Goal: Task Accomplishment & Management: Complete application form

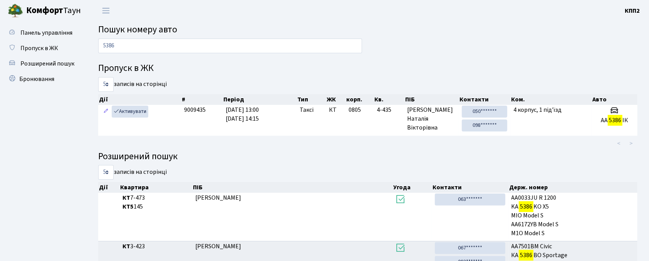
click at [64, 60] on span "Розширений пошук" at bounding box center [47, 63] width 54 height 8
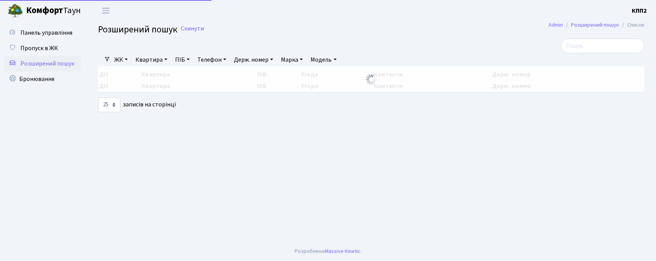
select select "25"
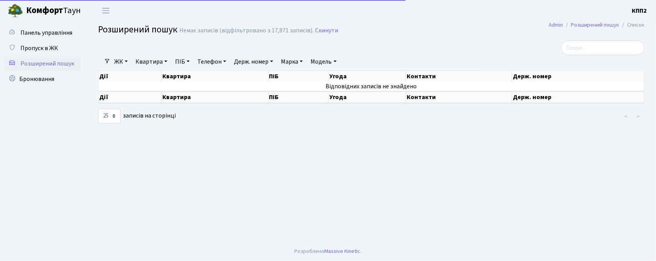
click at [154, 59] on link "Квартира" at bounding box center [151, 61] width 38 height 13
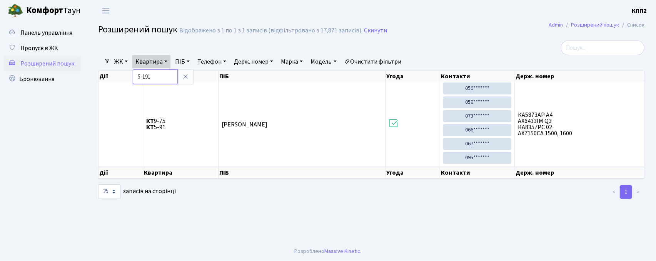
type input "5-191"
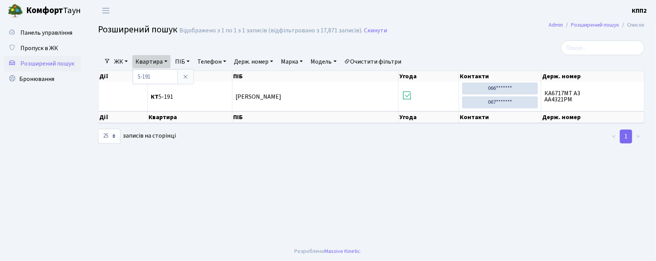
click at [40, 23] on div "Панель управління Пропуск в ЖК Розширений пошук Бронювання" at bounding box center [43, 131] width 87 height 220
click at [43, 36] on span "Панель управління" at bounding box center [46, 32] width 52 height 8
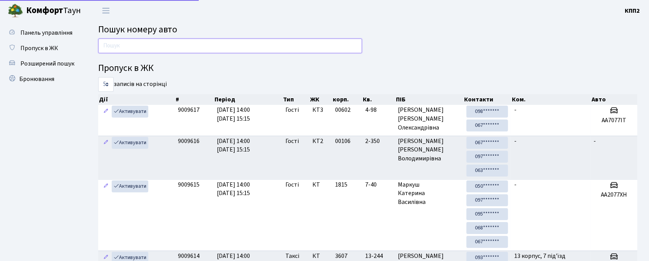
click at [132, 45] on input "text" at bounding box center [230, 45] width 264 height 15
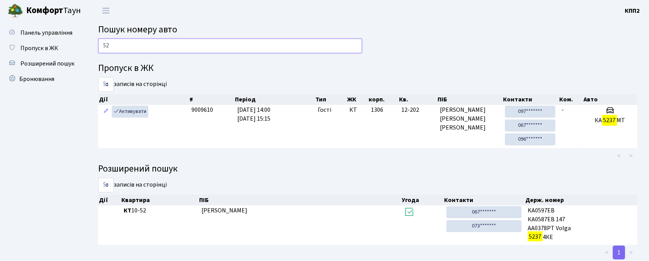
type input "5"
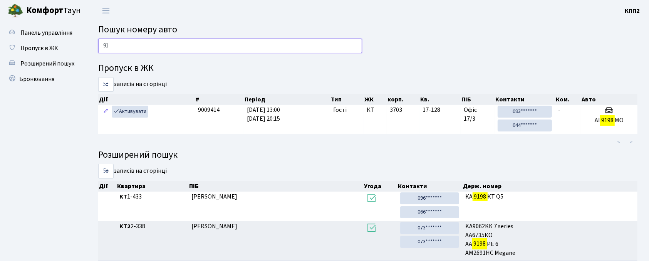
type input "9"
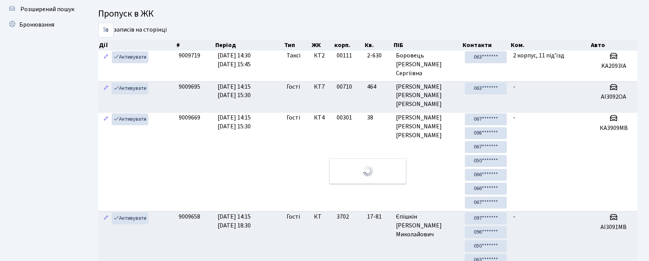
scroll to position [8, 0]
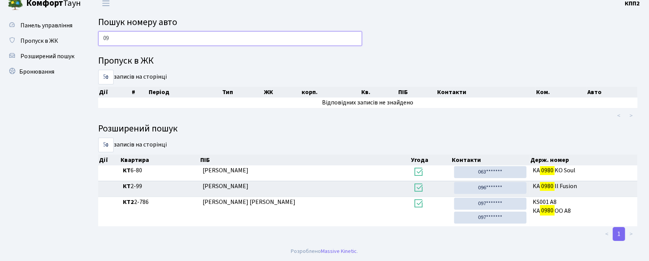
type input "0"
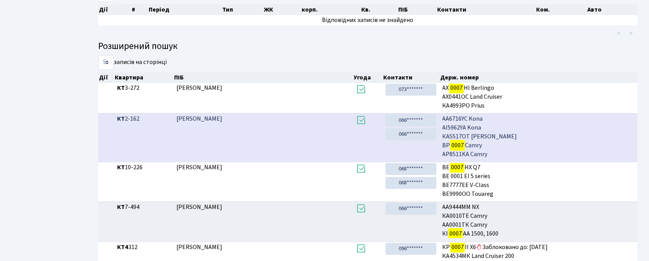
scroll to position [136, 0]
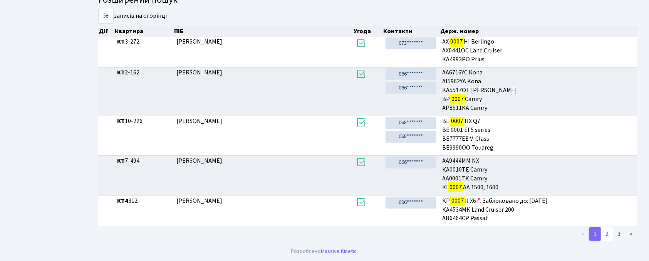
click at [607, 232] on link "2" at bounding box center [606, 234] width 12 height 14
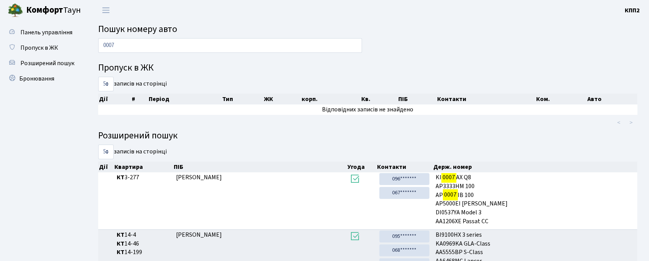
scroll to position [0, 0]
click at [237, 41] on input "0007" at bounding box center [230, 45] width 264 height 15
type input "0"
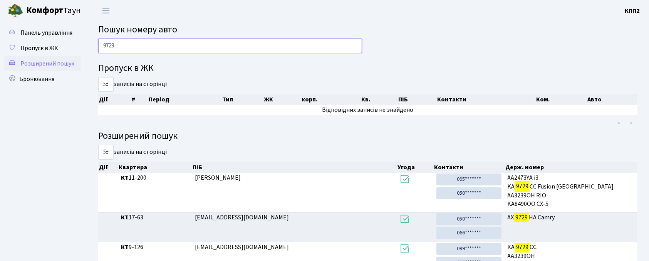
type input "9729"
click at [38, 64] on span "Розширений пошук" at bounding box center [47, 63] width 54 height 8
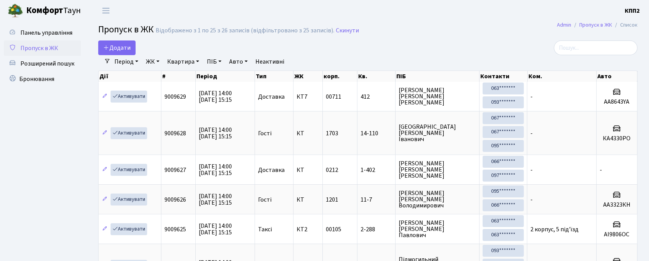
select select "25"
click at [596, 45] on input "search" at bounding box center [595, 47] width 84 height 15
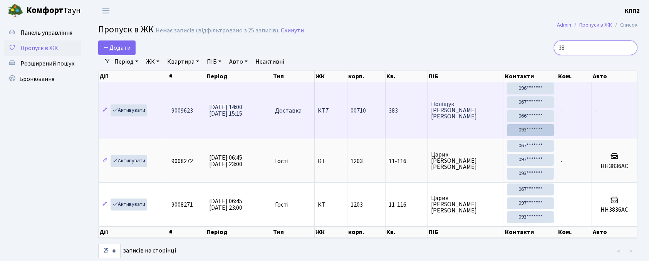
type input "3"
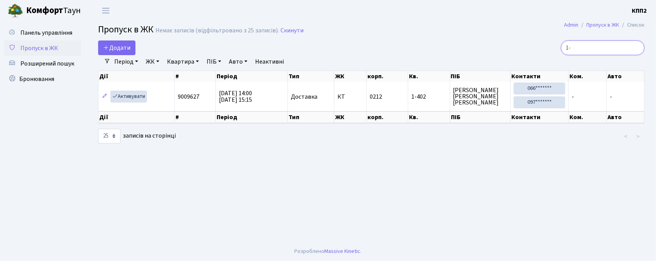
type input "1"
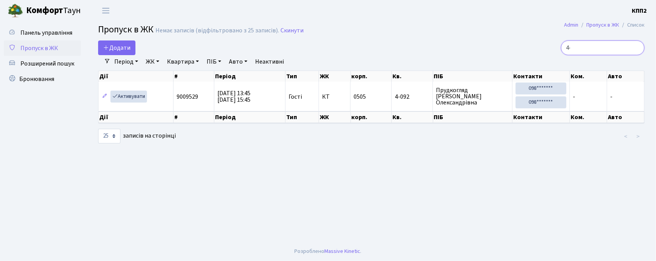
type input "4"
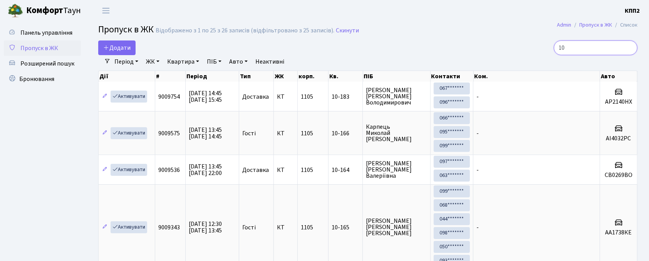
type input "1"
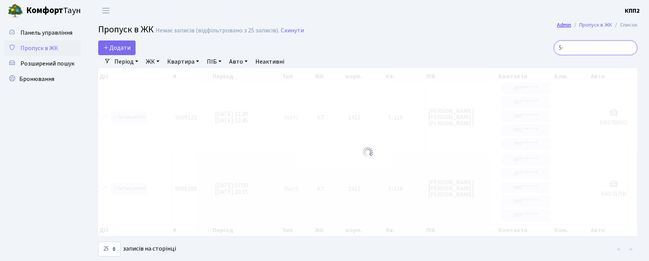
type input "5"
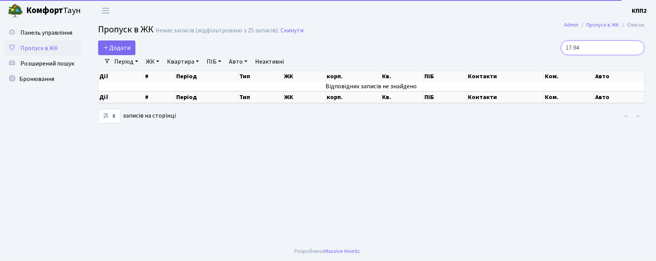
type input "17-94"
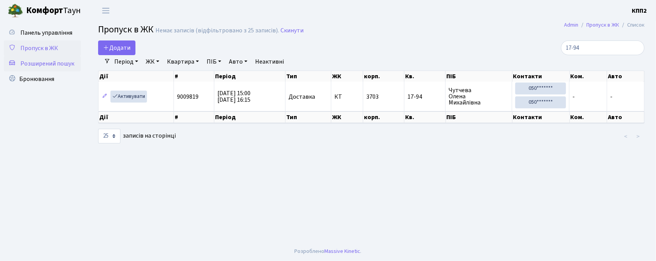
click at [17, 68] on link "Розширений пошук" at bounding box center [42, 63] width 77 height 15
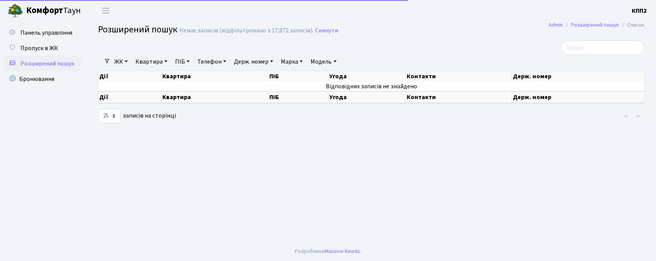
select select "25"
click at [149, 60] on link "Квартира" at bounding box center [151, 61] width 38 height 13
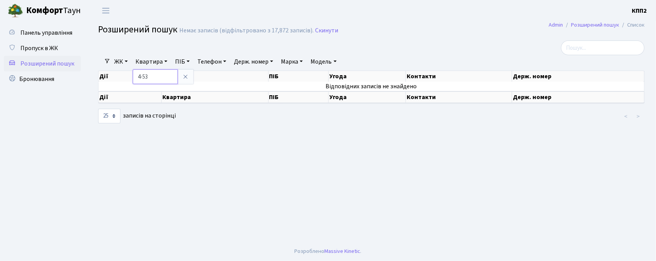
type input "4-53"
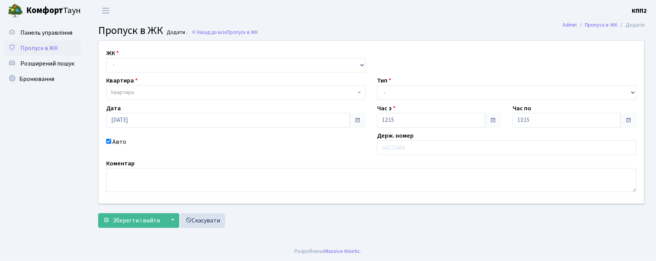
click at [125, 73] on div "ЖК - КТ, вул. Регенераторна, 4 КТ2, просп. [STREET_ADDRESS] [STREET_ADDRESS] [P…" at bounding box center [371, 122] width 557 height 162
click at [124, 65] on select "- КТ, вул. Регенераторна, 4 КТ2, просп. [STREET_ADDRESS] [STREET_ADDRESS] [PERS…" at bounding box center [235, 65] width 259 height 15
select select "271"
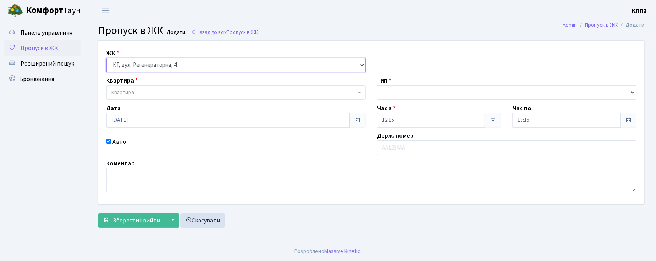
click at [106, 58] on select "- КТ, вул. Регенераторна, 4 КТ2, просп. [STREET_ADDRESS] [STREET_ADDRESS] [PERS…" at bounding box center [235, 65] width 259 height 15
select select
drag, startPoint x: 120, startPoint y: 97, endPoint x: 112, endPoint y: 81, distance: 18.1
click at [120, 97] on span "Квартира" at bounding box center [235, 92] width 259 height 15
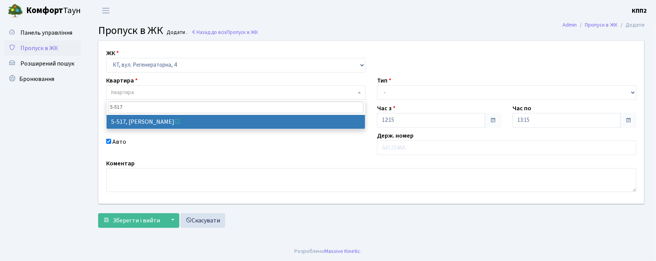
type input "5-517"
select select "2045"
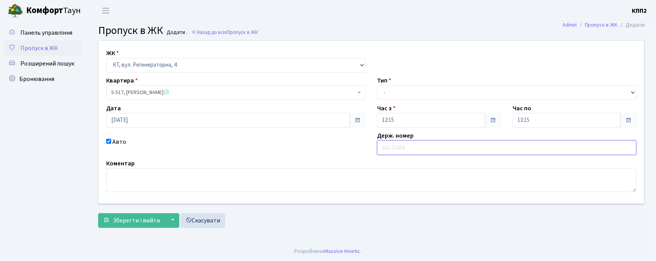
click at [384, 148] on input "text" at bounding box center [506, 147] width 259 height 15
type input "R"
type input "KA4969HE"
click at [445, 81] on div "Тип - Доставка Таксі Гості Сервіс" at bounding box center [506, 88] width 271 height 24
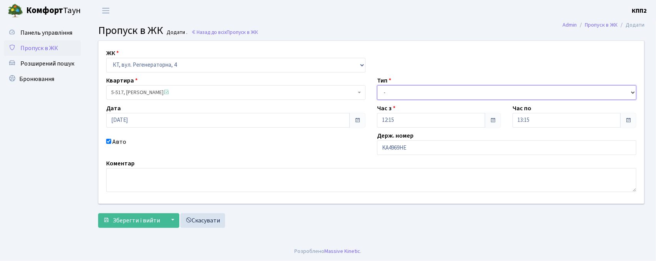
drag, startPoint x: 448, startPoint y: 93, endPoint x: 450, endPoint y: 99, distance: 6.1
click at [448, 93] on select "- Доставка Таксі Гості Сервіс" at bounding box center [506, 92] width 259 height 15
select select "3"
click at [377, 85] on select "- Доставка Таксі Гості Сервіс" at bounding box center [506, 92] width 259 height 15
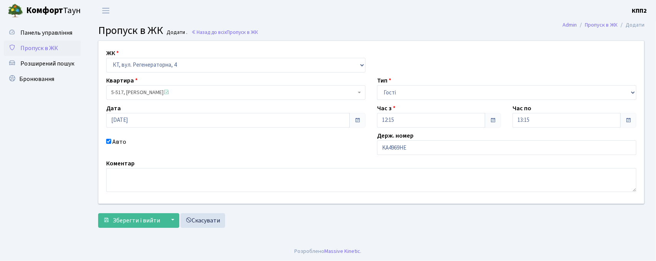
click at [136, 230] on div "ЖК - КТ, вул. Регенераторна, 4 КТ2, просп. Соборності, 17 КТ3, вул. Березнева, …" at bounding box center [371, 135] width 558 height 191
click at [135, 227] on button "Зберегти і вийти" at bounding box center [131, 220] width 67 height 15
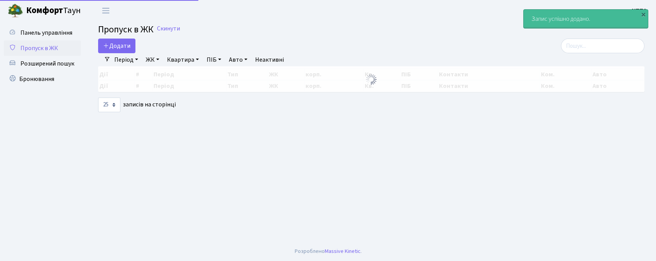
select select "25"
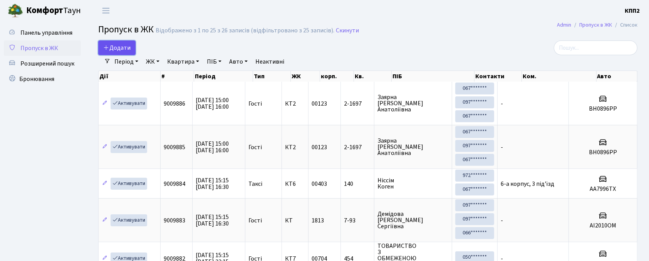
click at [104, 52] on link "Додати" at bounding box center [116, 47] width 37 height 15
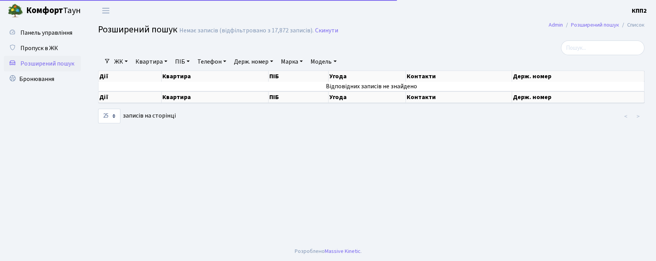
select select "25"
click at [159, 60] on link "Квартира" at bounding box center [151, 61] width 38 height 13
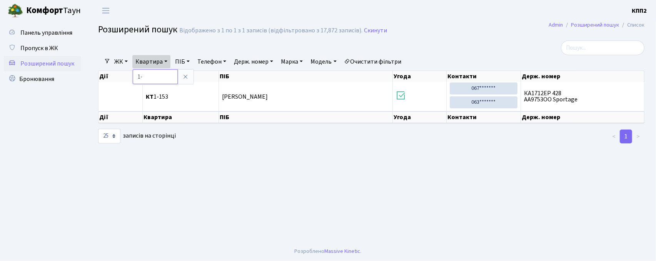
type input "1"
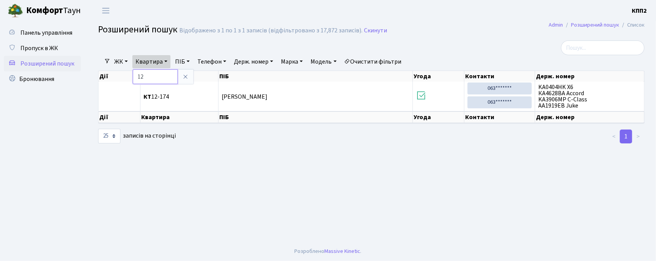
type input "1"
type input "1-137"
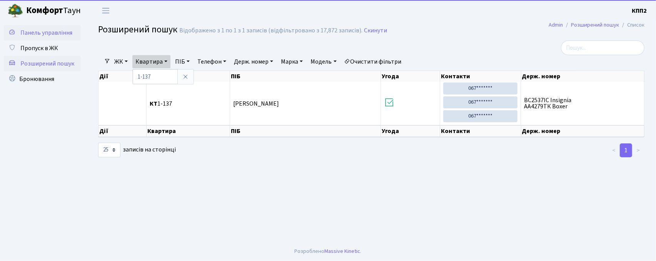
click at [36, 34] on span "Панель управління" at bounding box center [46, 32] width 52 height 8
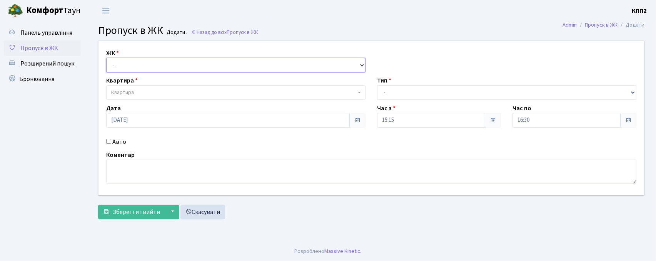
click at [126, 59] on select "- КТ, вул. Регенераторна, 4 КТ2, просп. [STREET_ADDRESS] [STREET_ADDRESS] [PERS…" at bounding box center [235, 65] width 259 height 15
select select "271"
click at [106, 58] on select "- КТ, вул. Регенераторна, 4 КТ2, просп. [STREET_ADDRESS] [STREET_ADDRESS] [PERS…" at bounding box center [235, 65] width 259 height 15
select select
click at [119, 91] on span "Квартира" at bounding box center [122, 93] width 23 height 8
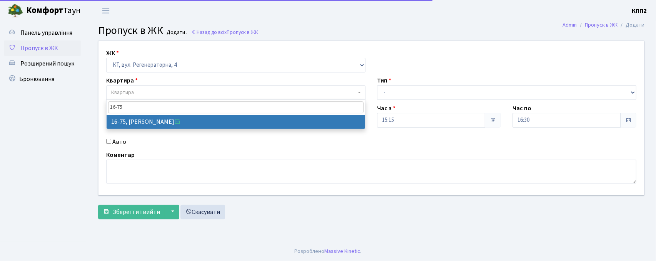
type input "16-75"
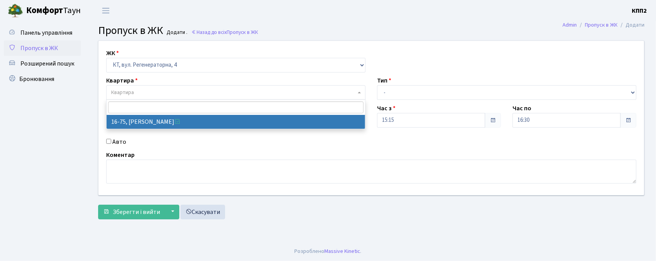
select select "8636"
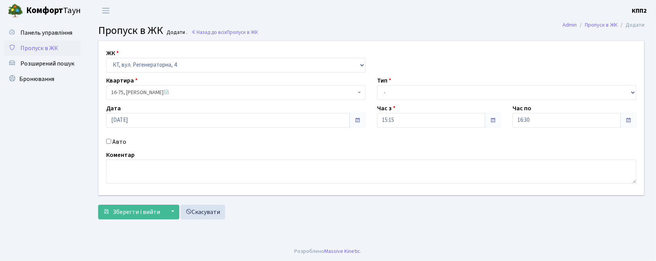
click at [110, 142] on input "Авто" at bounding box center [108, 141] width 5 height 5
checkbox input "true"
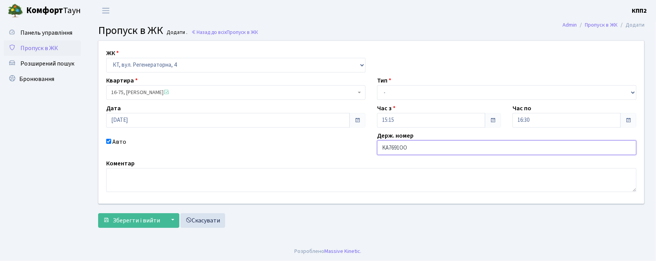
click at [394, 148] on input "KA7691OO" at bounding box center [506, 147] width 259 height 15
type input "KA7591OO"
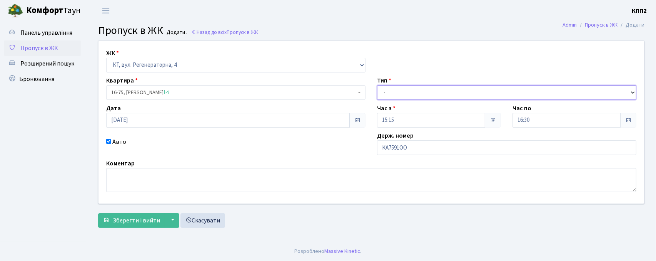
drag, startPoint x: 435, startPoint y: 94, endPoint x: 428, endPoint y: 99, distance: 7.9
click at [435, 94] on select "- Доставка Таксі Гості Сервіс" at bounding box center [506, 92] width 259 height 15
select select "3"
click at [377, 85] on select "- Доставка Таксі Гості Сервіс" at bounding box center [506, 92] width 259 height 15
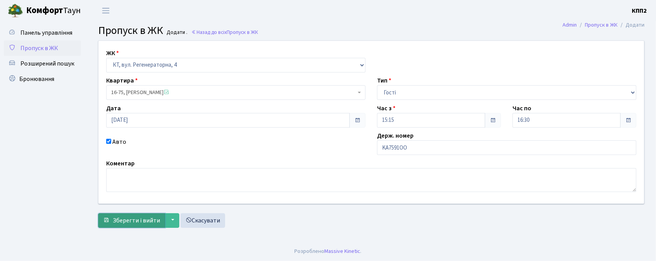
click at [150, 222] on span "Зберегти і вийти" at bounding box center [136, 220] width 47 height 8
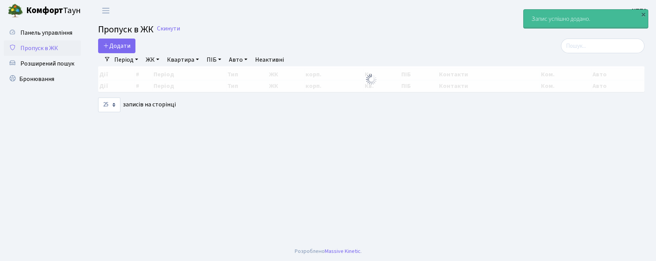
select select "25"
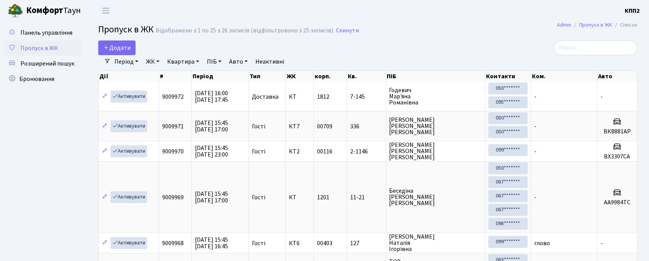
click at [598, 65] on div "Період 24.09.2025 - 24.09.2025 ЖК - КТ, вул. Регенераторна, 4 КТ2, просп. Собор…" at bounding box center [370, 61] width 520 height 13
click at [591, 47] on input "search" at bounding box center [595, 47] width 84 height 15
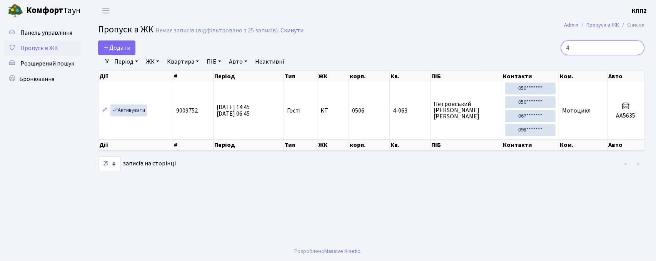
type input "4"
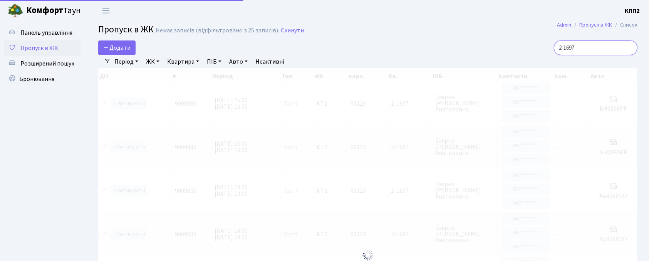
type input "2-1697"
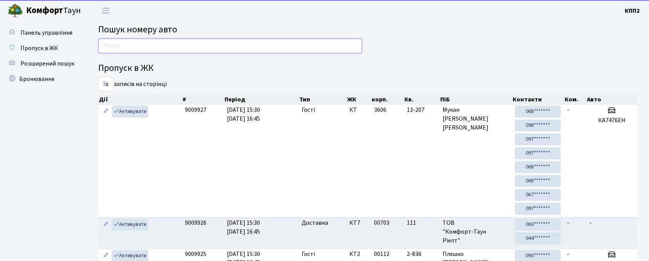
click at [125, 52] on input "text" at bounding box center [230, 45] width 264 height 15
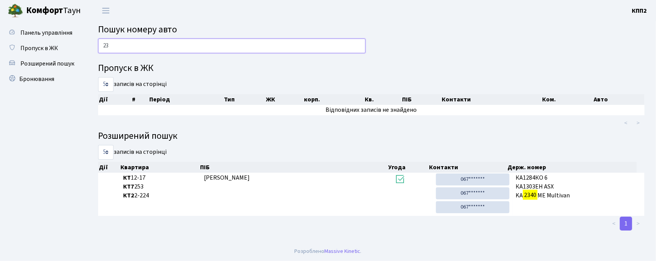
type input "2"
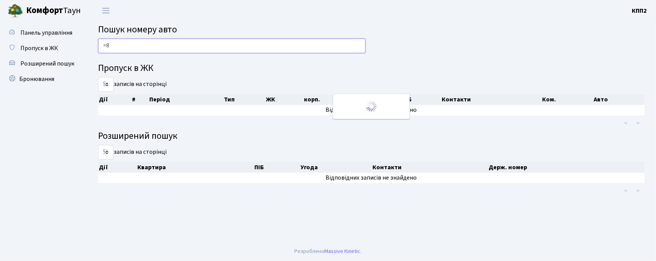
type input "="
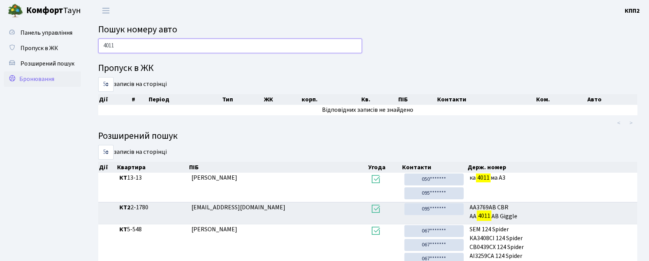
type input "4011"
click at [57, 76] on link "Бронювання" at bounding box center [42, 78] width 77 height 15
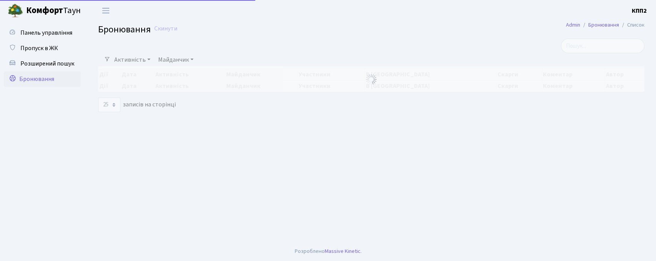
select select "25"
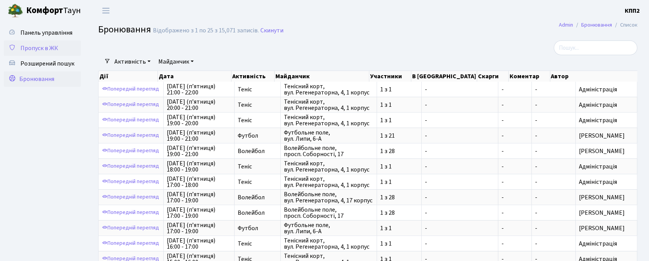
click at [40, 50] on span "Пропуск в ЖК" at bounding box center [39, 48] width 38 height 8
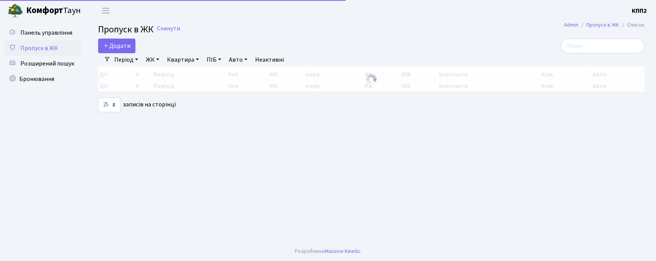
select select "25"
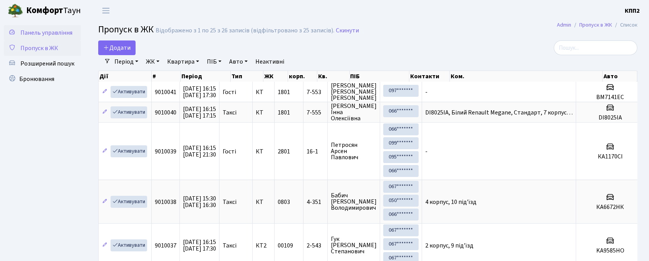
click at [18, 33] on link "Панель управління" at bounding box center [42, 32] width 77 height 15
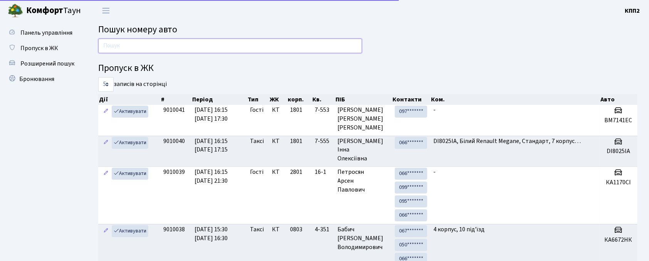
drag, startPoint x: 120, startPoint y: 48, endPoint x: 116, endPoint y: 40, distance: 9.6
click at [121, 48] on input "text" at bounding box center [230, 45] width 264 height 15
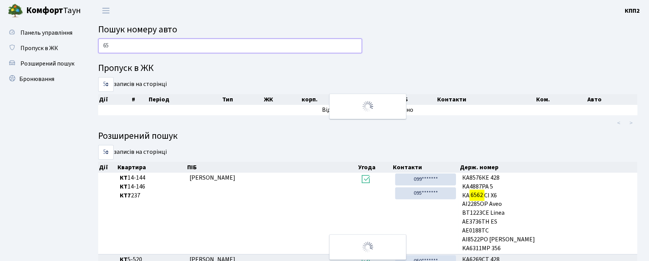
type input "6"
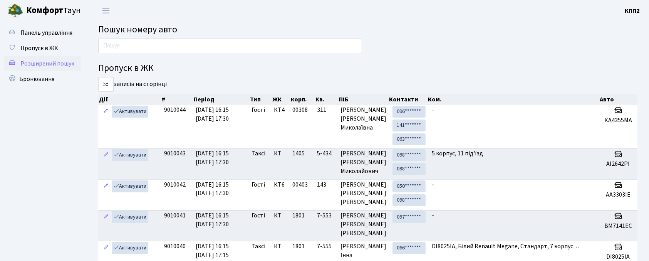
click at [19, 65] on link "Розширений пошук" at bounding box center [42, 63] width 77 height 15
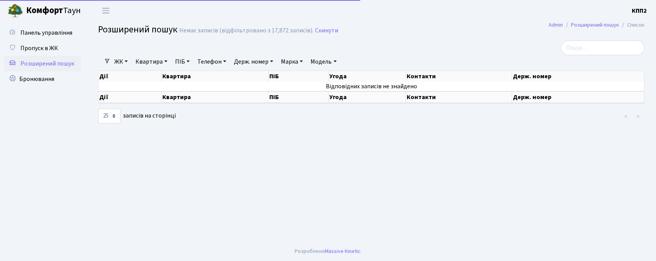
select select "25"
click at [144, 62] on link "Квартира" at bounding box center [151, 61] width 38 height 13
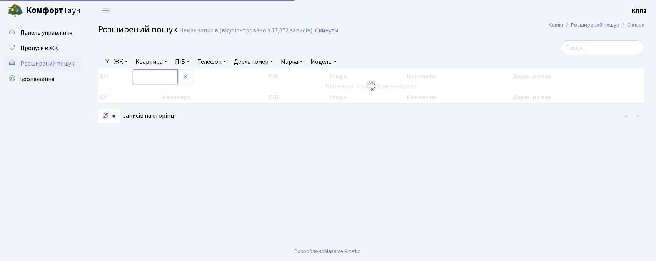
click at [150, 82] on input "text" at bounding box center [155, 76] width 45 height 15
type input "1-408"
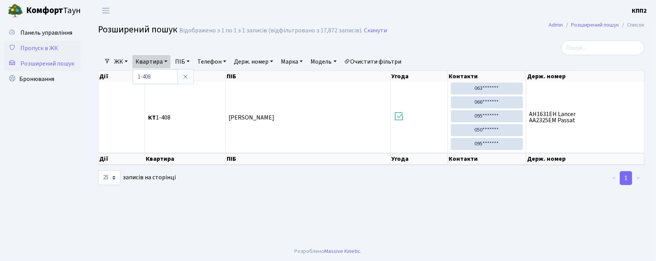
drag, startPoint x: 51, startPoint y: 47, endPoint x: 56, endPoint y: 53, distance: 7.9
click at [51, 48] on span "Пропуск в ЖК" at bounding box center [39, 48] width 38 height 8
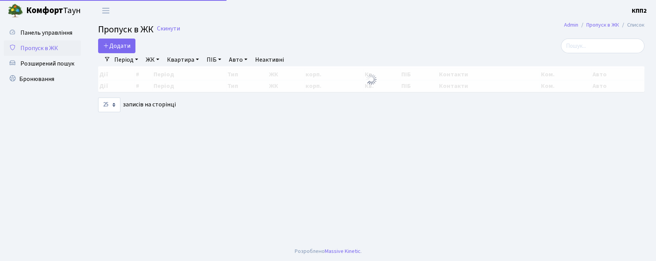
select select "25"
click at [586, 45] on input "search" at bounding box center [603, 45] width 84 height 15
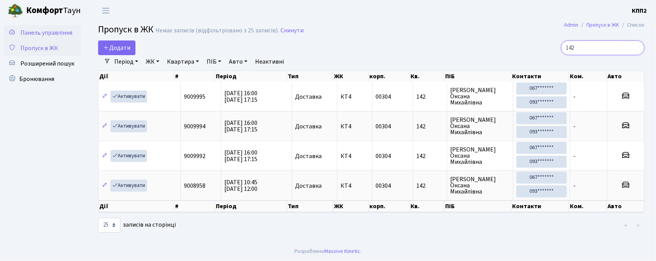
type input "142"
click at [39, 32] on span "Панель управління" at bounding box center [46, 32] width 52 height 8
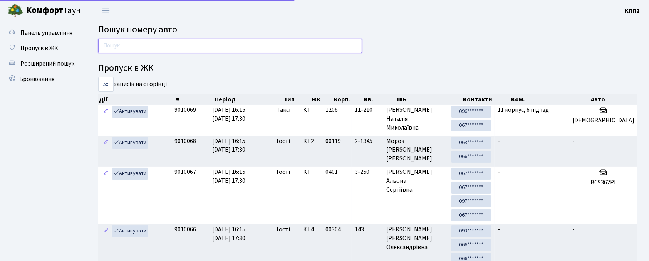
click at [139, 52] on input "text" at bounding box center [230, 45] width 264 height 15
click at [57, 64] on span "Розширений пошук" at bounding box center [47, 63] width 54 height 8
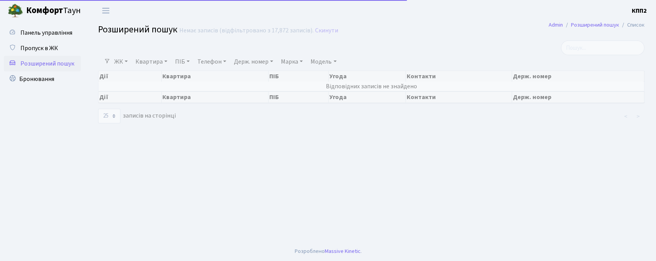
select select "25"
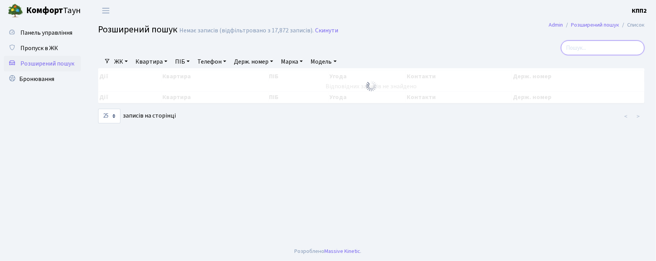
click at [587, 51] on input "search" at bounding box center [603, 47] width 84 height 15
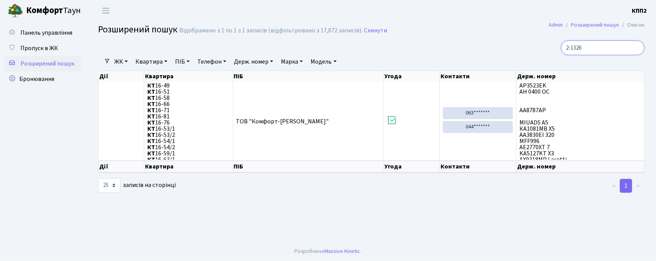
type input "2-1326"
click at [51, 45] on span "Пропуск в ЖК" at bounding box center [39, 48] width 38 height 8
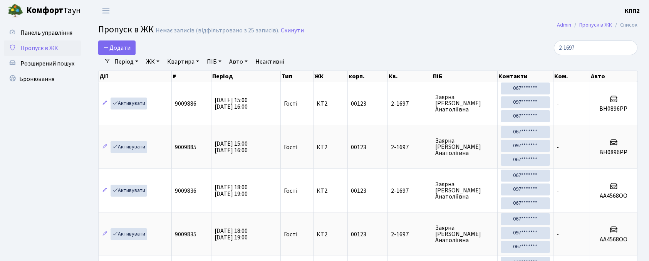
select select "25"
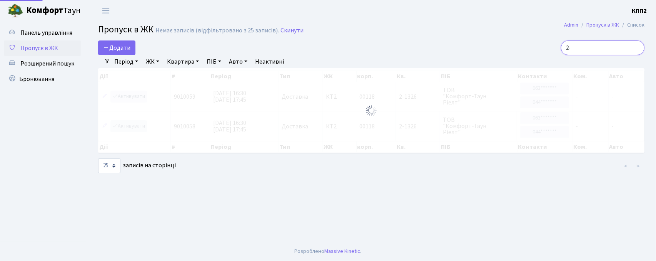
type input "2"
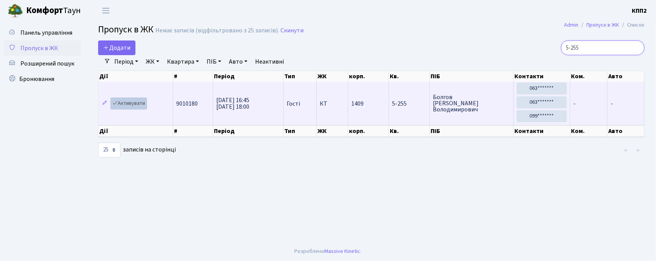
type input "5-255"
click at [139, 104] on link "Активувати" at bounding box center [128, 103] width 37 height 12
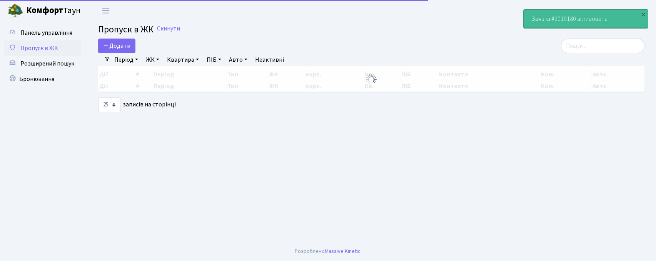
select select "25"
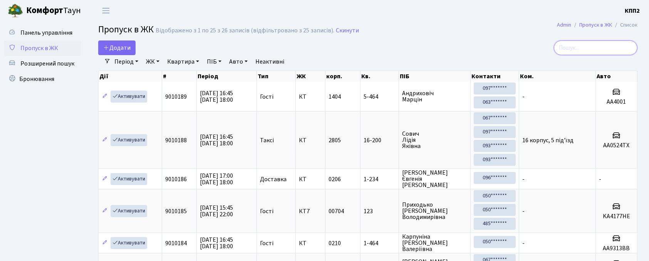
click at [588, 49] on input "search" at bounding box center [595, 47] width 84 height 15
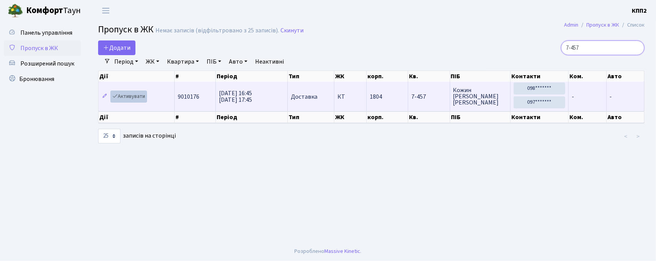
type input "7-457"
click at [124, 98] on link "Активувати" at bounding box center [128, 96] width 37 height 12
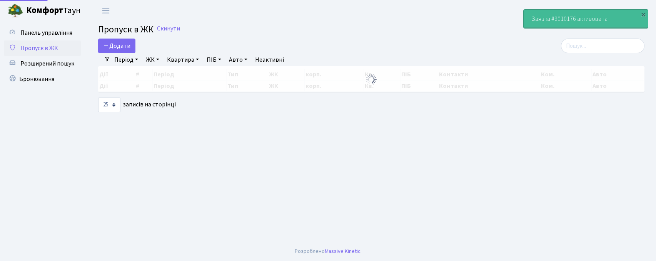
select select "25"
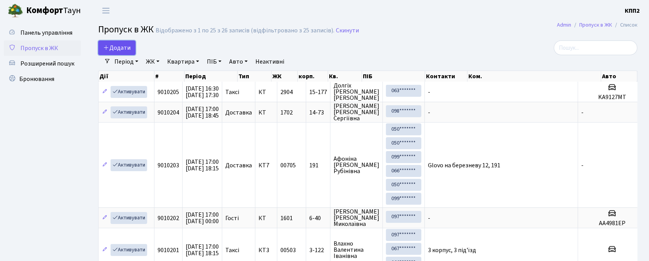
click at [112, 50] on span "Додати" at bounding box center [116, 47] width 27 height 8
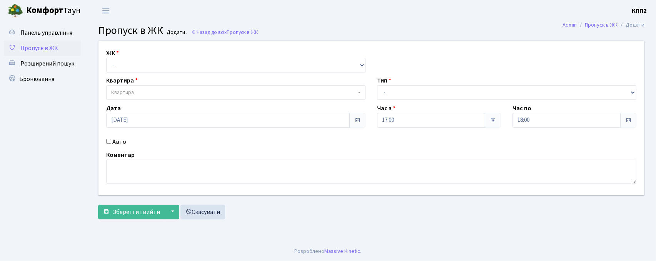
select select "271"
click at [106, 58] on select "- КТ, вул. Регенераторна, 4 КТ2, просп. [STREET_ADDRESS] [STREET_ADDRESS] [PERS…" at bounding box center [235, 65] width 259 height 15
select select
click at [141, 96] on span "Квартира" at bounding box center [233, 93] width 245 height 8
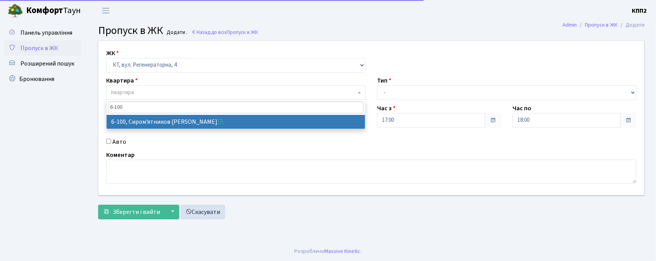
type input "6-100"
select select "5236"
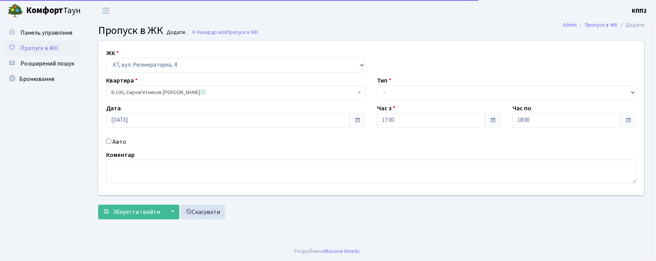
click at [111, 139] on div "Авто" at bounding box center [235, 141] width 271 height 9
click at [117, 145] on label "Авто" at bounding box center [119, 141] width 14 height 9
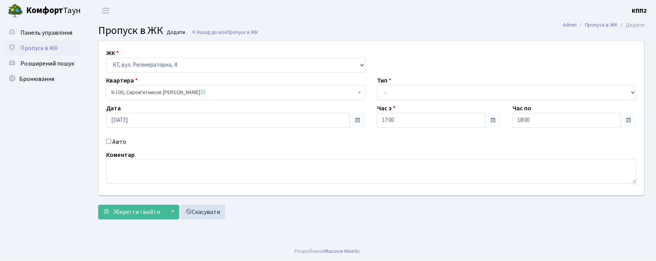
click at [122, 142] on label "Авто" at bounding box center [119, 141] width 14 height 9
click at [111, 142] on input "Авто" at bounding box center [108, 141] width 5 height 5
checkbox input "true"
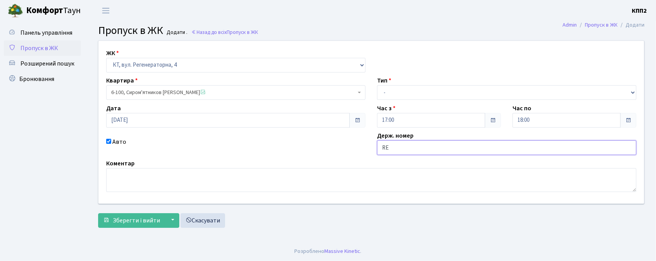
type input "R"
click at [382, 148] on input "5000МІ" at bounding box center [506, 147] width 259 height 15
type input "КА5000МІ"
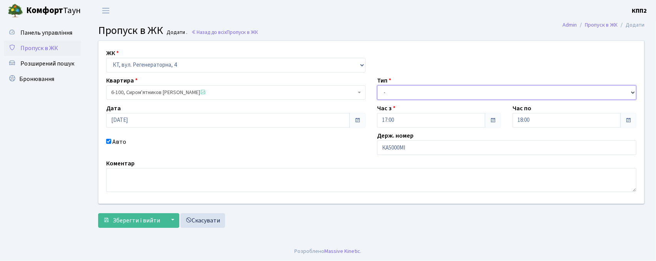
click at [455, 91] on select "- Доставка Таксі Гості Сервіс" at bounding box center [506, 92] width 259 height 15
select select "3"
click at [377, 85] on select "- Доставка Таксі Гості Сервіс" at bounding box center [506, 92] width 259 height 15
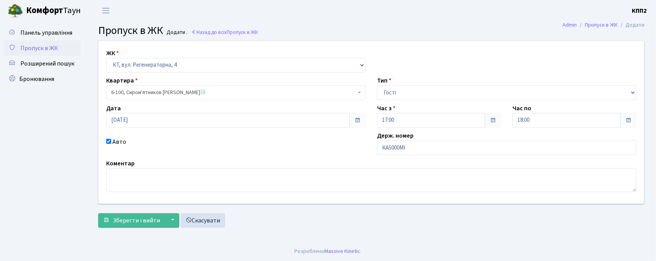
click at [130, 212] on form "ЖК - КТ, вул. Регенераторна, 4 КТ2, просп. Соборності, 17 КТ3, вул. Березнева, …" at bounding box center [371, 133] width 547 height 187
click at [131, 219] on span "Зберегти і вийти" at bounding box center [136, 220] width 47 height 8
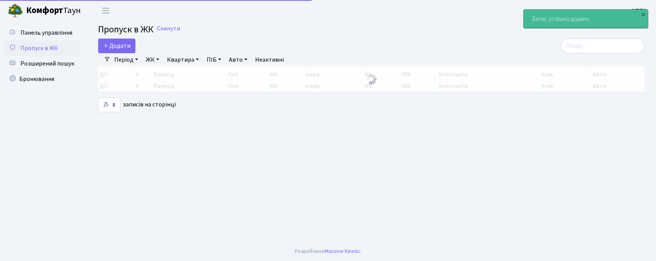
select select "25"
drag, startPoint x: 581, startPoint y: 48, endPoint x: 480, endPoint y: 48, distance: 100.8
click at [582, 48] on input "search" at bounding box center [603, 45] width 84 height 15
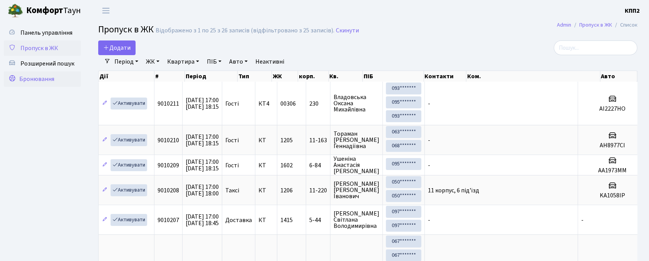
click at [39, 77] on span "Бронювання" at bounding box center [36, 79] width 35 height 8
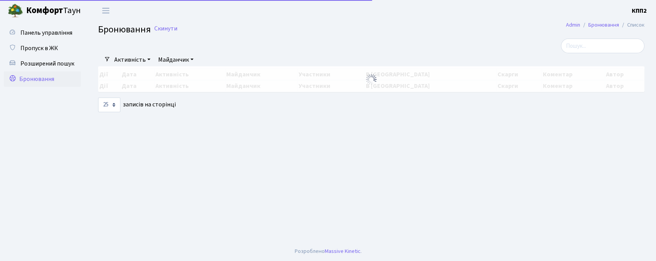
select select "25"
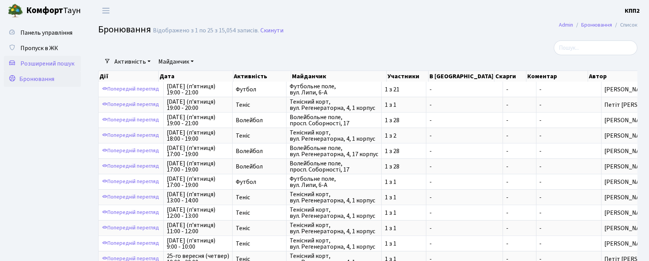
click at [38, 60] on span "Розширений пошук" at bounding box center [47, 63] width 54 height 8
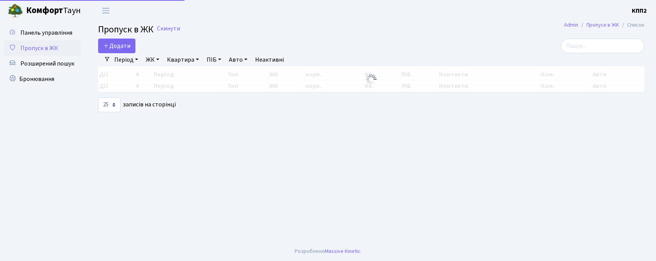
select select "25"
click at [127, 47] on span "Додати" at bounding box center [116, 46] width 27 height 8
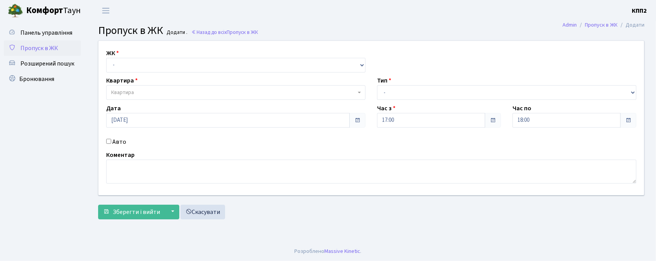
select select "271"
click at [106, 58] on select "- КТ, вул. Регенераторна, 4 КТ2, просп. [STREET_ADDRESS] [STREET_ADDRESS] [PERS…" at bounding box center [235, 65] width 259 height 15
select select
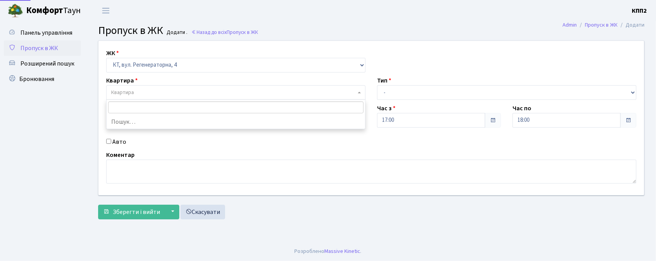
click at [149, 92] on span "Квартира" at bounding box center [233, 93] width 245 height 8
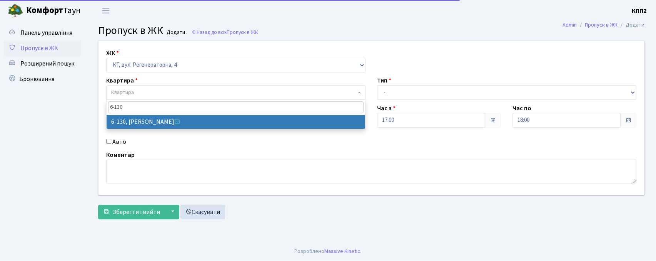
type input "6-130"
select select "5266"
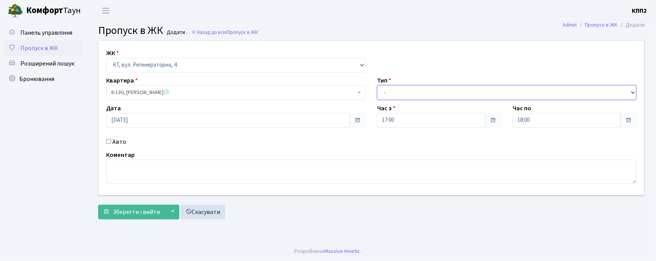
click at [400, 95] on select "- Доставка Таксі Гості Сервіс" at bounding box center [506, 92] width 259 height 15
select select "3"
click at [377, 85] on select "- Доставка Таксі Гості Сервіс" at bounding box center [506, 92] width 259 height 15
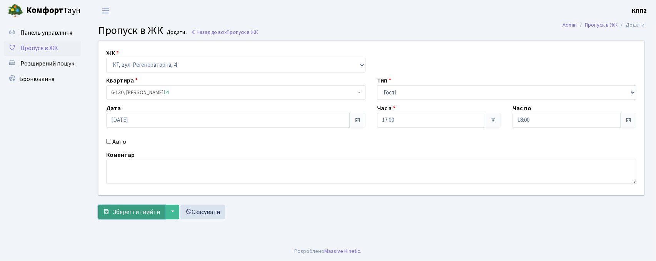
click at [112, 209] on button "Зберегти і вийти" at bounding box center [131, 211] width 67 height 15
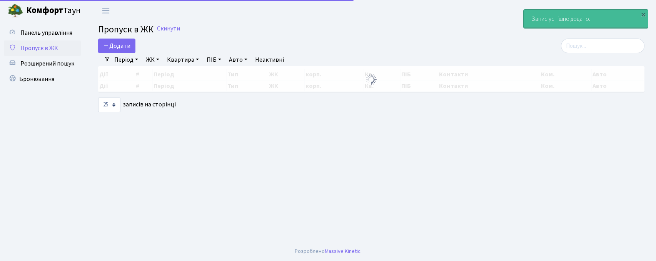
select select "25"
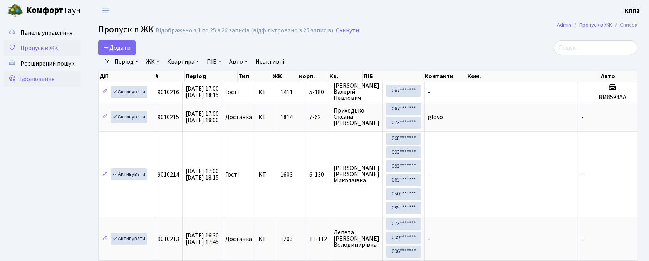
click at [42, 81] on span "Бронювання" at bounding box center [36, 79] width 35 height 8
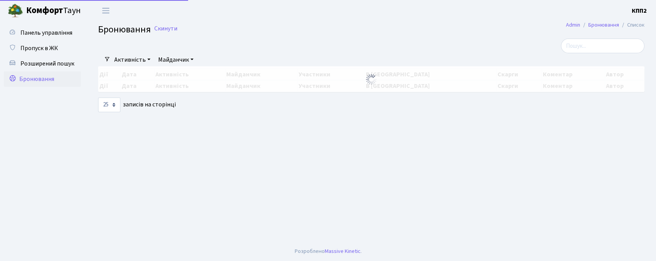
select select "25"
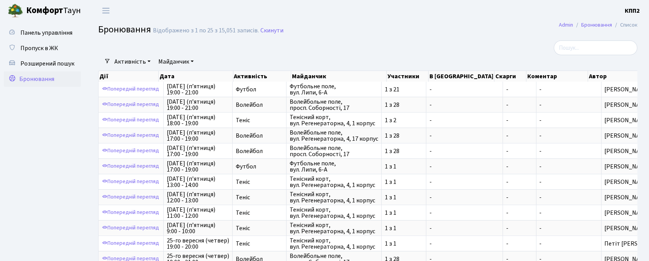
click at [177, 60] on link "Майданчик" at bounding box center [176, 61] width 42 height 13
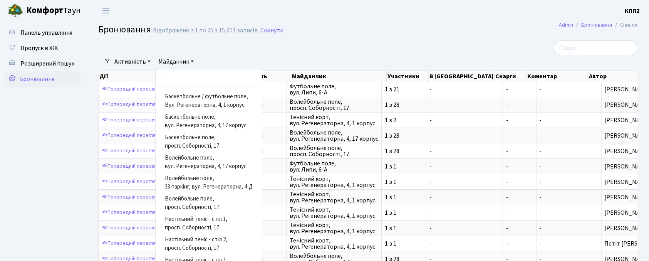
click at [177, 59] on link "Майданчик" at bounding box center [176, 61] width 42 height 13
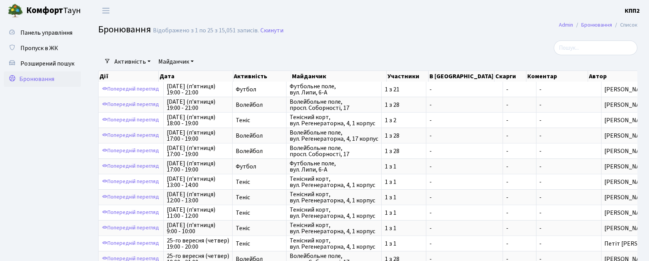
click at [180, 64] on link "Майданчик" at bounding box center [176, 61] width 42 height 13
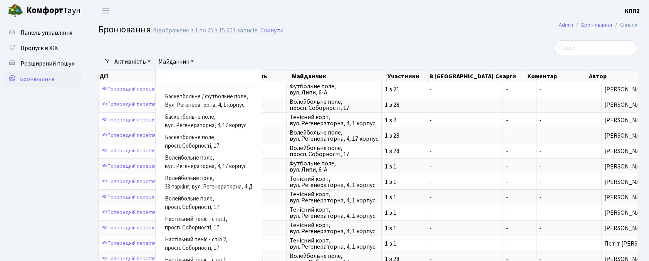
click at [319, 36] on h2 "Бронювання Відображено з 1 по 25 з 15,051 записів. Скинути" at bounding box center [367, 30] width 539 height 13
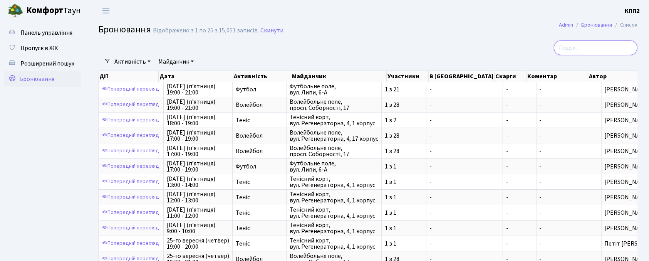
click at [585, 48] on input "search" at bounding box center [595, 47] width 84 height 15
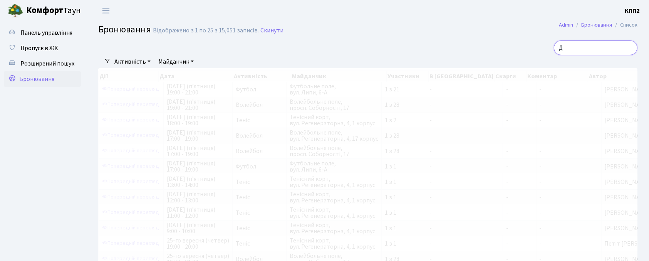
type input "ДМ"
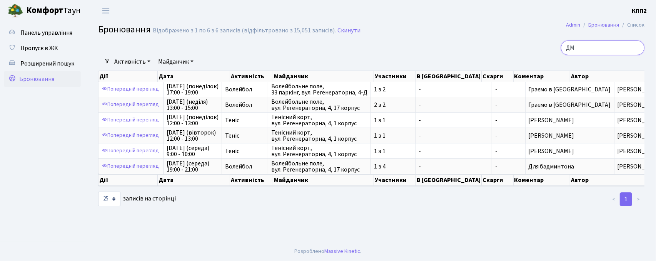
click at [636, 48] on input "ДМ" at bounding box center [603, 47] width 84 height 15
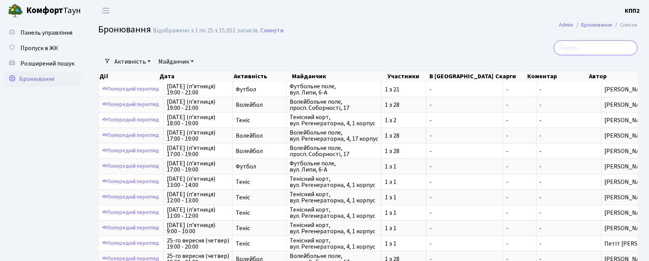
click at [577, 48] on input "search" at bounding box center [595, 47] width 84 height 15
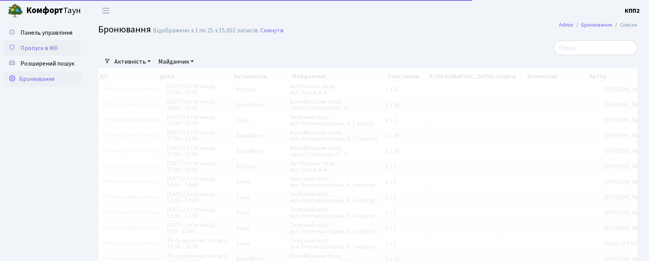
click at [33, 46] on span "Пропуск в ЖК" at bounding box center [39, 48] width 38 height 8
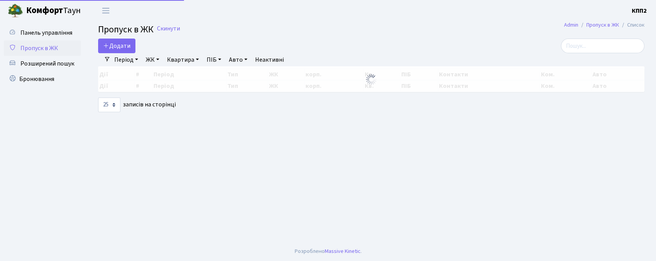
select select "25"
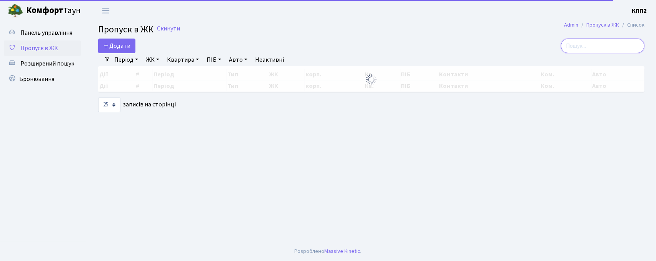
click at [598, 47] on input "search" at bounding box center [603, 45] width 84 height 15
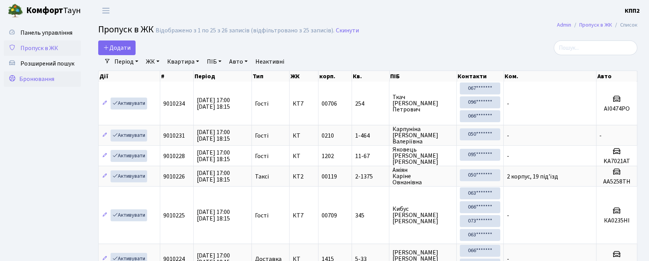
click at [34, 75] on span "Бронювання" at bounding box center [36, 79] width 35 height 8
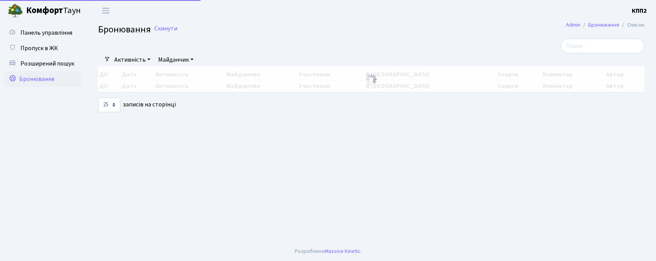
select select "25"
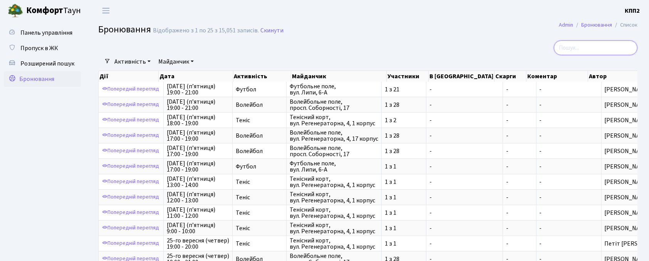
click at [587, 46] on input "search" at bounding box center [595, 47] width 84 height 15
click at [42, 48] on span "Пропуск в ЖК" at bounding box center [39, 48] width 38 height 8
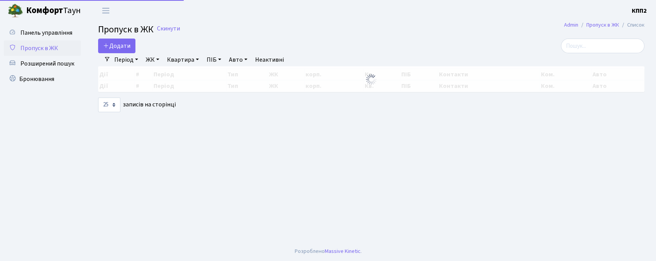
select select "25"
drag, startPoint x: 592, startPoint y: 50, endPoint x: 515, endPoint y: 32, distance: 78.5
click at [592, 49] on input "search" at bounding box center [603, 45] width 84 height 15
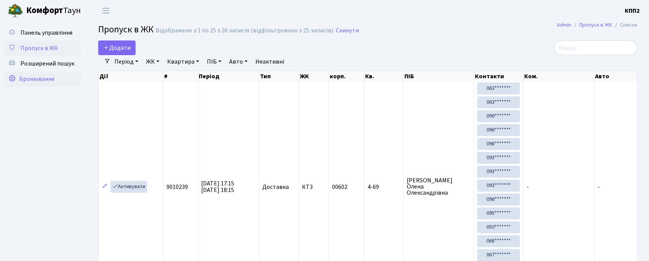
click at [42, 76] on span "Бронювання" at bounding box center [36, 79] width 35 height 8
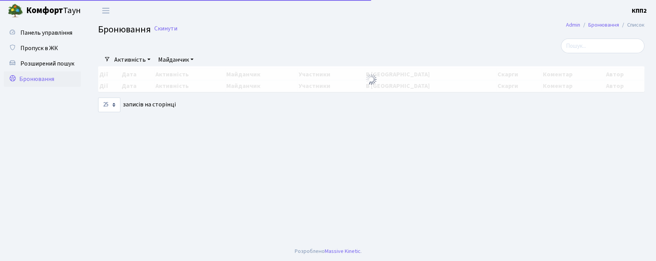
select select "25"
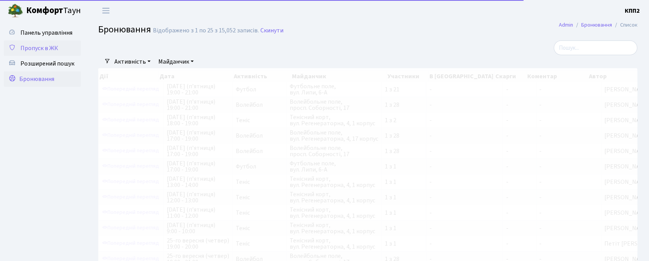
click at [38, 44] on span "Пропуск в ЖК" at bounding box center [39, 48] width 38 height 8
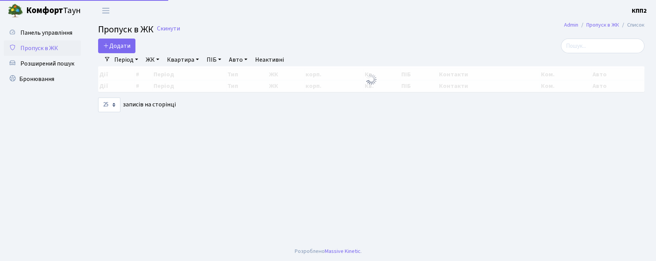
select select "25"
click at [613, 43] on input "search" at bounding box center [603, 45] width 84 height 15
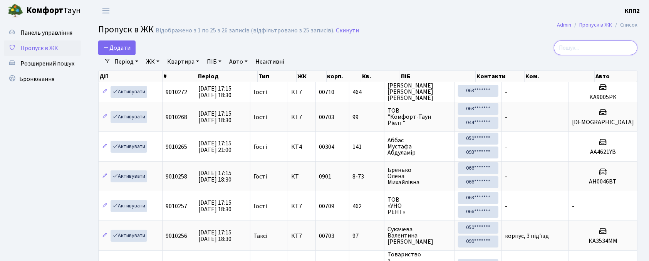
click at [594, 48] on input "search" at bounding box center [595, 47] width 84 height 15
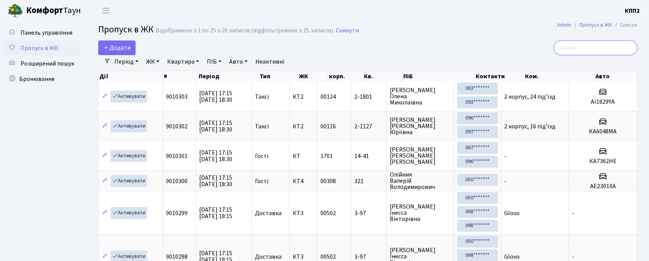
click at [581, 45] on input "search" at bounding box center [595, 47] width 84 height 15
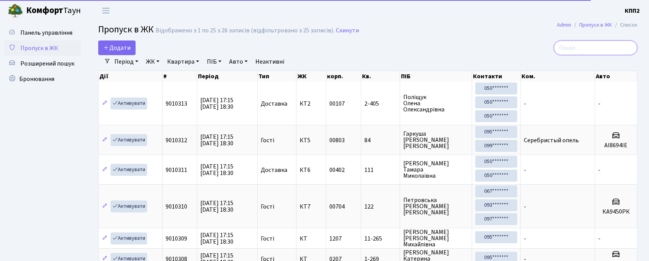
click at [590, 46] on input "search" at bounding box center [595, 47] width 84 height 15
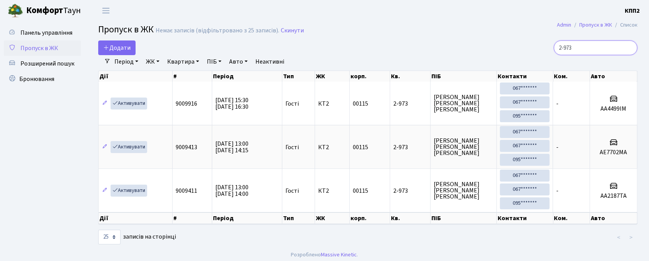
type input "2-973"
click at [36, 46] on span "Пропуск в ЖК" at bounding box center [39, 48] width 38 height 8
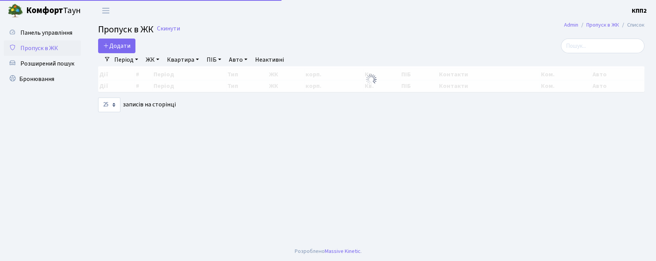
select select "25"
click at [597, 48] on input "search" at bounding box center [603, 45] width 84 height 15
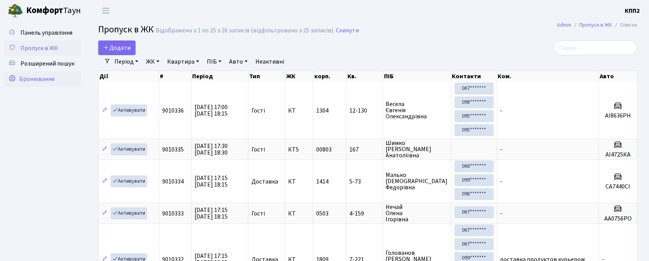
click at [28, 82] on span "Бронювання" at bounding box center [36, 79] width 35 height 8
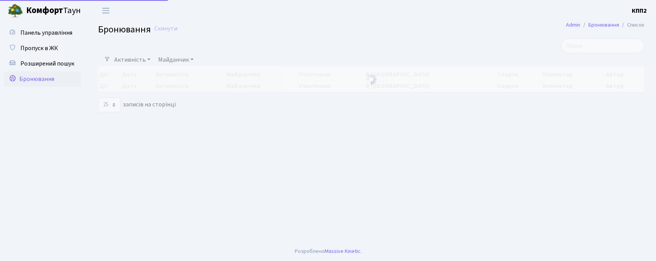
select select "25"
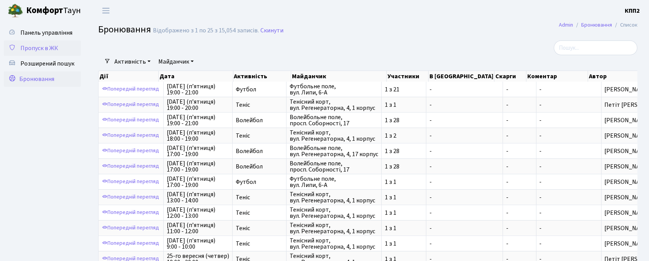
click at [33, 48] on span "Пропуск в ЖК" at bounding box center [39, 48] width 38 height 8
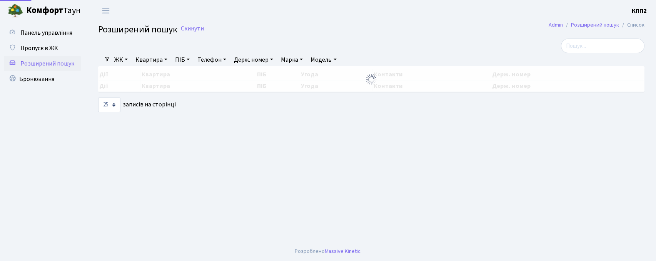
select select "25"
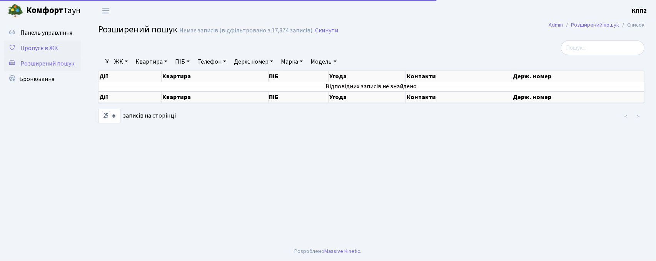
click at [38, 49] on span "Пропуск в ЖК" at bounding box center [39, 48] width 38 height 8
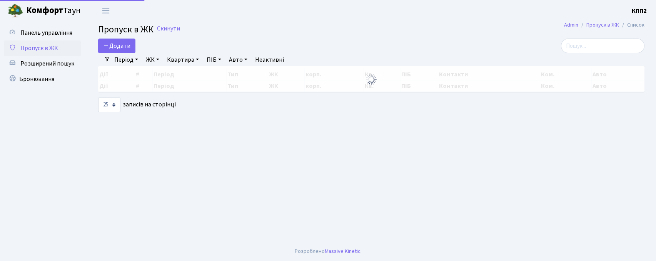
select select "25"
click at [119, 46] on span "Додати" at bounding box center [116, 46] width 27 height 8
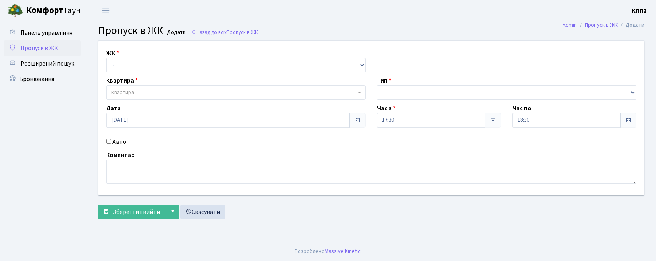
click at [145, 69] on select "- КТ, вул. Регенераторна, 4 КТ2, просп. [STREET_ADDRESS] [STREET_ADDRESS] [PERS…" at bounding box center [235, 65] width 259 height 15
select select "271"
click at [106, 58] on select "- КТ, вул. Регенераторна, 4 КТ2, просп. Соборності, 17 КТ3, вул. Березнева, 16 …" at bounding box center [235, 65] width 259 height 15
select select
click at [153, 93] on span "Квартира" at bounding box center [233, 93] width 245 height 8
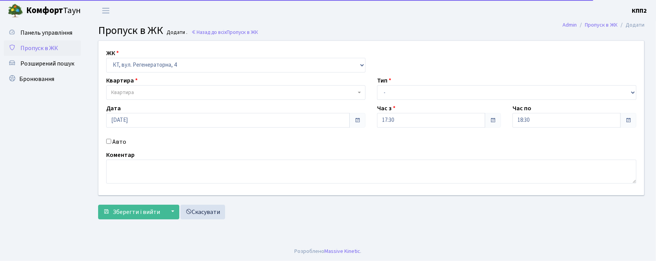
click at [116, 140] on label "Авто" at bounding box center [119, 141] width 14 height 9
click at [111, 140] on input "Авто" at bounding box center [108, 141] width 5 height 5
checkbox input "true"
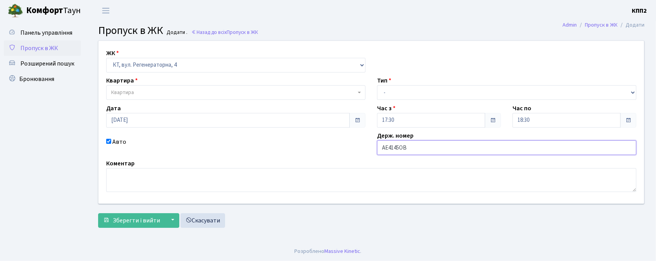
type input "АЕ4145ОВ"
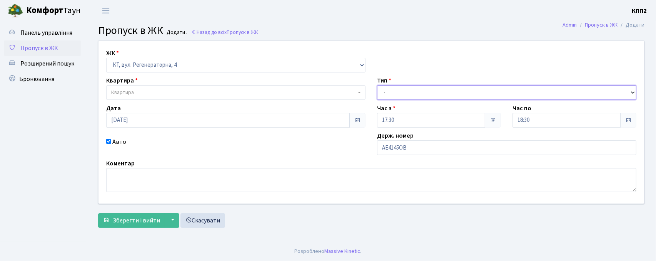
click at [405, 95] on select "- Доставка Таксі Гості Сервіс" at bounding box center [506, 92] width 259 height 15
select select "2"
click at [377, 85] on select "- Доставка Таксі Гості Сервіс" at bounding box center [506, 92] width 259 height 15
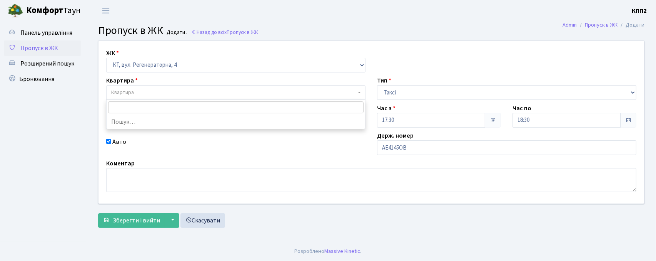
click at [134, 99] on span "Квартира" at bounding box center [235, 92] width 259 height 15
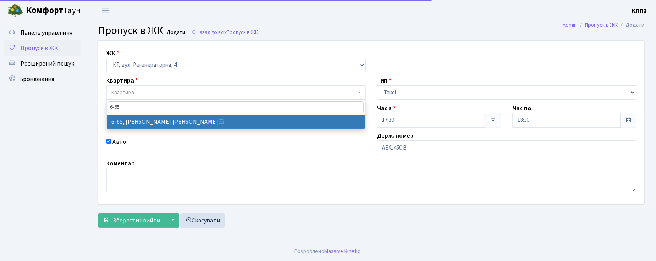
type input "6-65"
select select "5290"
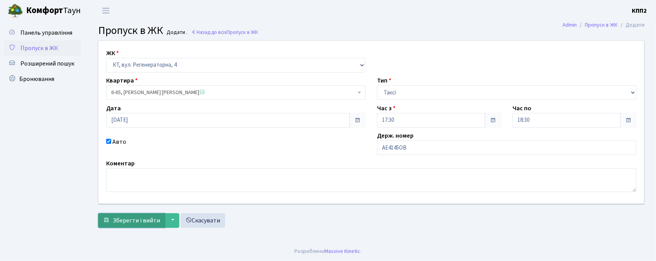
click at [132, 219] on span "Зберегти і вийти" at bounding box center [136, 220] width 47 height 8
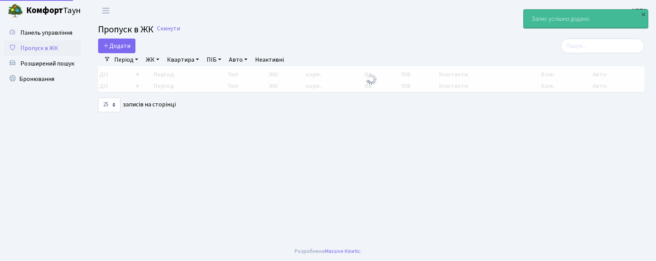
select select "25"
click at [597, 45] on input "search" at bounding box center [603, 45] width 84 height 15
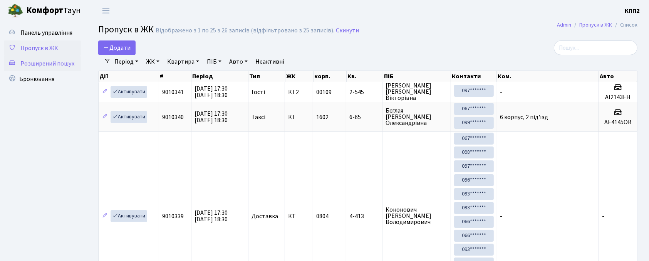
click at [43, 66] on span "Розширений пошук" at bounding box center [47, 63] width 54 height 8
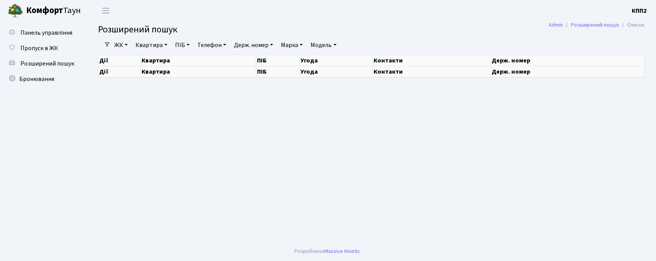
select select "25"
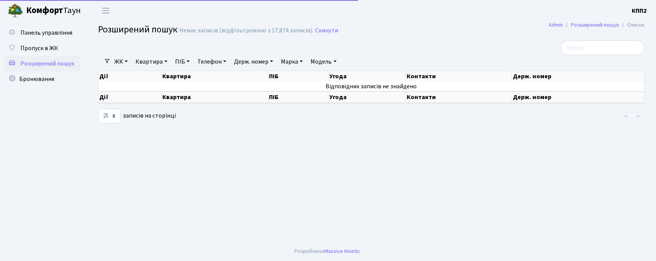
click at [148, 59] on link "Квартира" at bounding box center [151, 61] width 38 height 13
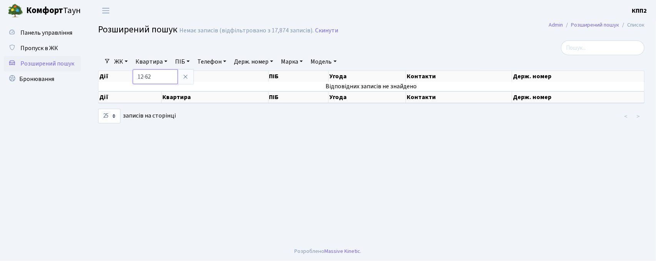
type input "12-62"
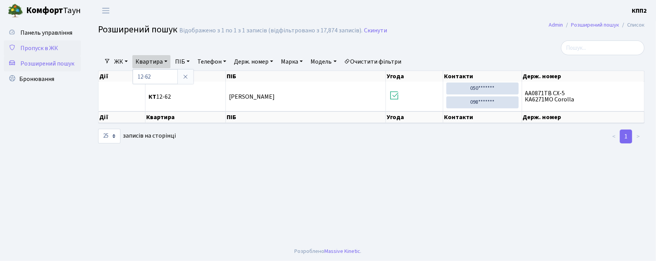
click at [39, 44] on span "Пропуск в ЖК" at bounding box center [39, 48] width 38 height 8
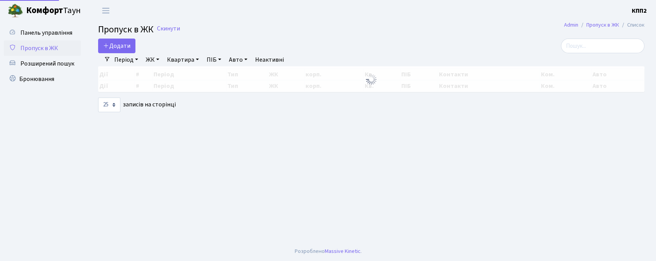
select select "25"
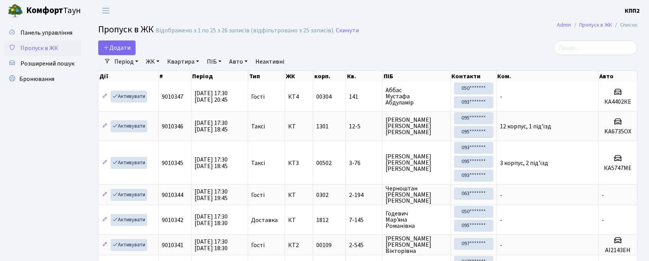
click at [28, 46] on span "Пропуск в ЖК" at bounding box center [39, 48] width 38 height 8
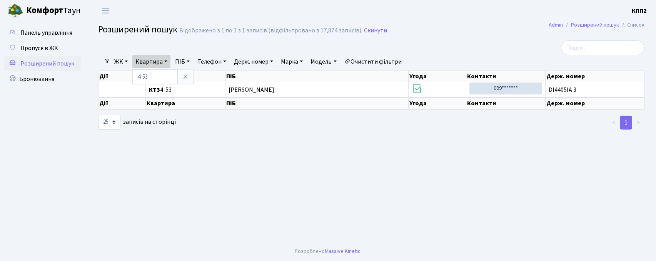
select select "25"
click at [587, 49] on input "search" at bounding box center [603, 47] width 84 height 15
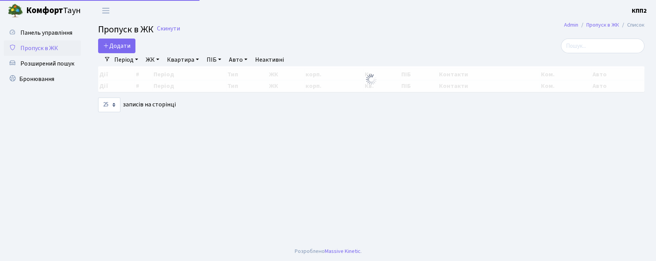
select select "25"
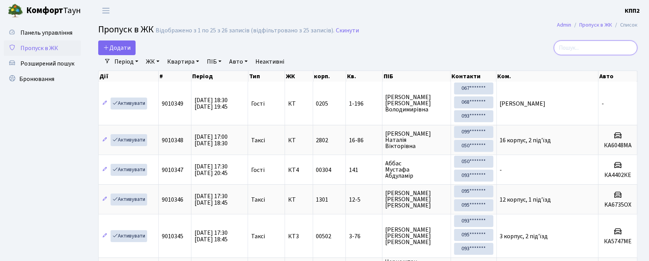
click at [585, 49] on input "search" at bounding box center [595, 47] width 84 height 15
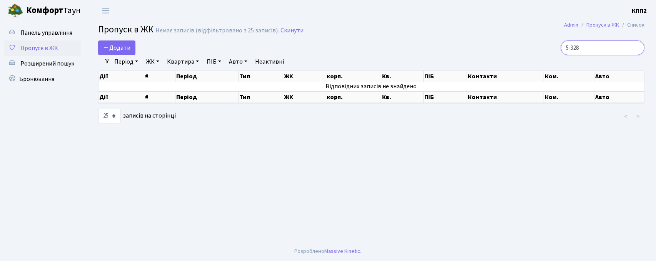
type input "5-328"
click at [46, 64] on span "Розширений пошук" at bounding box center [47, 63] width 54 height 8
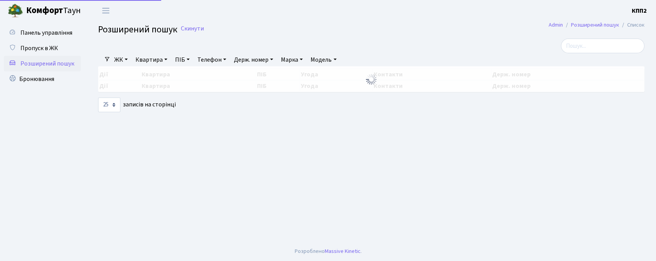
select select "25"
click at [162, 52] on div at bounding box center [278, 45] width 372 height 15
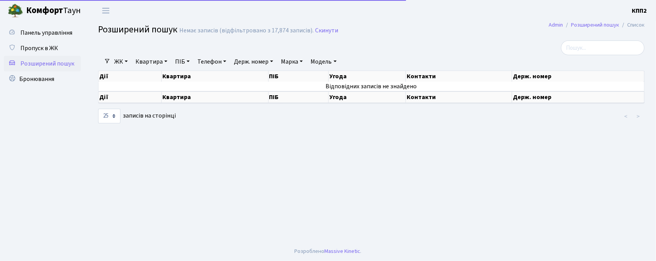
click at [159, 63] on link "Квартира" at bounding box center [151, 61] width 38 height 13
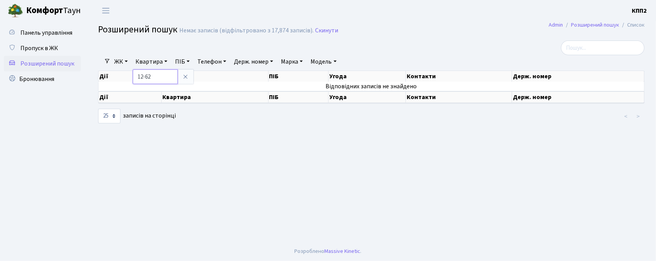
type input "12-62"
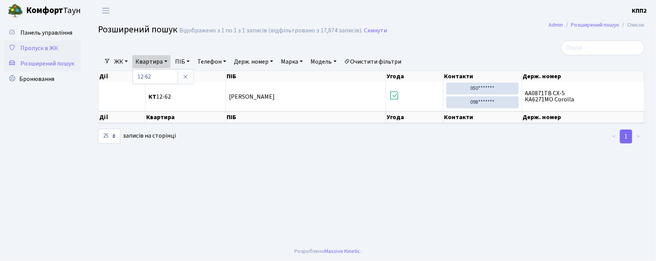
click at [37, 46] on span "Пропуск в ЖК" at bounding box center [39, 48] width 38 height 8
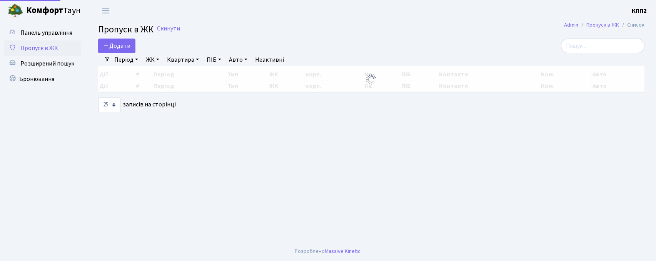
select select "25"
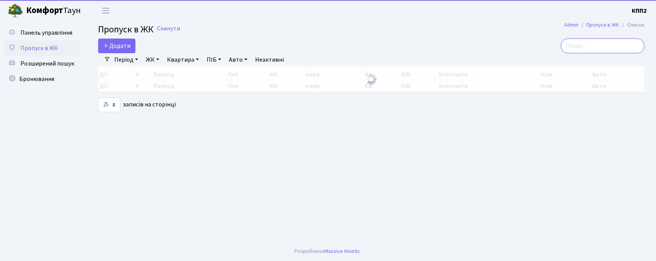
click at [592, 43] on input "search" at bounding box center [603, 45] width 84 height 15
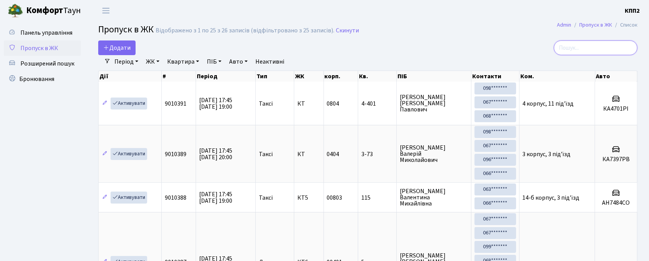
click at [610, 52] on input "search" at bounding box center [595, 47] width 84 height 15
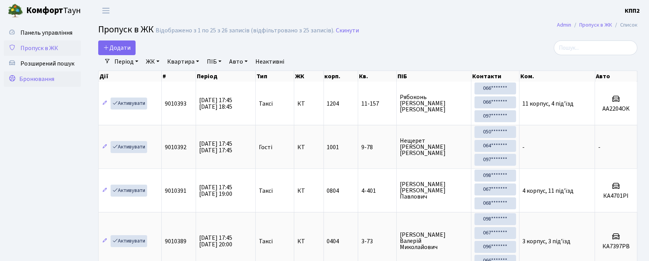
click at [29, 79] on span "Бронювання" at bounding box center [36, 79] width 35 height 8
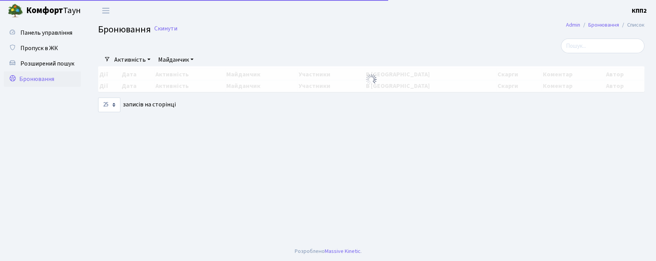
select select "25"
click at [607, 45] on input "search" at bounding box center [603, 45] width 84 height 15
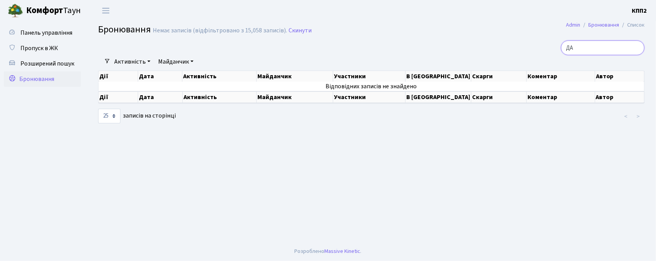
type input "Д"
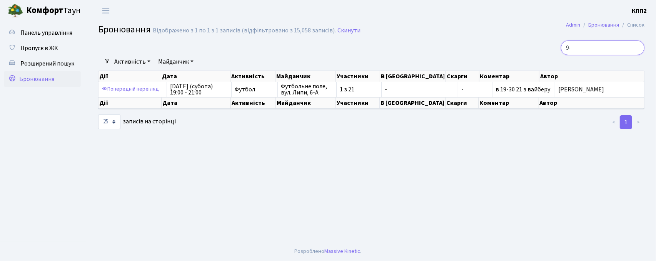
type input "9"
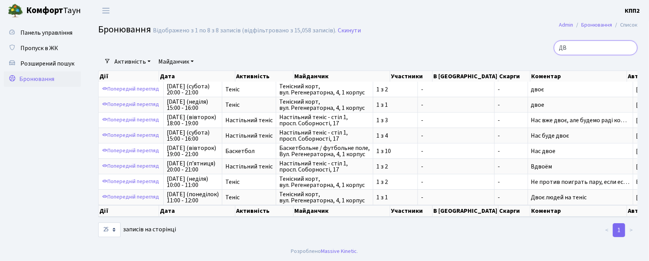
type input "Д"
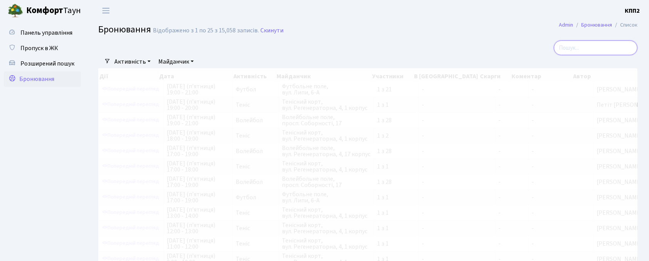
click at [573, 45] on input "search" at bounding box center [595, 47] width 84 height 15
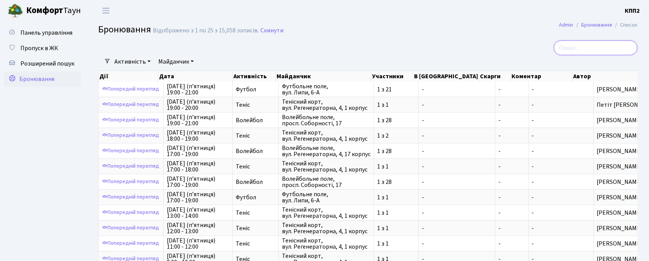
click at [578, 47] on input "search" at bounding box center [595, 47] width 84 height 15
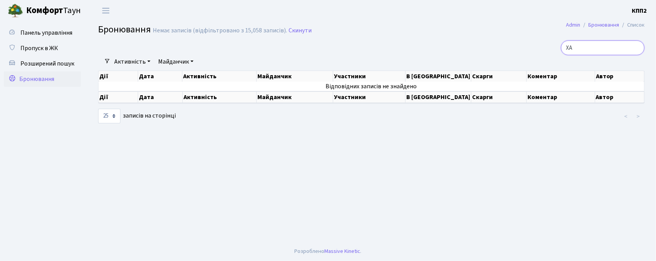
type input "Х"
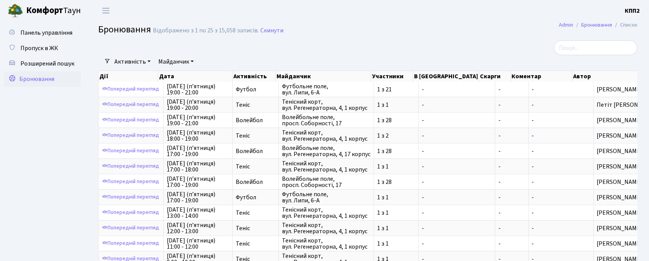
click at [175, 63] on link "Майданчик" at bounding box center [176, 61] width 42 height 13
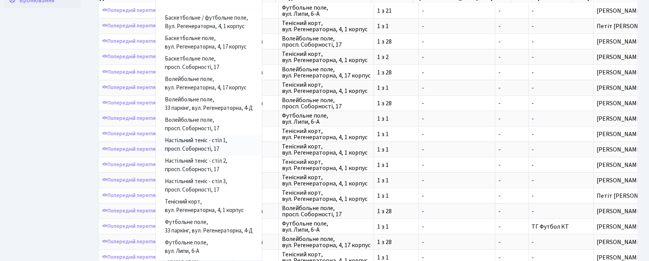
scroll to position [102, 0]
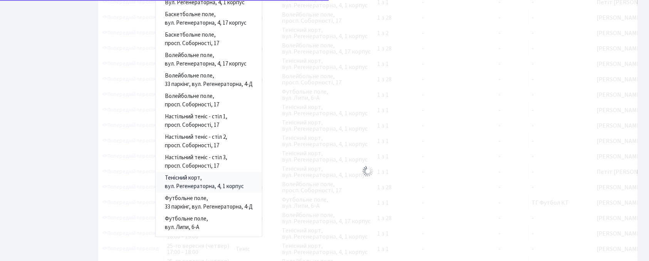
click at [192, 182] on link "Тенісний корт, вул. Регенераторна, 4, 1 корпус" at bounding box center [208, 182] width 106 height 20
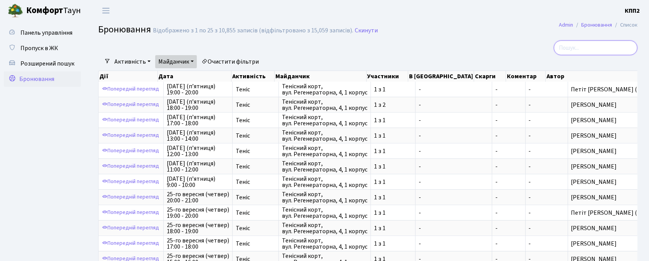
click at [598, 48] on input "search" at bounding box center [595, 47] width 84 height 15
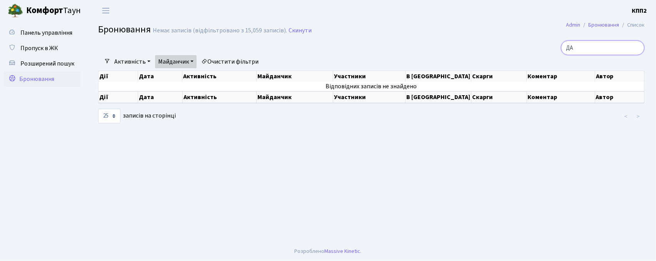
type input "Д"
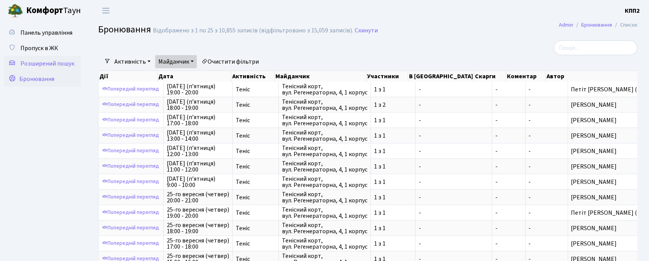
click at [53, 61] on span "Розширений пошук" at bounding box center [47, 63] width 54 height 8
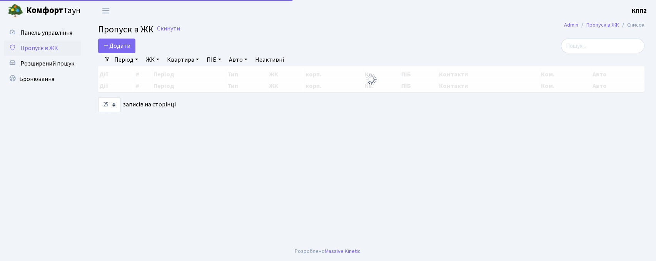
select select "25"
click at [592, 43] on input "search" at bounding box center [603, 45] width 84 height 15
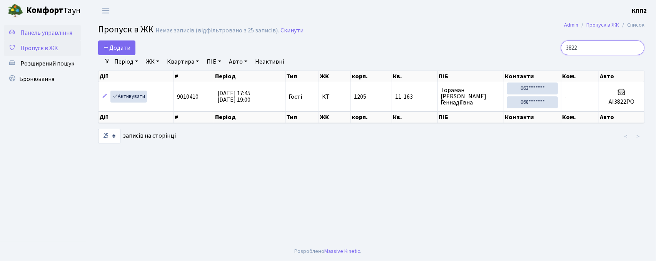
type input "3822"
click at [25, 38] on link "Панель управління" at bounding box center [42, 32] width 77 height 15
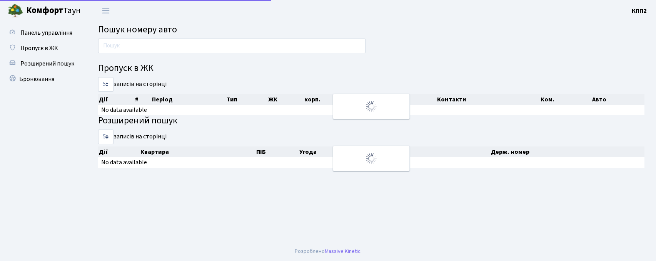
click at [40, 47] on span "Пропуск в ЖК" at bounding box center [39, 48] width 38 height 8
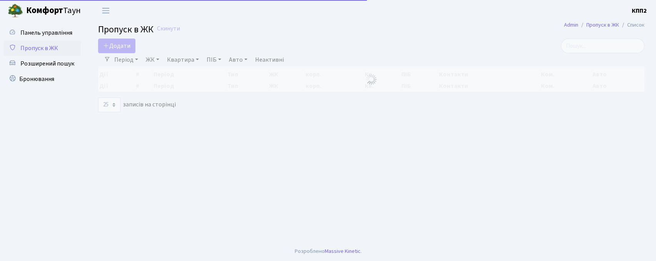
select select "25"
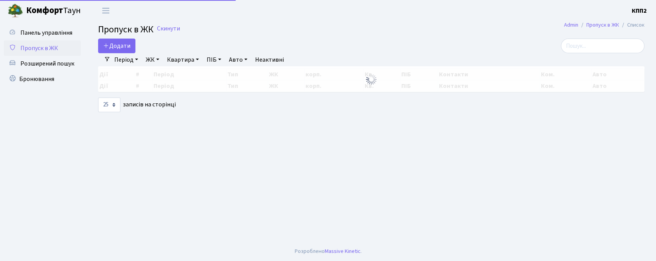
select select "25"
click at [609, 50] on input "search" at bounding box center [603, 45] width 84 height 15
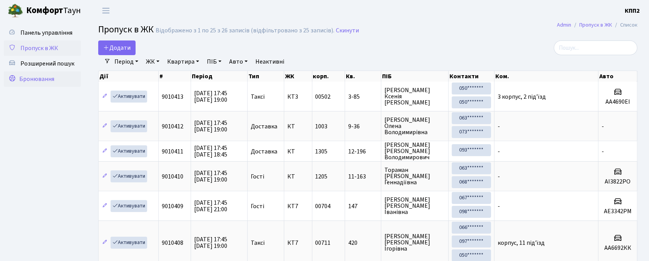
click at [30, 80] on span "Бронювання" at bounding box center [36, 79] width 35 height 8
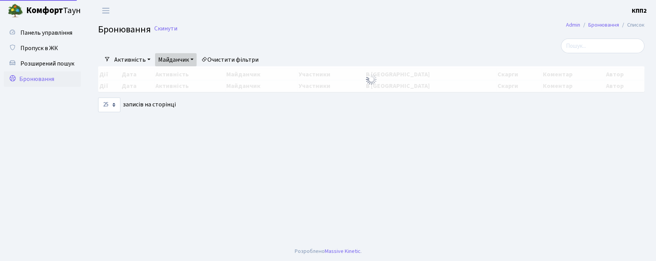
select select "25"
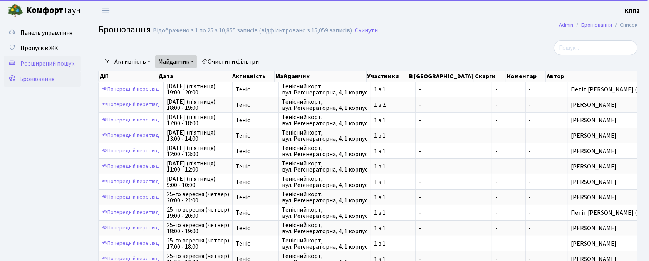
click at [25, 64] on span "Розширений пошук" at bounding box center [47, 63] width 54 height 8
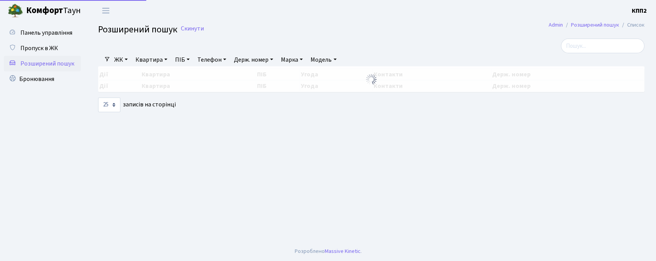
select select "25"
click at [31, 80] on span "Бронювання" at bounding box center [36, 79] width 35 height 8
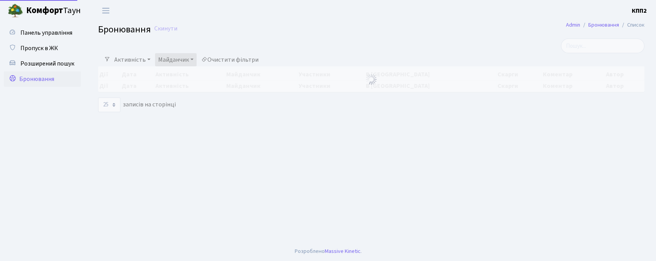
select select "25"
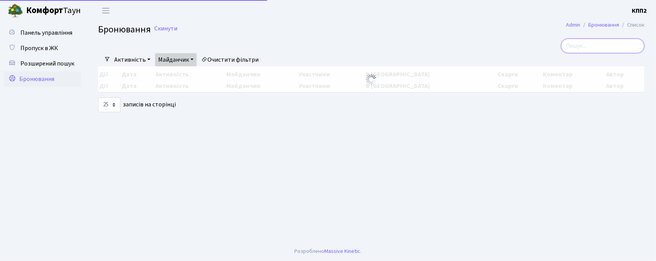
click at [608, 45] on input "search" at bounding box center [603, 45] width 84 height 15
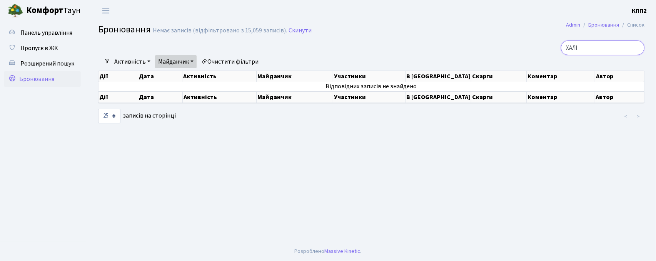
type input "ХАЛІ"
click at [174, 63] on link "Майданчик" at bounding box center [176, 61] width 42 height 13
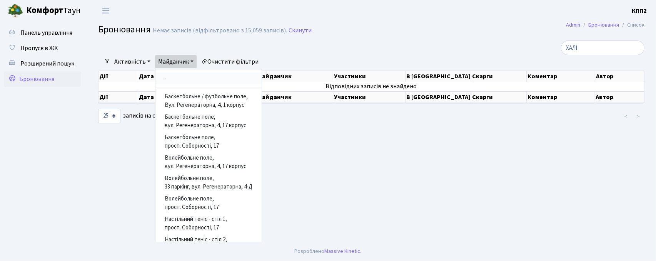
click at [175, 77] on link "-" at bounding box center [208, 78] width 106 height 12
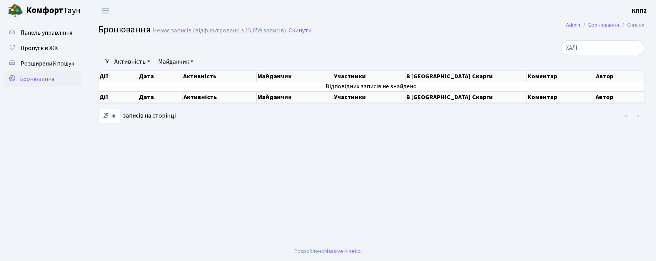
click at [45, 76] on span "Бронювання" at bounding box center [36, 79] width 35 height 8
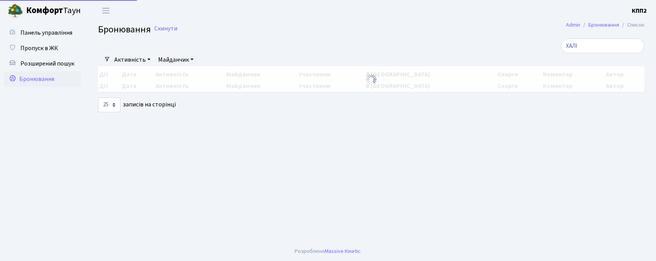
select select "25"
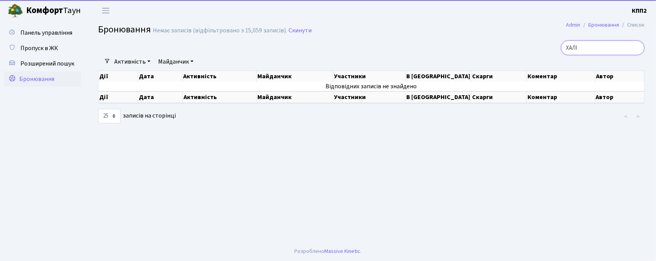
click at [601, 51] on input "ХАЛІ" at bounding box center [603, 47] width 84 height 15
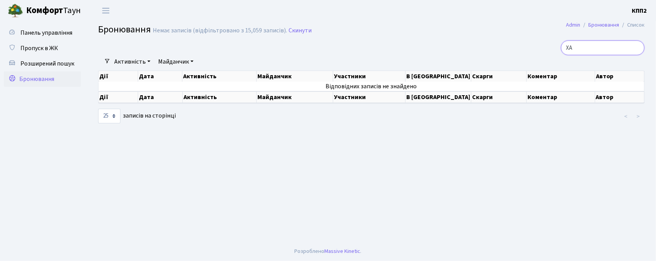
type input "Х"
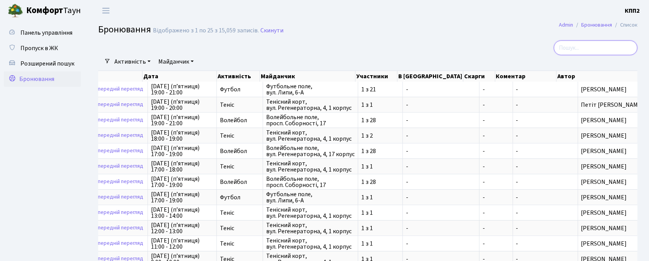
click at [590, 45] on input "search" at bounding box center [595, 47] width 84 height 15
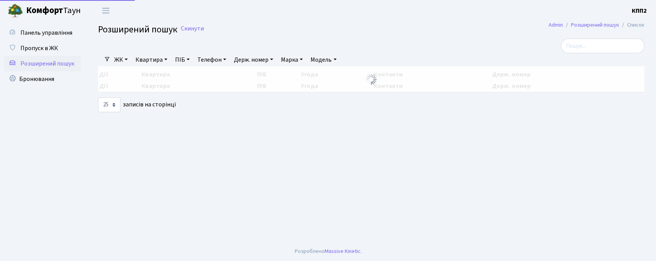
select select "25"
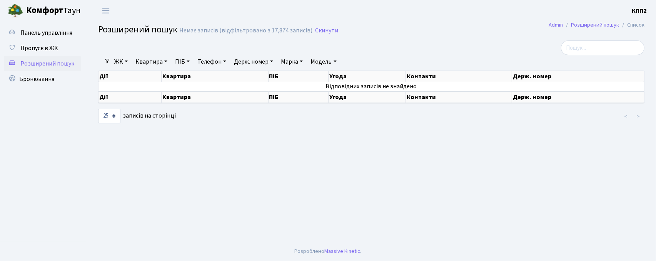
drag, startPoint x: 259, startPoint y: 62, endPoint x: 259, endPoint y: 67, distance: 5.4
click at [259, 62] on link "Держ. номер" at bounding box center [253, 61] width 45 height 13
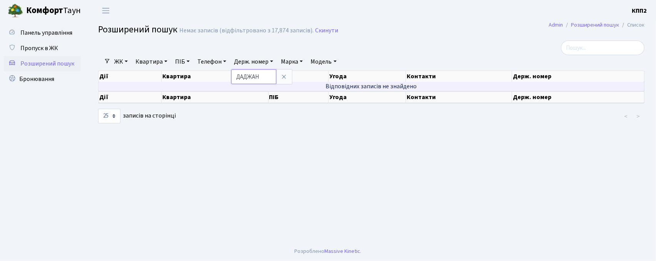
type input "ДАДЖАН"
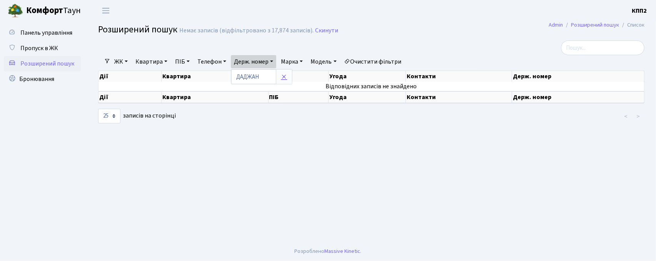
click at [286, 76] on icon at bounding box center [284, 77] width 6 height 6
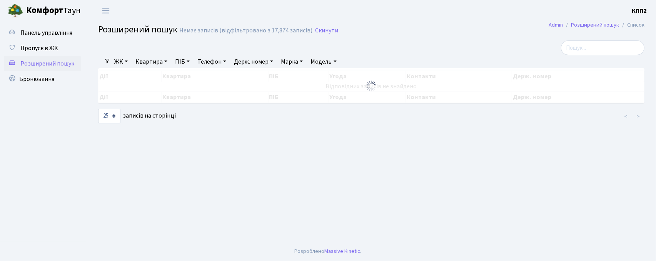
click at [174, 62] on link "ПІБ" at bounding box center [182, 61] width 21 height 13
type input "ДАДЖАН"
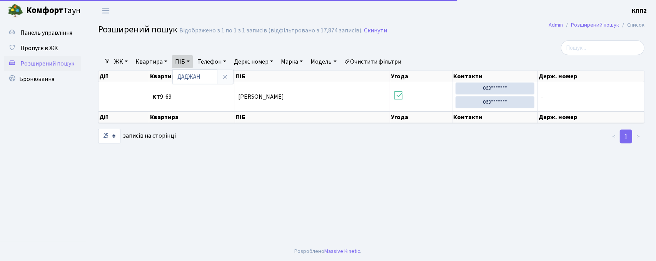
click at [43, 67] on span "Розширений пошук" at bounding box center [47, 63] width 54 height 8
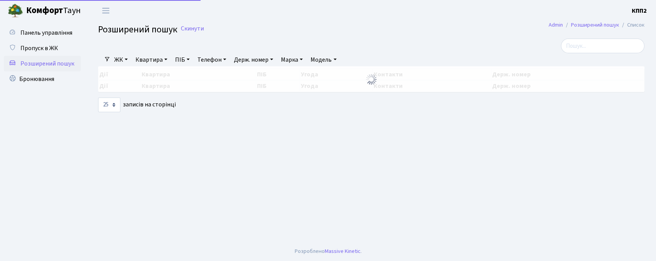
select select "25"
click at [39, 77] on span "Бронювання" at bounding box center [36, 79] width 35 height 8
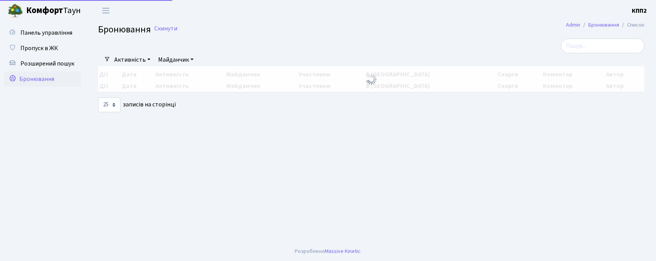
select select "25"
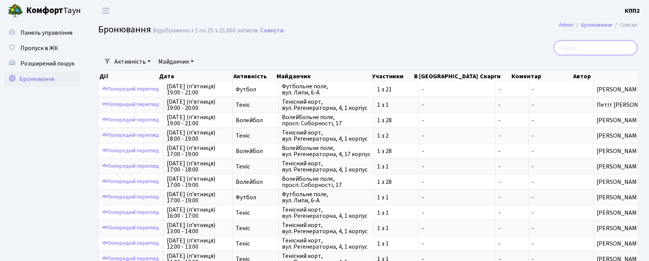
click at [588, 48] on input "search" at bounding box center [595, 47] width 84 height 15
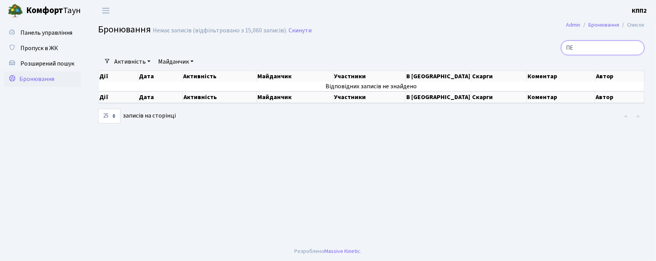
type input "П"
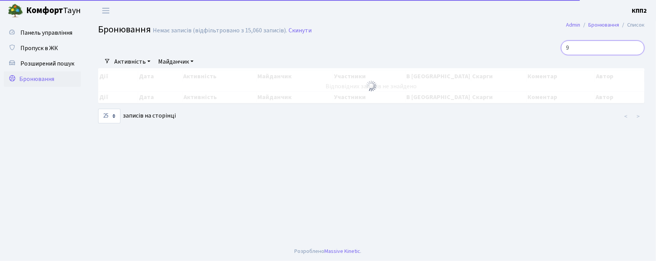
type input "9"
click at [38, 79] on span "Бронювання" at bounding box center [36, 79] width 35 height 8
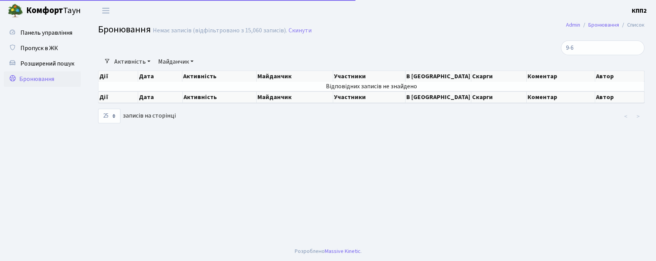
select select "25"
click at [182, 62] on link "Майданчик" at bounding box center [176, 61] width 42 height 13
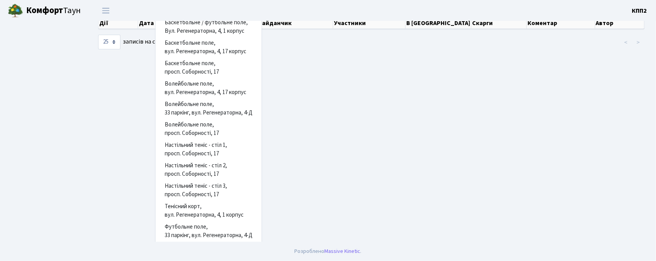
scroll to position [98, 0]
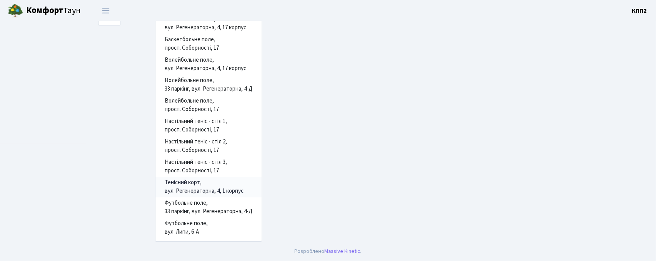
click at [185, 184] on link "Тенісний корт, вул. Регенераторна, 4, 1 корпус" at bounding box center [208, 187] width 106 height 20
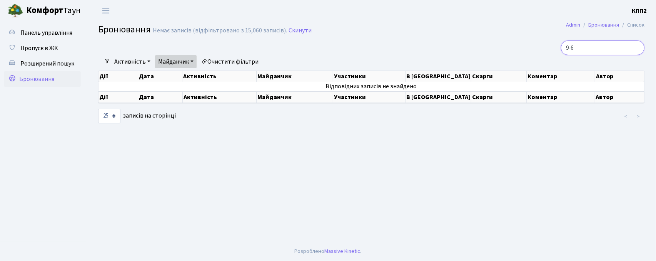
click at [626, 48] on input "9-6" at bounding box center [603, 47] width 84 height 15
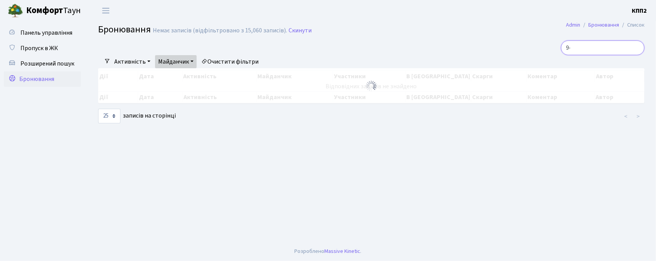
type input "9"
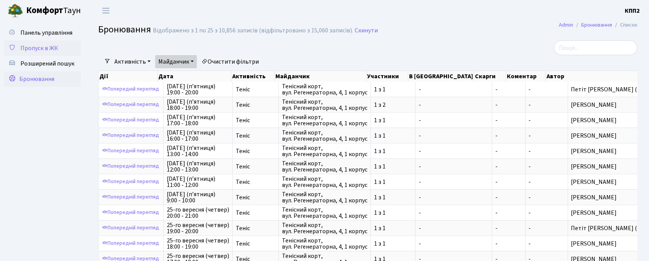
click at [38, 47] on span "Пропуск в ЖК" at bounding box center [39, 48] width 38 height 8
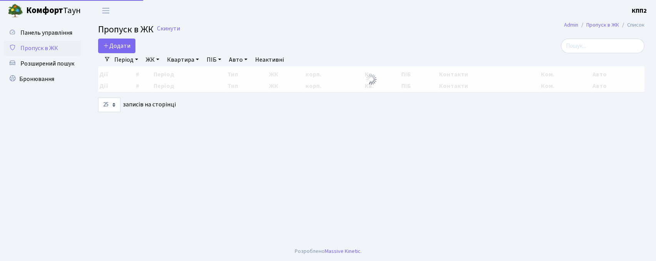
select select "25"
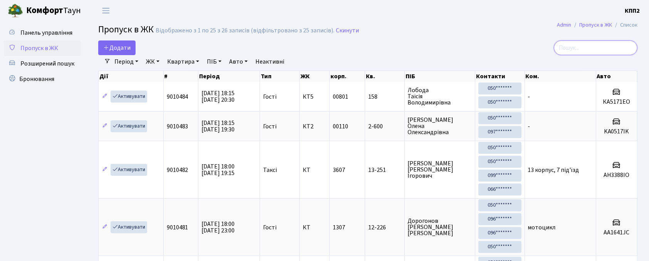
click at [573, 45] on input "search" at bounding box center [595, 47] width 84 height 15
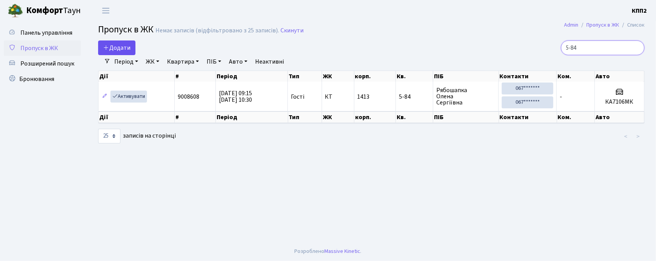
type input "5-84"
click at [111, 48] on span "Додати" at bounding box center [116, 47] width 27 height 8
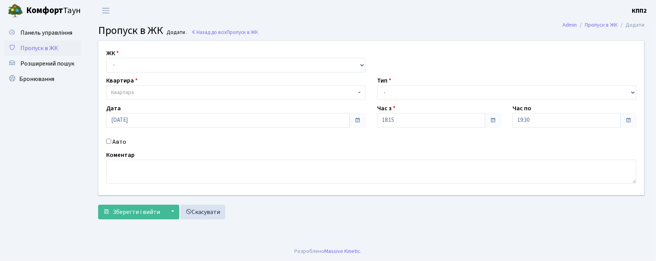
drag, startPoint x: 122, startPoint y: 47, endPoint x: 120, endPoint y: 59, distance: 12.4
click at [120, 57] on div "ЖК - КТ, вул. Регенераторна, 4 КТ2, просп. [STREET_ADDRESS] [STREET_ADDRESS] [P…" at bounding box center [371, 118] width 557 height 154
drag, startPoint x: 120, startPoint y: 62, endPoint x: 120, endPoint y: 71, distance: 9.2
click at [120, 65] on select "- КТ, вул. Регенераторна, 4 КТ2, просп. [STREET_ADDRESS] [STREET_ADDRESS] [PERS…" at bounding box center [235, 65] width 259 height 15
select select "271"
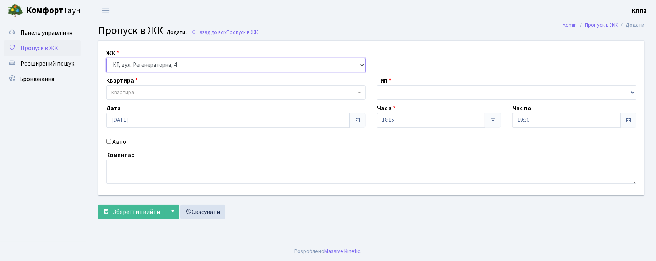
click at [106, 58] on select "- КТ, вул. Регенераторна, 4 КТ2, просп. [STREET_ADDRESS] [STREET_ADDRESS] [PERS…" at bounding box center [235, 65] width 259 height 15
select select
click at [120, 95] on span "Квартира" at bounding box center [122, 93] width 23 height 8
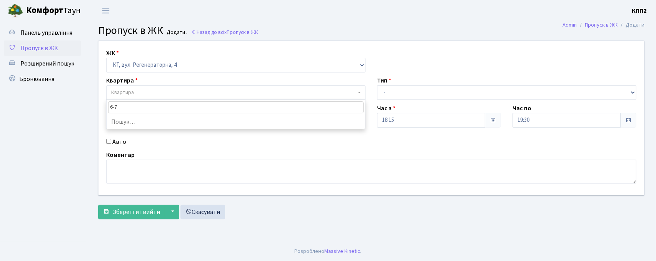
type input "6-77"
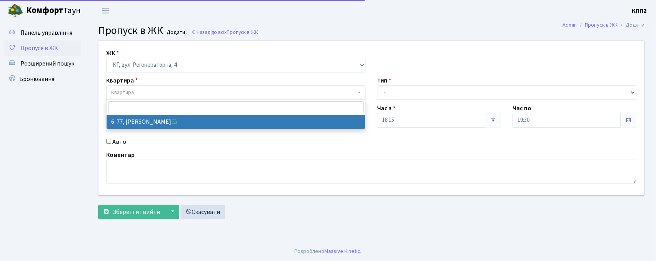
select select "5302"
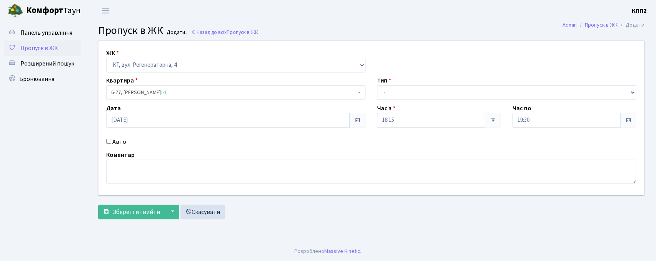
click at [110, 143] on input "Авто" at bounding box center [108, 141] width 5 height 5
checkbox input "true"
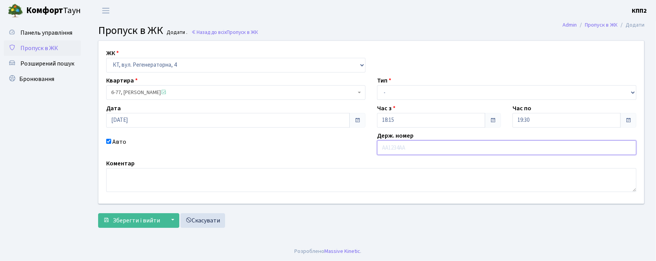
type input "[PERSON_NAME]"
type input "ВІ0663НМ"
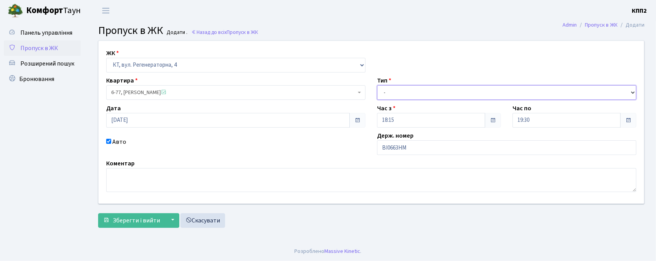
click at [383, 94] on select "- Доставка Таксі Гості Сервіс" at bounding box center [506, 92] width 259 height 15
select select "3"
click at [377, 85] on select "- Доставка Таксі Гості Сервіс" at bounding box center [506, 92] width 259 height 15
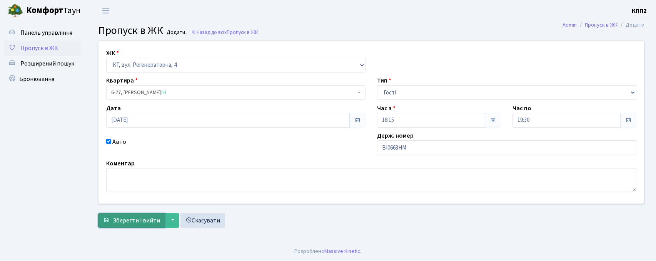
click at [134, 219] on span "Зберегти і вийти" at bounding box center [136, 220] width 47 height 8
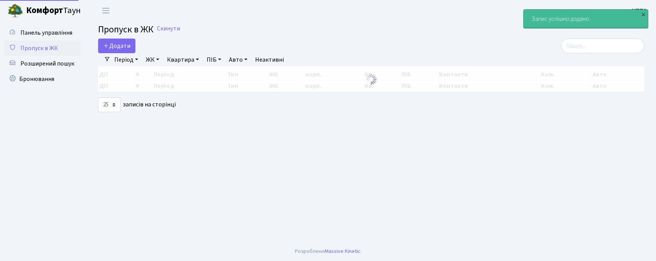
select select "25"
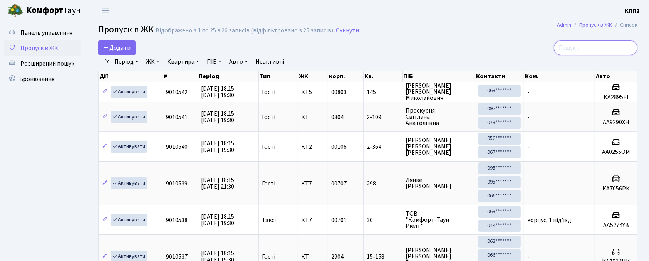
click at [572, 42] on input "search" at bounding box center [595, 47] width 84 height 15
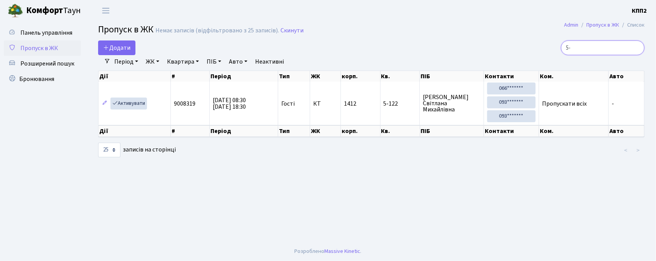
type input "5"
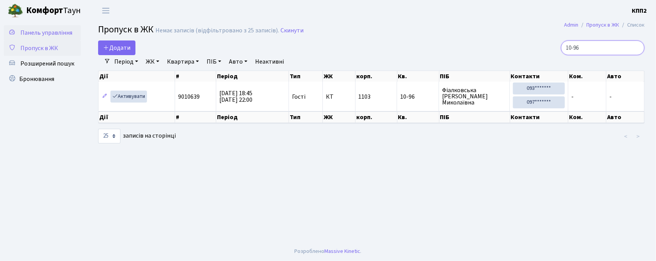
type input "10-96"
click at [35, 32] on span "Панель управління" at bounding box center [46, 32] width 52 height 8
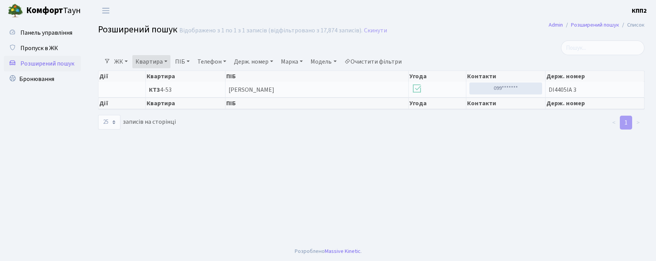
select select "25"
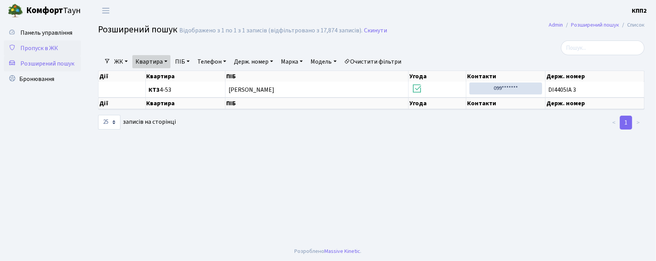
click at [42, 45] on span "Пропуск в ЖК" at bounding box center [39, 48] width 38 height 8
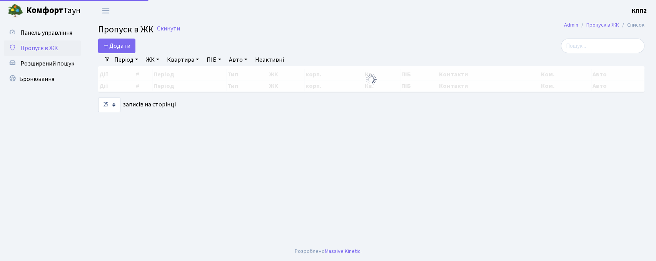
select select "25"
click at [42, 37] on link "Панель управління" at bounding box center [42, 32] width 77 height 15
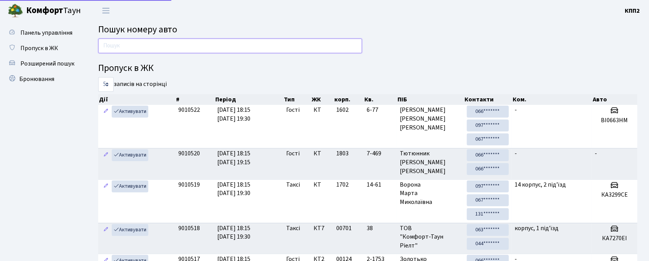
drag, startPoint x: 0, startPoint y: 0, endPoint x: 115, endPoint y: 43, distance: 122.5
click at [115, 43] on input "text" at bounding box center [230, 45] width 264 height 15
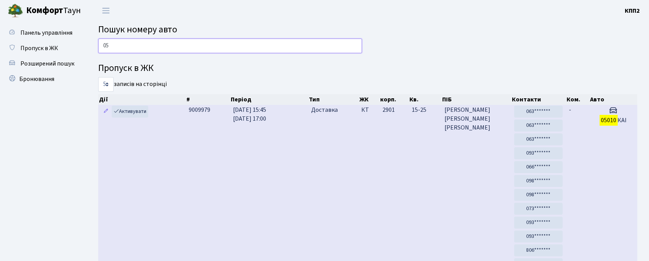
type input "0"
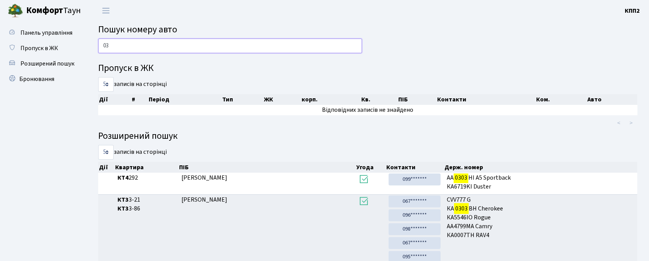
type input "0"
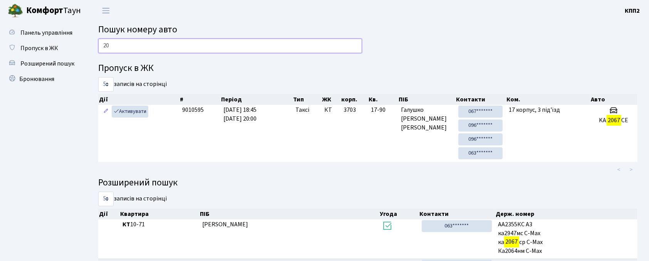
type input "2"
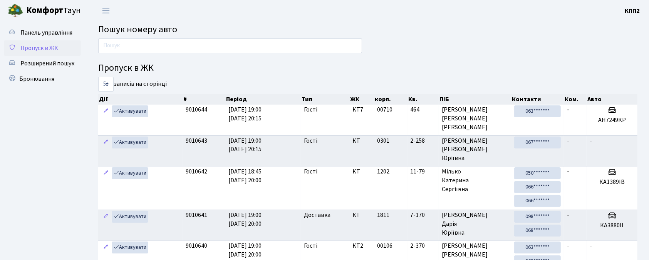
click at [45, 47] on span "Пропуск в ЖК" at bounding box center [39, 48] width 38 height 8
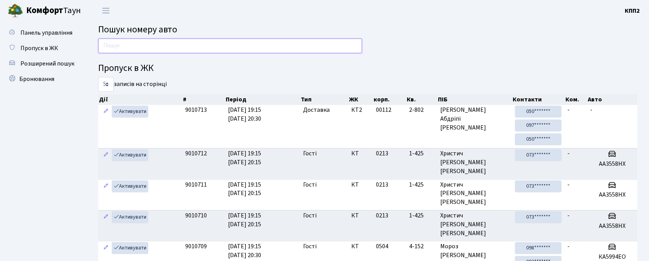
drag, startPoint x: 116, startPoint y: 42, endPoint x: 112, endPoint y: 44, distance: 4.5
click at [114, 43] on input "text" at bounding box center [230, 45] width 264 height 15
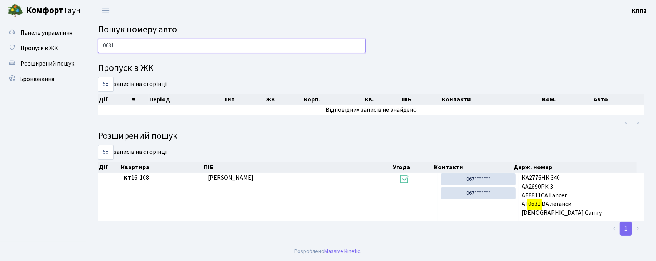
type input "0631"
click at [36, 59] on span "Розширений пошук" at bounding box center [47, 63] width 54 height 8
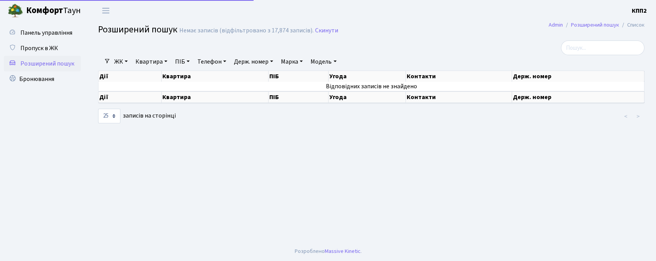
select select "25"
click at [146, 56] on link "Квартира" at bounding box center [151, 61] width 38 height 13
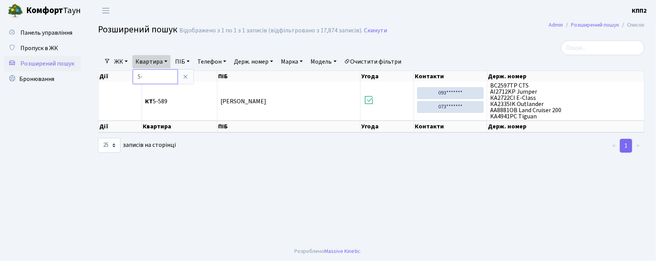
type input "5"
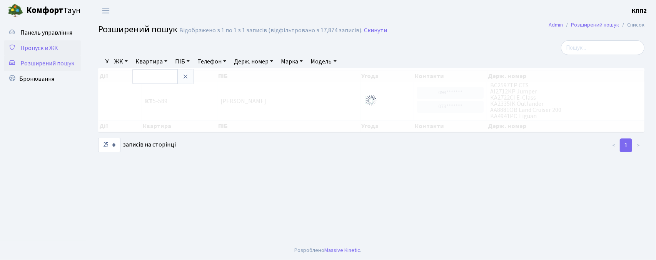
click at [36, 54] on link "Пропуск в ЖК" at bounding box center [42, 47] width 77 height 15
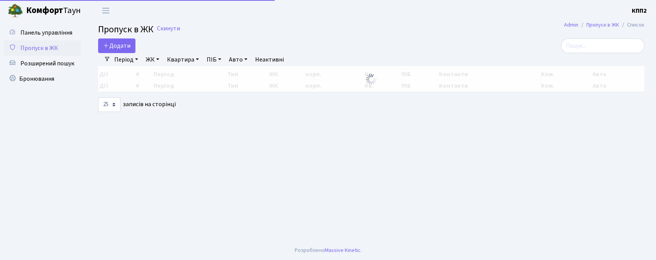
select select "25"
click at [603, 51] on input "search" at bounding box center [603, 45] width 84 height 15
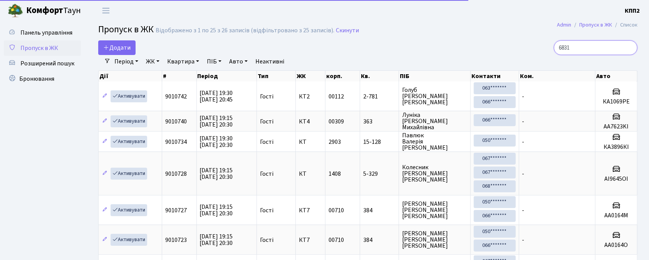
type input "6831"
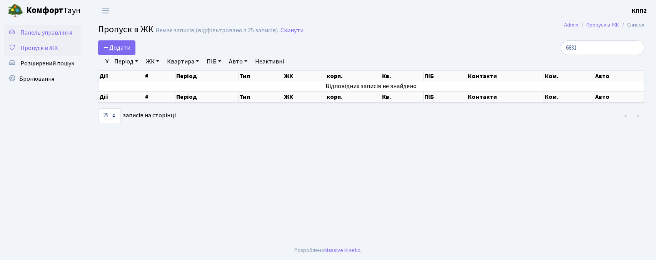
click at [40, 35] on span "Панель управління" at bounding box center [46, 32] width 52 height 8
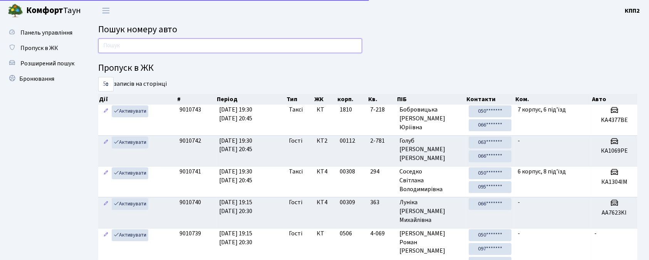
drag, startPoint x: 0, startPoint y: 0, endPoint x: 135, endPoint y: 45, distance: 142.6
click at [135, 45] on input "text" at bounding box center [230, 45] width 264 height 15
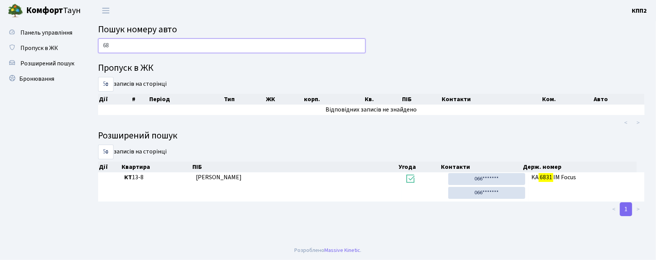
type input "6"
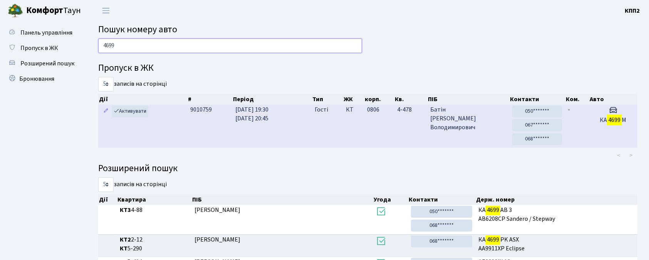
type input "4699"
click at [393, 128] on td "0806" at bounding box center [379, 126] width 30 height 43
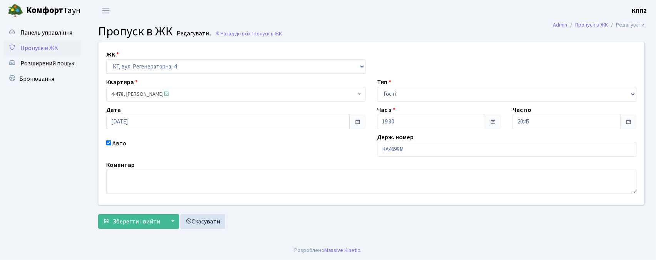
click at [441, 159] on div "ЖК - КТ, вул. Регенераторна, 4 КТ2, просп. [STREET_ADDRESS] [STREET_ADDRESS] [P…" at bounding box center [371, 123] width 557 height 162
click at [441, 151] on input "КА4699М" at bounding box center [506, 149] width 259 height 15
type input "КА4699МР"
click at [32, 42] on link "Пропуск в ЖК" at bounding box center [42, 47] width 77 height 15
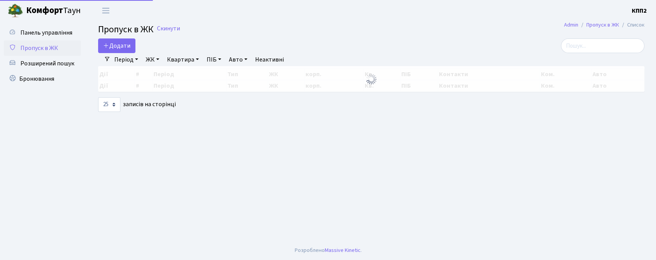
select select "25"
click at [62, 28] on span "Панель управління" at bounding box center [46, 32] width 52 height 8
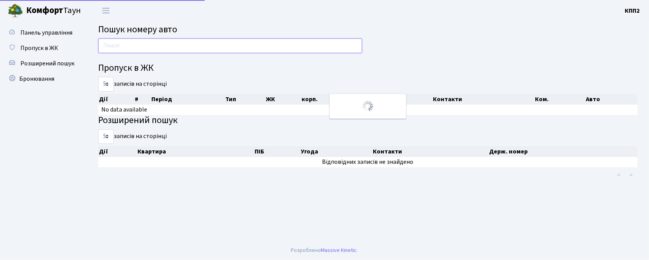
drag, startPoint x: 0, startPoint y: 0, endPoint x: 125, endPoint y: 47, distance: 133.6
click at [128, 48] on input "text" at bounding box center [230, 45] width 264 height 15
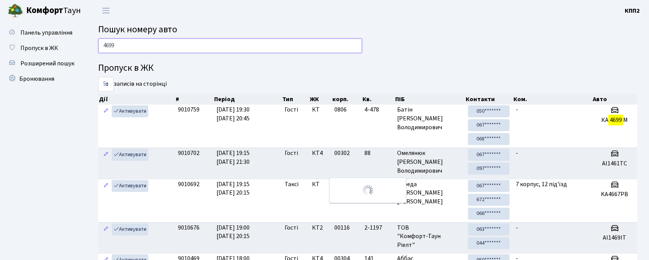
type input "4699"
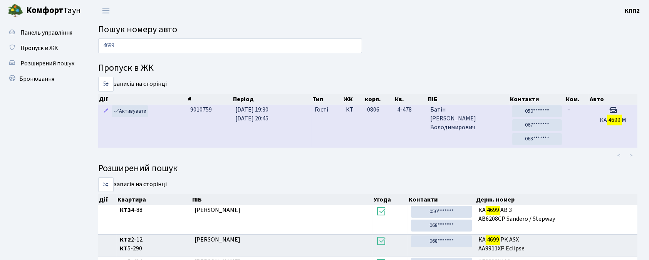
click at [401, 114] on span "4-478" at bounding box center [410, 109] width 27 height 9
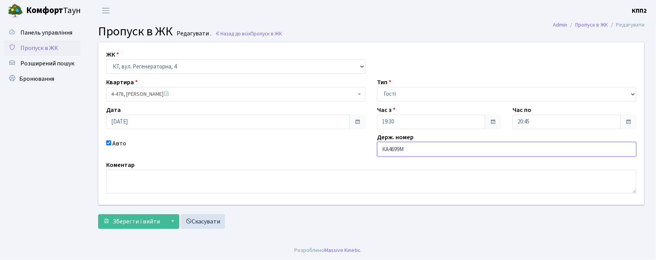
click at [443, 153] on input "КА4699М" at bounding box center [506, 149] width 259 height 15
type input "КА4699МР"
click at [98, 214] on button "Зберегти і вийти" at bounding box center [131, 221] width 67 height 15
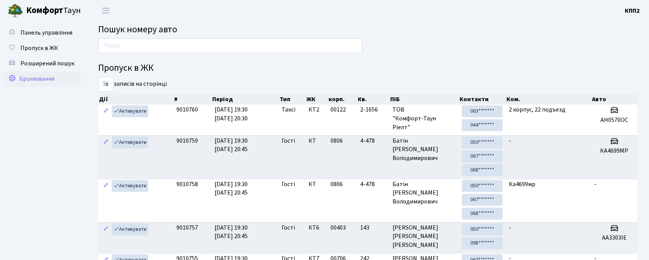
click at [28, 79] on span "Бронювання" at bounding box center [36, 79] width 35 height 8
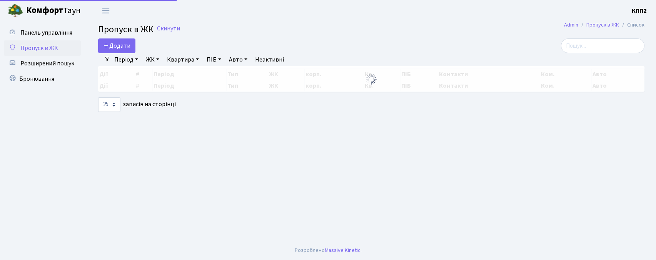
select select "25"
click at [578, 49] on input "search" at bounding box center [603, 45] width 84 height 15
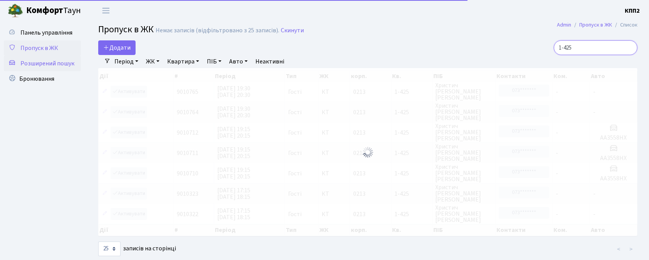
type input "1-425"
click at [65, 69] on link "Розширений пошук" at bounding box center [42, 63] width 77 height 15
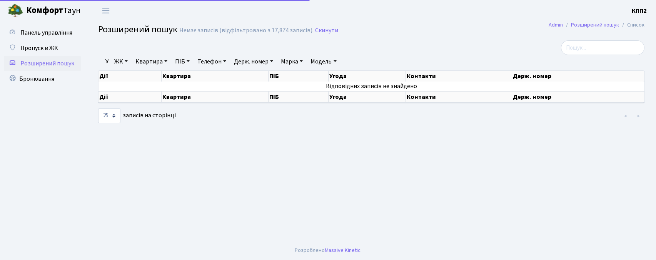
select select "25"
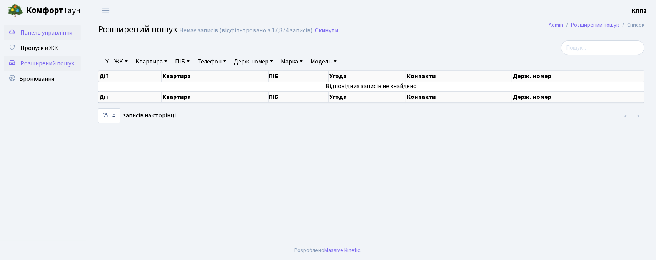
click at [51, 33] on span "Панель управління" at bounding box center [46, 32] width 52 height 8
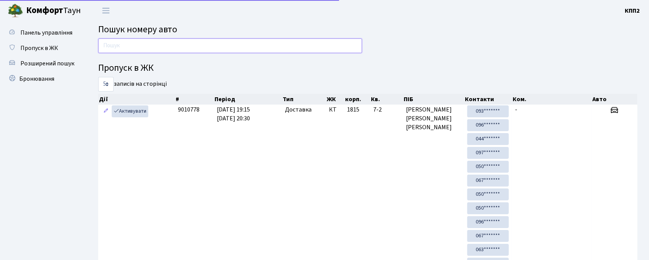
click at [128, 45] on input "text" at bounding box center [230, 45] width 264 height 15
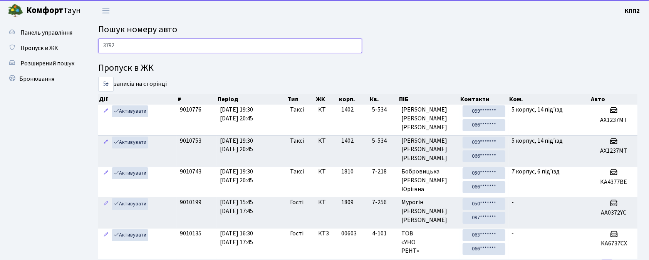
type input "3792"
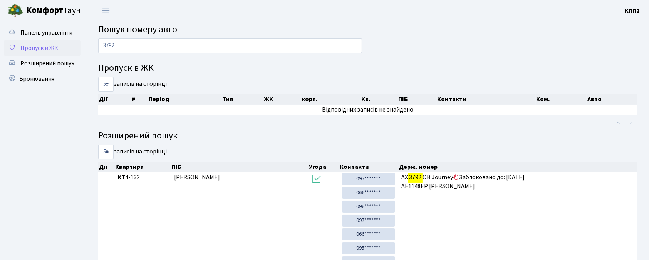
click at [38, 55] on link "Пропуск в ЖК" at bounding box center [42, 47] width 77 height 15
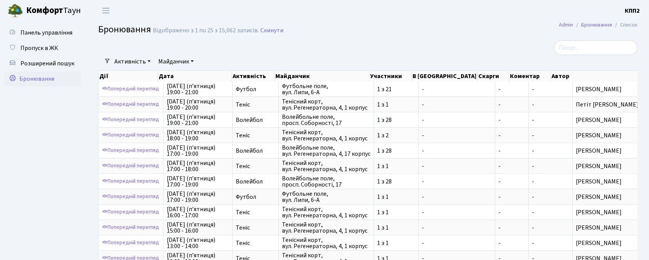
select select "25"
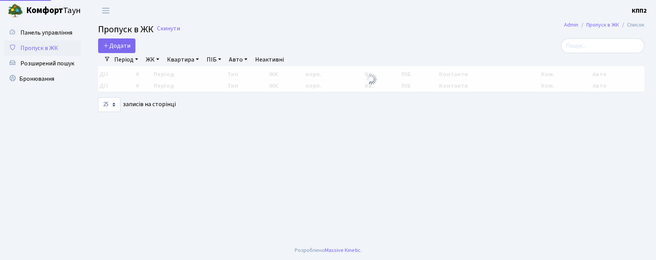
select select "25"
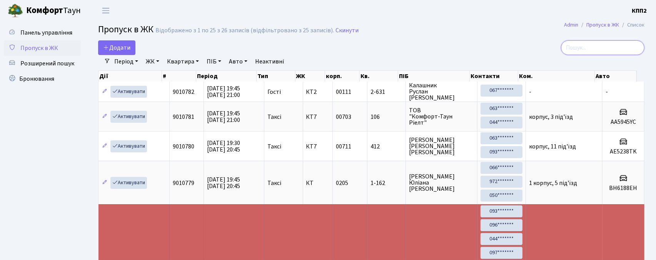
click at [607, 47] on input "search" at bounding box center [603, 47] width 84 height 15
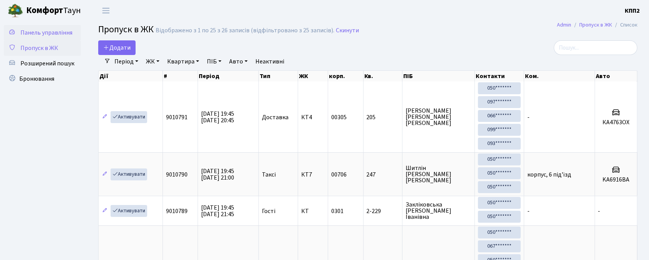
click at [39, 35] on span "Панель управління" at bounding box center [46, 32] width 52 height 8
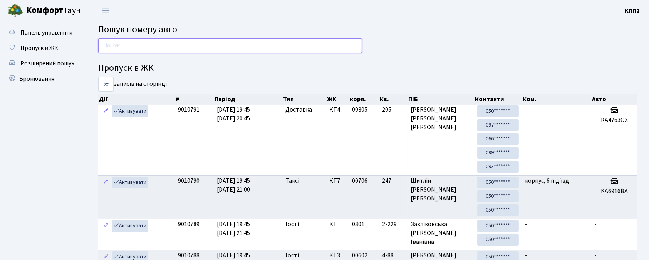
click at [148, 40] on input "text" at bounding box center [230, 45] width 264 height 15
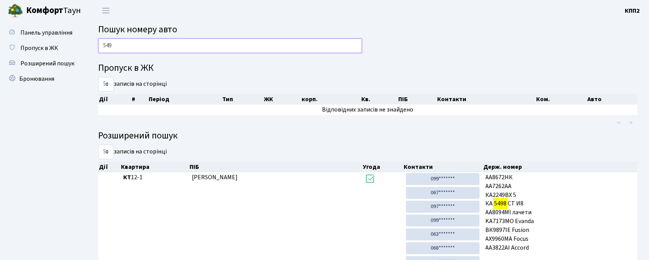
type input "549"
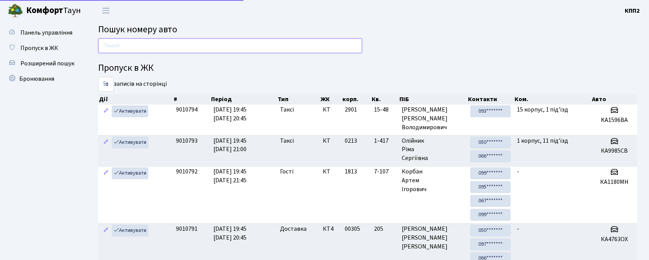
click at [111, 42] on input "text" at bounding box center [230, 45] width 264 height 15
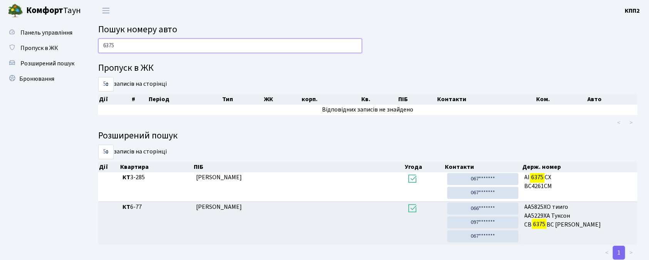
type input "6375"
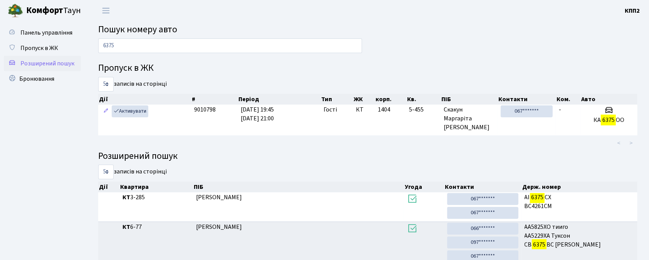
click at [38, 62] on span "Розширений пошук" at bounding box center [47, 63] width 54 height 8
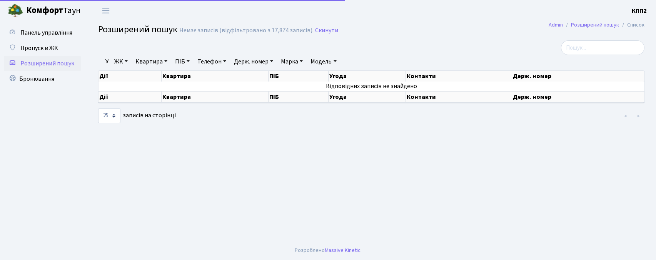
select select "25"
click at [219, 65] on link "Телефон" at bounding box center [211, 61] width 35 height 13
click at [175, 62] on link "ПІБ" at bounding box center [182, 61] width 21 height 13
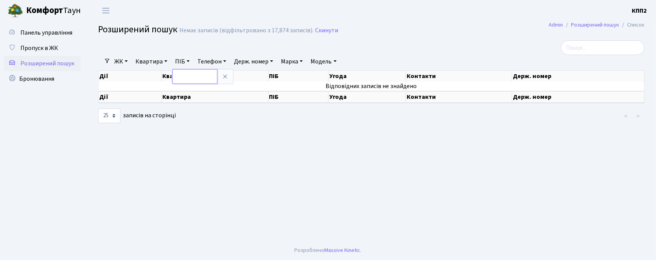
click at [182, 79] on input "text" at bounding box center [194, 76] width 45 height 15
type input "ЩЕРБАК"
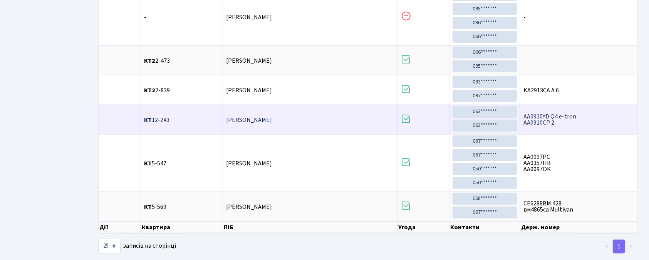
scroll to position [256, 0]
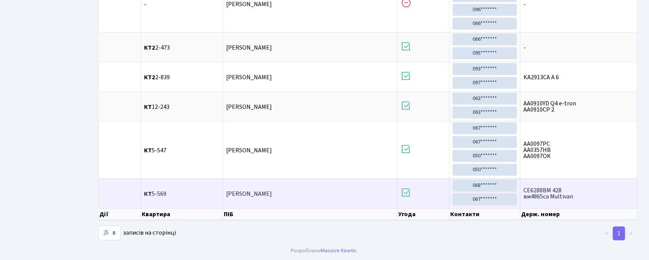
drag, startPoint x: 286, startPoint y: 202, endPoint x: 301, endPoint y: 208, distance: 15.2
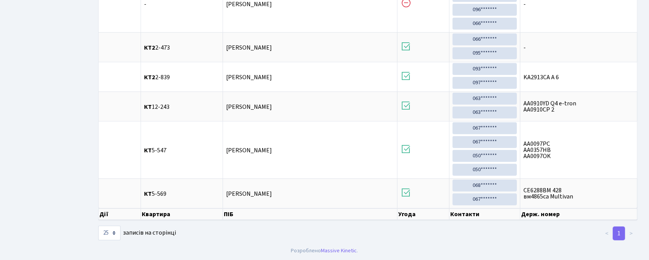
drag, startPoint x: 301, startPoint y: 208, endPoint x: 236, endPoint y: 244, distance: 73.9
click at [236, 241] on div "10 25 50 100 250 500 1,000 записів на сторінці" at bounding box center [184, 233] width 172 height 15
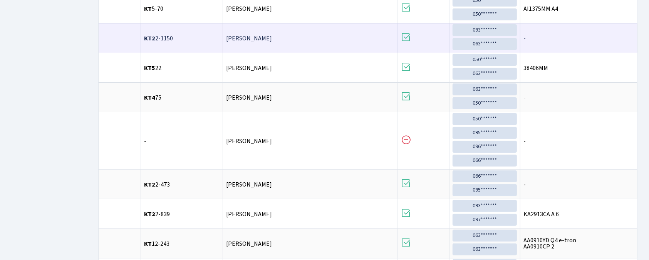
scroll to position [0, 0]
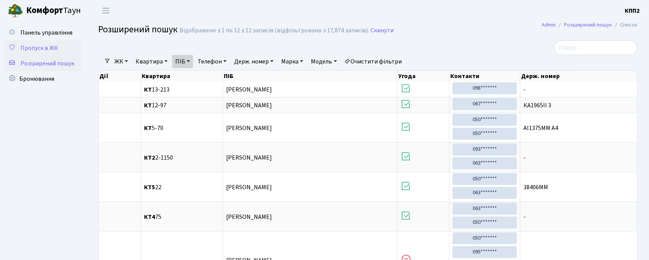
click at [38, 47] on span "Пропуск в ЖК" at bounding box center [39, 48] width 38 height 8
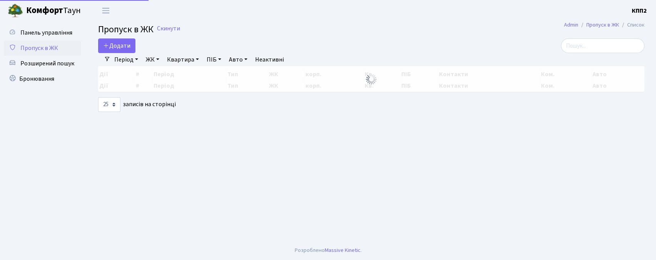
select select "25"
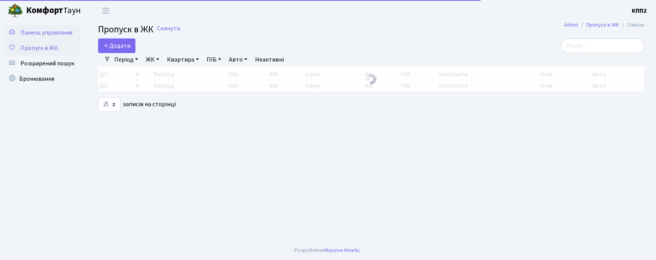
click at [47, 28] on span "Панель управління" at bounding box center [46, 32] width 52 height 8
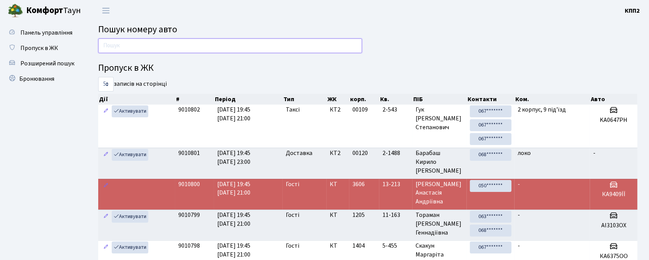
drag, startPoint x: 272, startPoint y: 47, endPoint x: 277, endPoint y: 44, distance: 6.0
click at [277, 44] on input "text" at bounding box center [230, 45] width 264 height 15
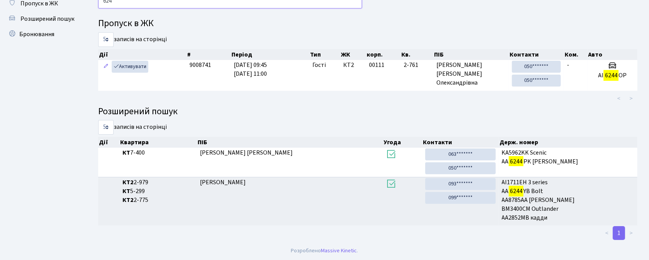
scroll to position [42, 0]
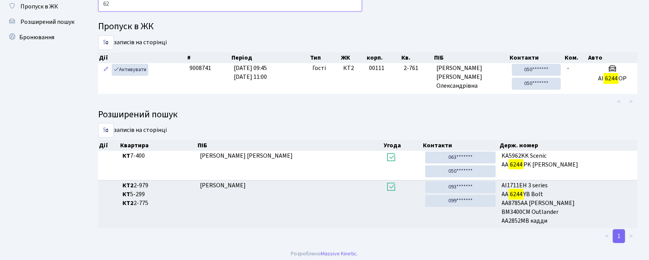
type input "6"
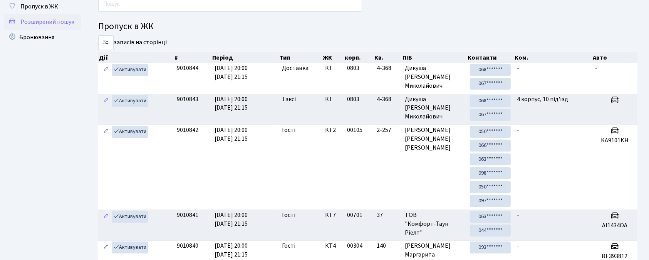
click at [34, 19] on span "Розширений пошук" at bounding box center [47, 22] width 54 height 8
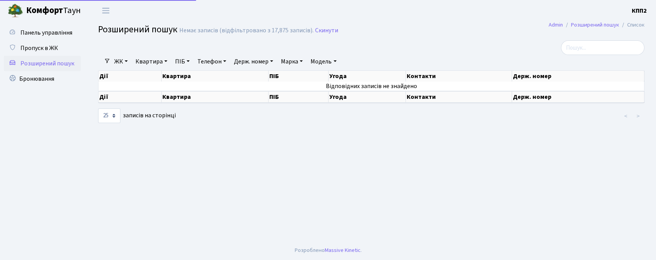
select select "25"
click at [55, 49] on span "Пропуск в ЖК" at bounding box center [39, 48] width 38 height 8
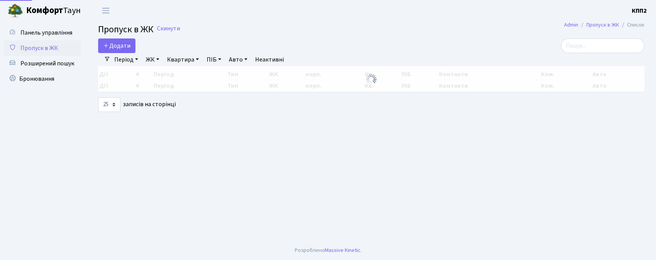
select select "25"
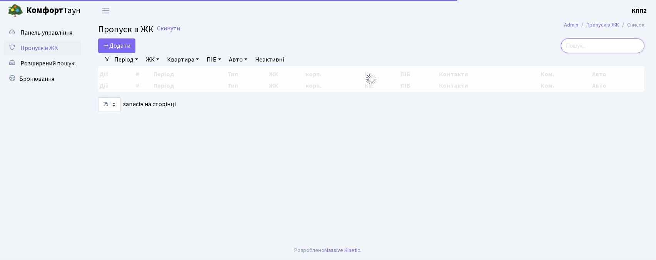
click at [611, 48] on input "search" at bounding box center [603, 45] width 84 height 15
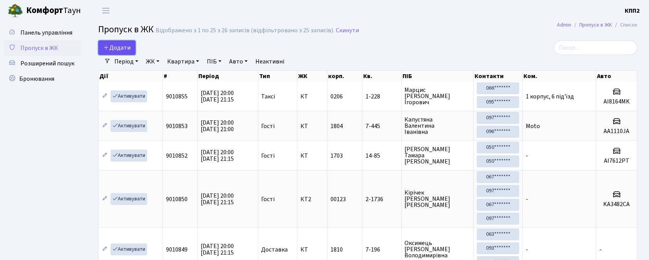
click at [132, 50] on link "Додати" at bounding box center [116, 47] width 37 height 15
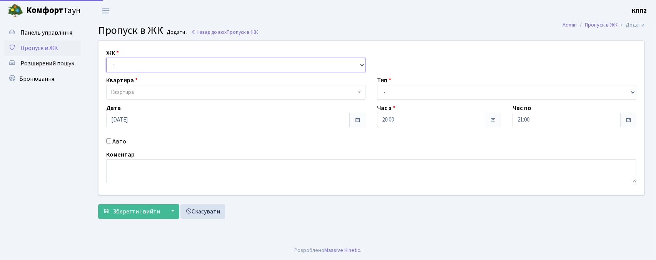
drag, startPoint x: 157, startPoint y: 67, endPoint x: 158, endPoint y: 72, distance: 4.6
click at [158, 67] on select "- КТ, вул. Регенераторна, 4 КТ2, просп. [STREET_ADDRESS] [STREET_ADDRESS] [PERS…" at bounding box center [235, 65] width 259 height 15
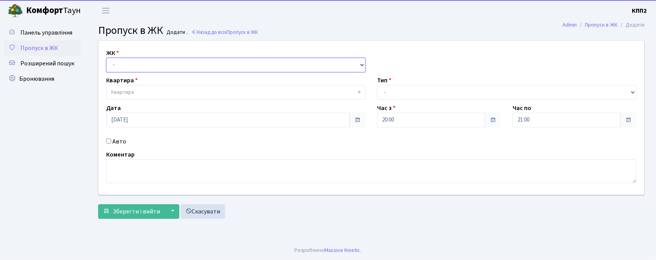
select select "271"
click at [106, 58] on select "- КТ, вул. Регенераторна, 4 КТ2, просп. [STREET_ADDRESS] [STREET_ADDRESS] [PERS…" at bounding box center [235, 65] width 259 height 15
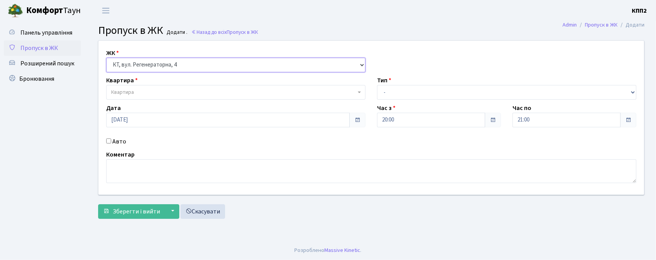
select select
click at [167, 92] on span "Квартира" at bounding box center [233, 93] width 245 height 8
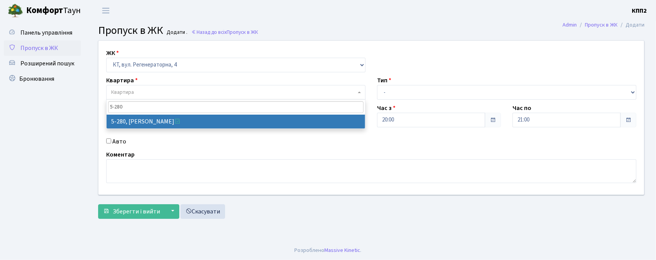
type input "5-280"
select select "2291"
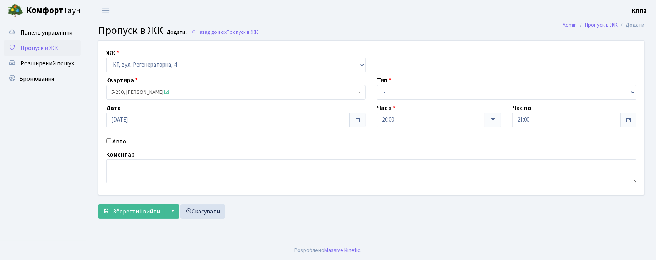
click at [404, 85] on div "Тип - Доставка Таксі Гості Сервіс" at bounding box center [506, 88] width 271 height 24
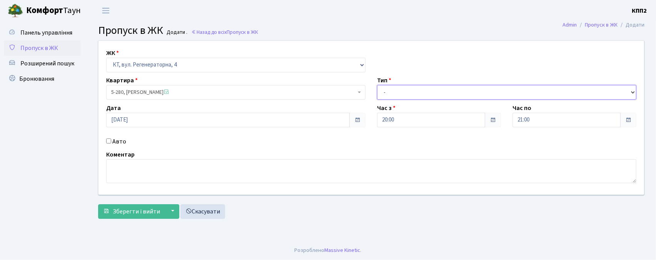
click at [396, 97] on select "- Доставка Таксі Гості Сервіс" at bounding box center [506, 92] width 259 height 15
select select "3"
click at [377, 85] on select "- Доставка Таксі Гості Сервіс" at bounding box center [506, 92] width 259 height 15
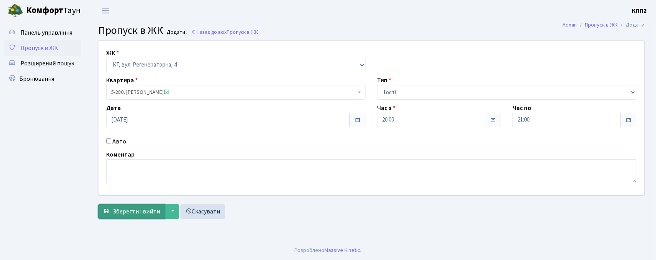
click at [156, 206] on button "Зберегти і вийти" at bounding box center [131, 211] width 67 height 15
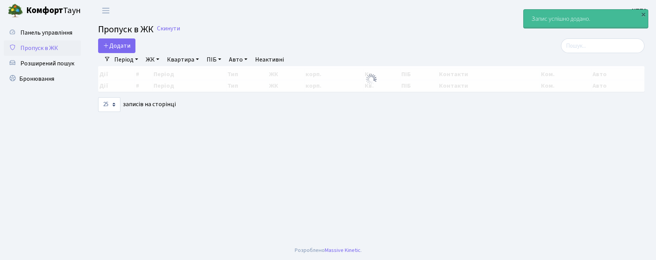
select select "25"
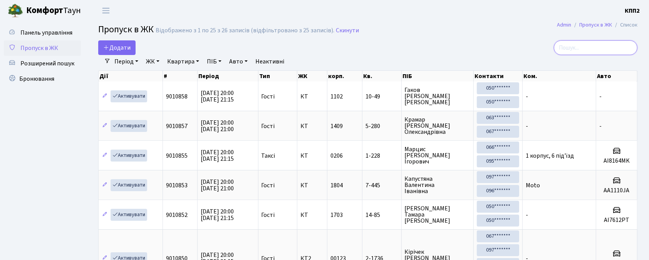
click at [593, 43] on input "search" at bounding box center [595, 47] width 84 height 15
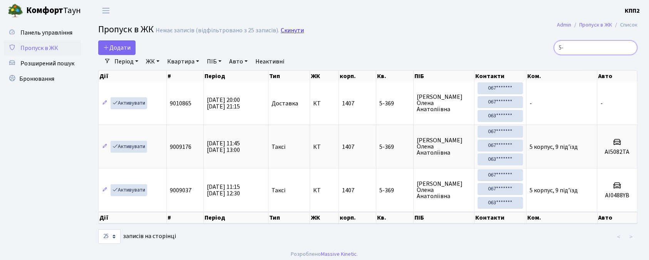
type input "5"
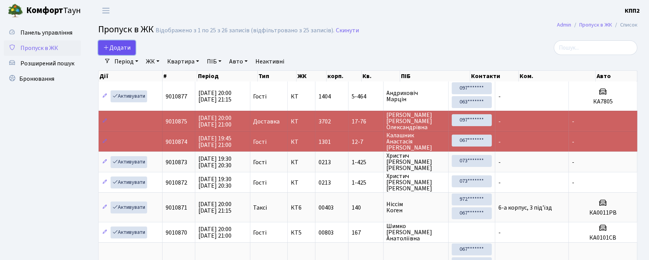
click at [127, 47] on span "Додати" at bounding box center [116, 47] width 27 height 8
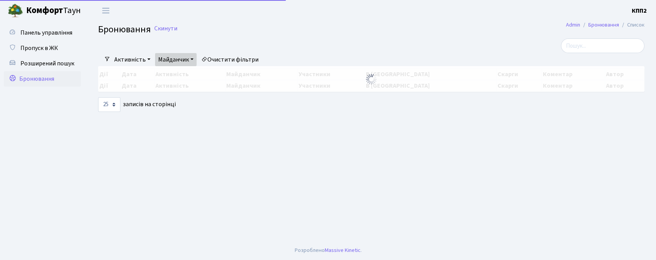
select select "25"
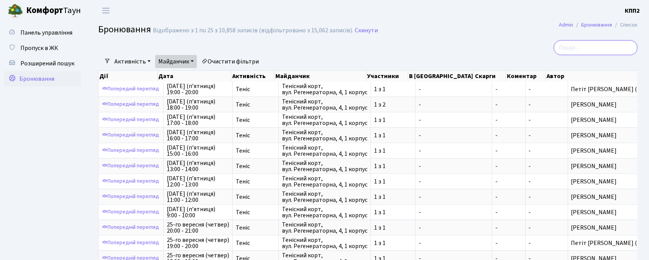
click at [592, 53] on input "search" at bounding box center [595, 47] width 84 height 15
click at [142, 61] on link "Активність" at bounding box center [132, 61] width 42 height 13
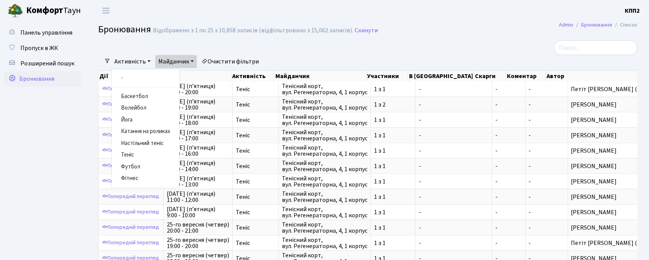
click at [251, 43] on div at bounding box center [275, 47] width 367 height 15
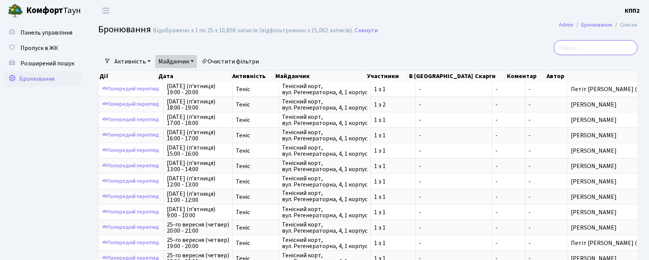
click at [584, 51] on input "search" at bounding box center [595, 47] width 84 height 15
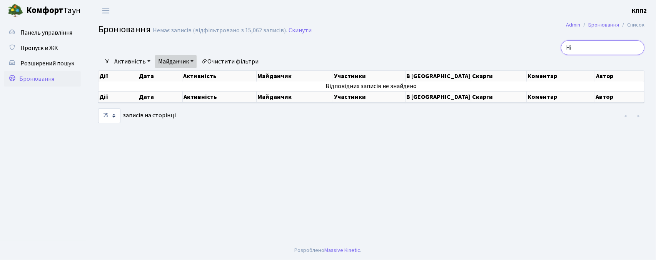
type input "Н"
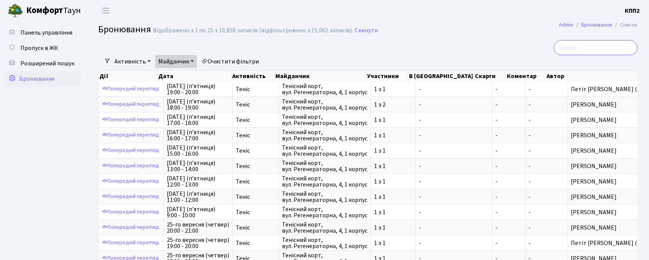
type input "в"
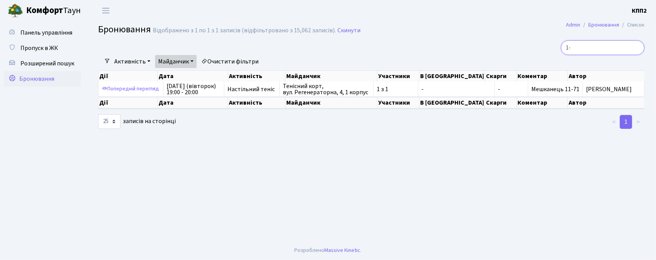
type input "1"
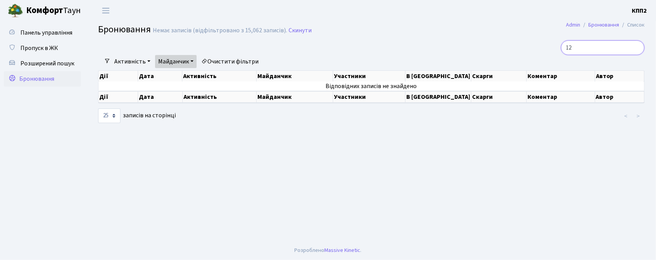
type input "1"
type input "П"
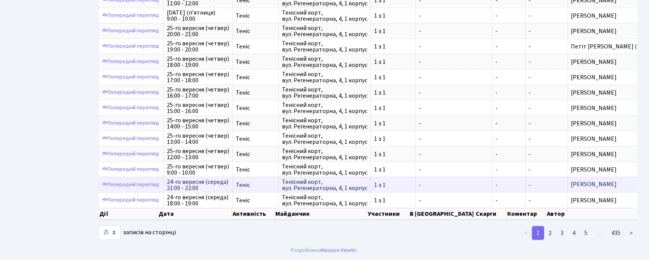
scroll to position [276, 0]
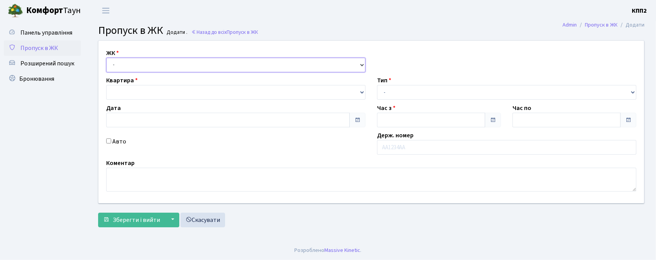
drag, startPoint x: 0, startPoint y: 0, endPoint x: 124, endPoint y: 68, distance: 141.2
click at [124, 68] on select "- КТ, вул. Регенераторна, 4 КТ2, просп. [STREET_ADDRESS] [STREET_ADDRESS] [PERS…" at bounding box center [235, 65] width 259 height 15
type input "[DATE]"
type input "20:15"
type input "21:15"
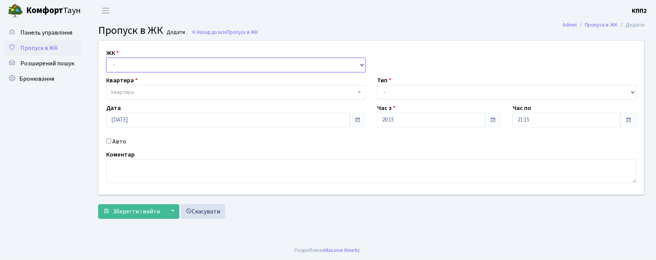
select select "271"
click at [106, 58] on select "- КТ, вул. Регенераторна, 4 КТ2, просп. [STREET_ADDRESS] [STREET_ADDRESS] [PERS…" at bounding box center [235, 65] width 259 height 15
select select
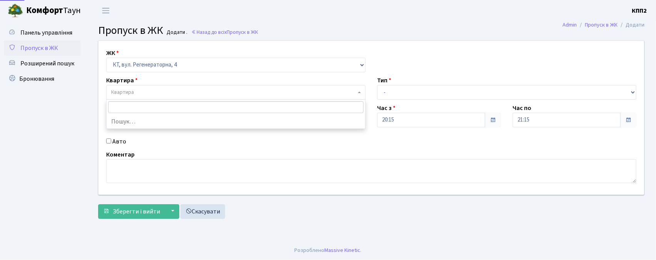
click at [147, 95] on span "Квартира" at bounding box center [233, 93] width 245 height 8
type input "5"
click at [56, 49] on span "Пропуск в ЖК" at bounding box center [39, 48] width 38 height 8
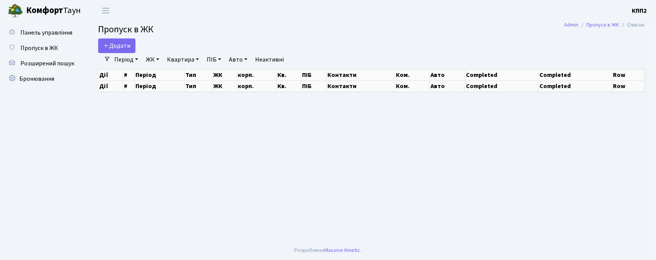
select select "25"
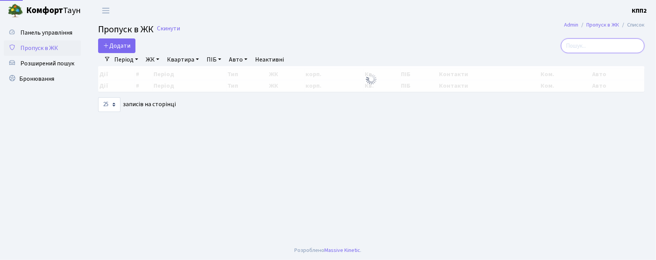
click at [610, 48] on input "search" at bounding box center [603, 45] width 84 height 15
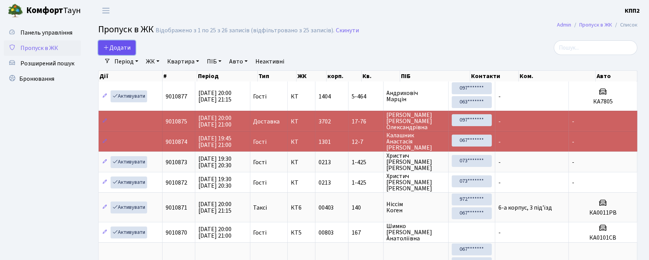
click at [113, 49] on span "Додати" at bounding box center [116, 47] width 27 height 8
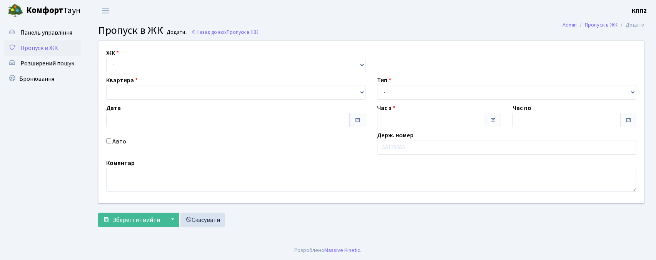
type input "24.09.2025"
type input "20:15"
type input "21:15"
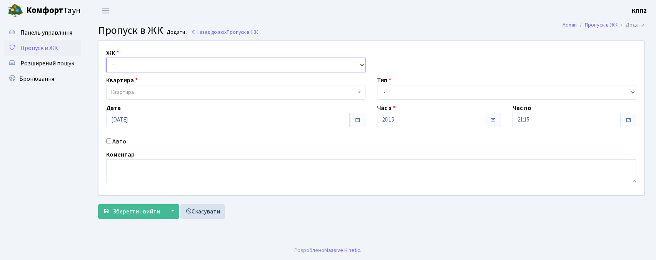
click at [136, 67] on select "- КТ, вул. Регенераторна, 4 КТ2, просп. Соборності, 17 КТ3, вул. Березнева, 16 …" at bounding box center [235, 65] width 259 height 15
select select "303"
click at [106, 58] on select "- КТ, вул. Регенераторна, 4 КТ2, просп. Соборності, 17 КТ3, вул. Березнева, 16 …" at bounding box center [235, 65] width 259 height 15
select select
click at [128, 95] on span "Квартира" at bounding box center [122, 93] width 23 height 8
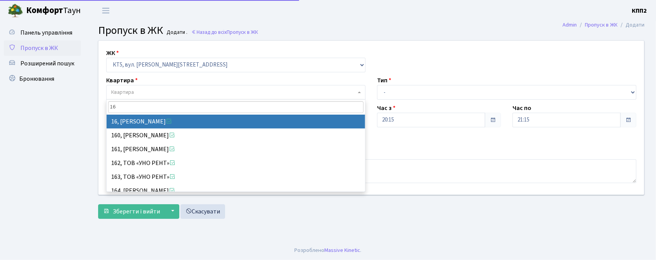
type input "16"
select select "17546"
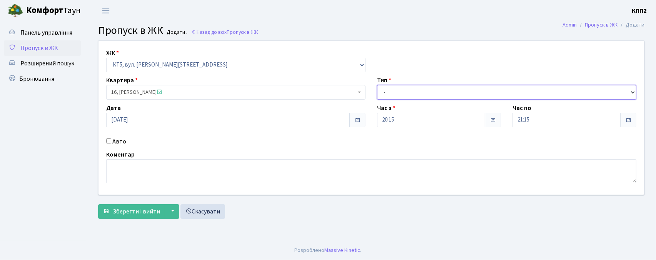
click at [413, 92] on select "- Доставка Таксі Гості Сервіс" at bounding box center [506, 92] width 259 height 15
select select "1"
click at [377, 85] on select "- Доставка Таксі Гості Сервіс" at bounding box center [506, 92] width 259 height 15
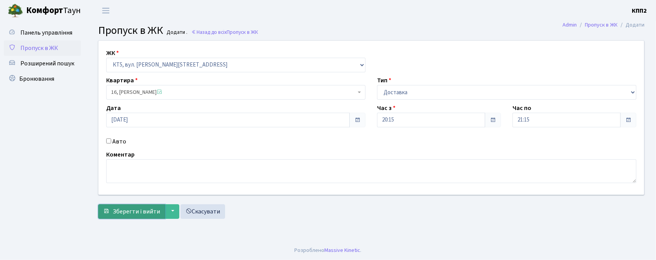
click at [119, 216] on span "Зберегти і вийти" at bounding box center [136, 211] width 47 height 8
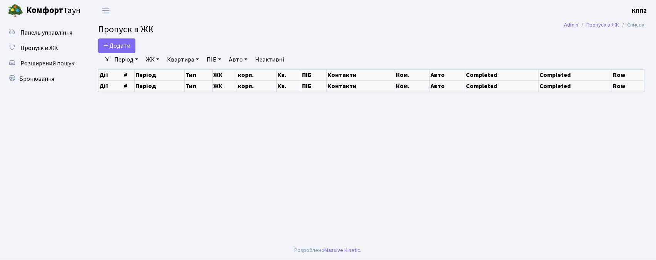
select select "25"
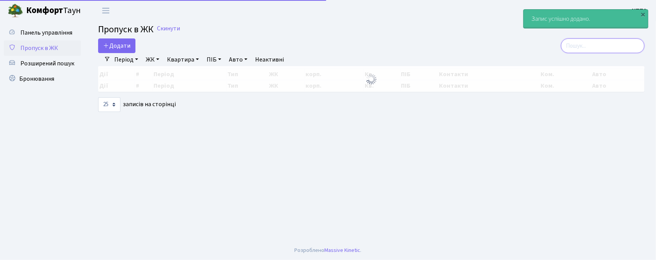
click at [614, 48] on input "search" at bounding box center [603, 45] width 84 height 15
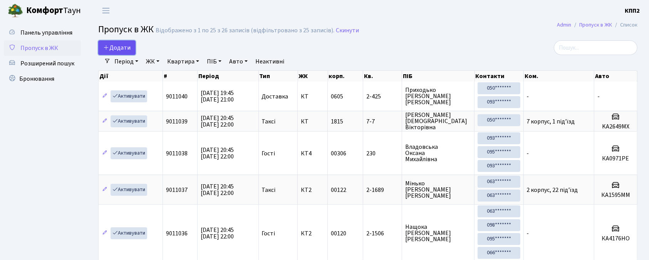
click at [120, 45] on span "Додати" at bounding box center [116, 47] width 27 height 8
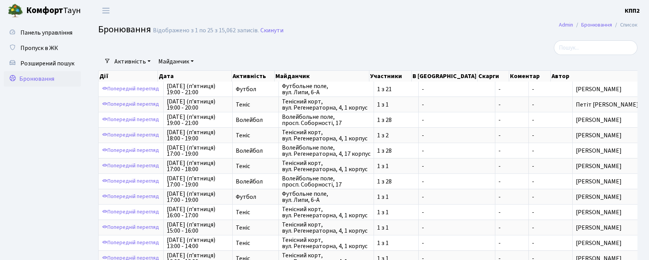
select select "25"
click at [34, 28] on span "Панель управління" at bounding box center [46, 32] width 52 height 8
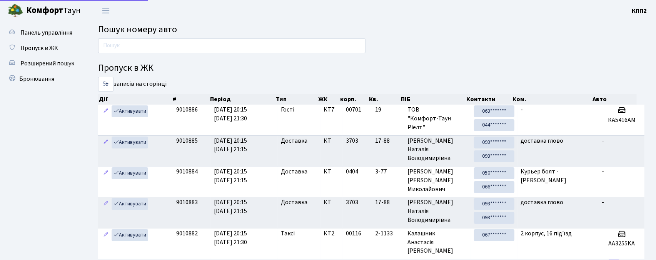
click at [125, 37] on main "Пошук номеру авто Пропуск в ЖК 5 10 25 50 записів на сторінці Дії # Період Тип …" at bounding box center [372, 181] width 570 height 321
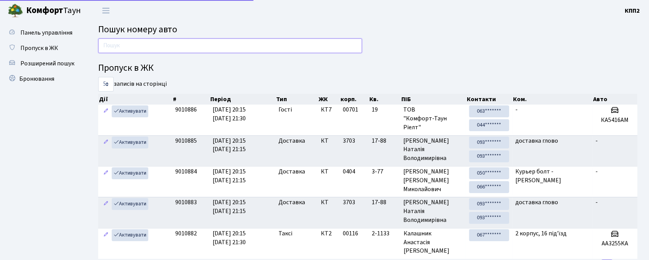
click at [127, 42] on input "text" at bounding box center [230, 45] width 264 height 15
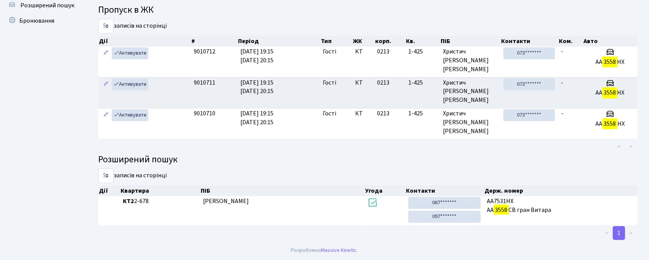
scroll to position [42, 0]
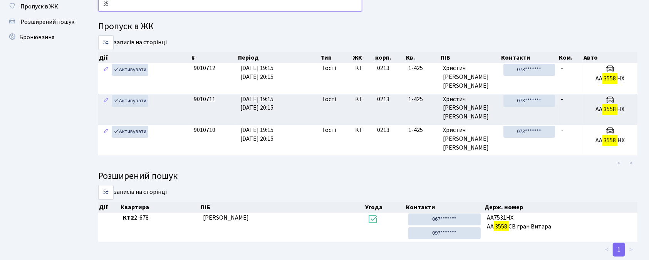
type input "3"
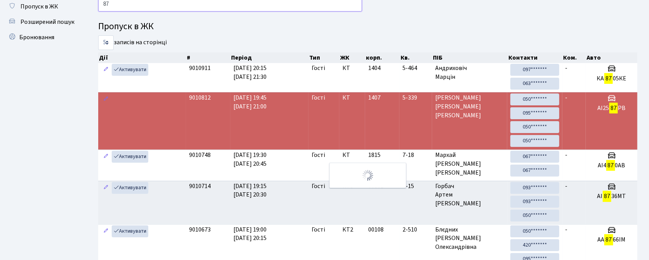
type input "8"
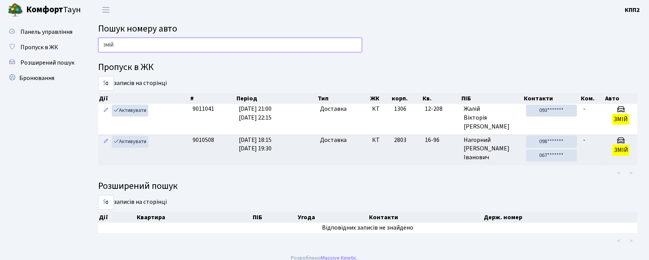
scroll to position [0, 0]
type input "з"
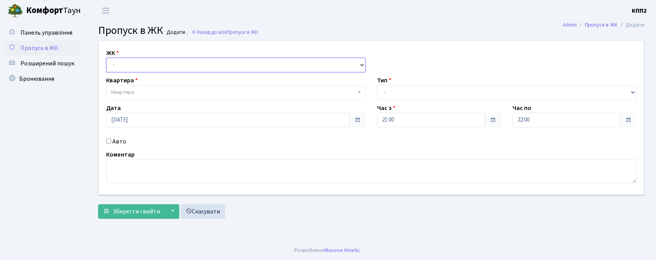
click at [124, 60] on select "- КТ, вул. Регенераторна, 4 КТ2, просп. [STREET_ADDRESS] [STREET_ADDRESS] [PERS…" at bounding box center [235, 65] width 259 height 15
select select "271"
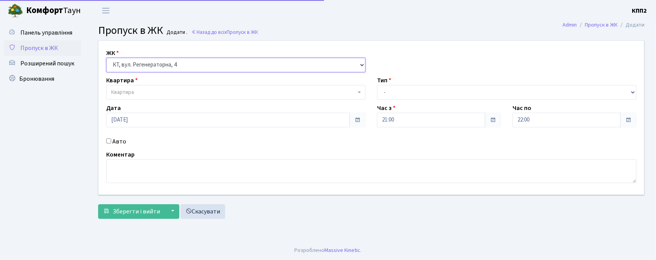
click at [106, 58] on select "- КТ, вул. Регенераторна, 4 КТ2, просп. [STREET_ADDRESS] [STREET_ADDRESS] [PERS…" at bounding box center [235, 65] width 259 height 15
select select
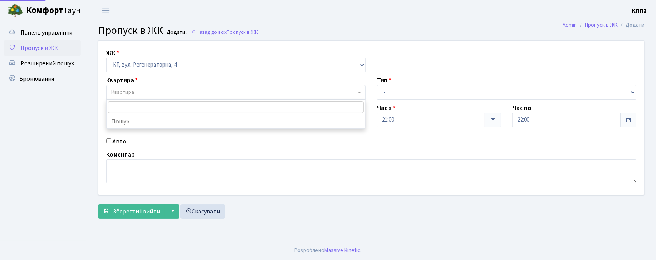
click at [145, 94] on span "Квартира" at bounding box center [233, 93] width 245 height 8
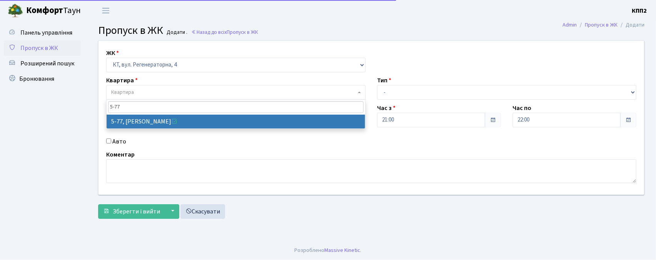
type input "5-77"
select select "2487"
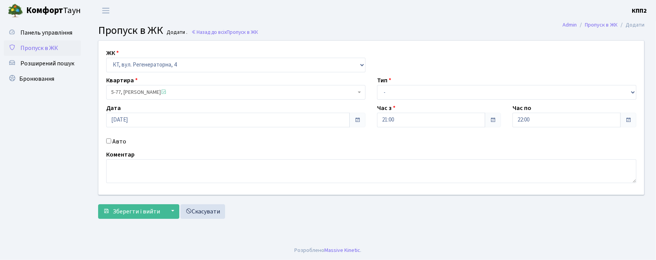
click at [122, 142] on label "Авто" at bounding box center [119, 141] width 14 height 9
click at [111, 142] on input "Авто" at bounding box center [108, 141] width 5 height 5
checkbox input "true"
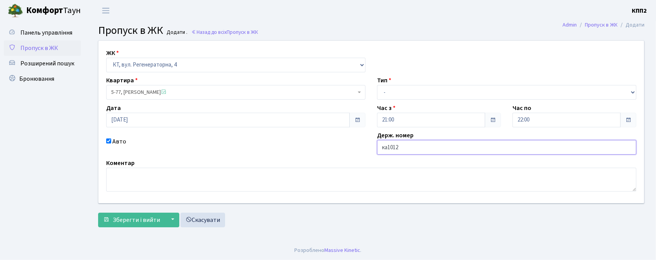
type input "КА1012РН"
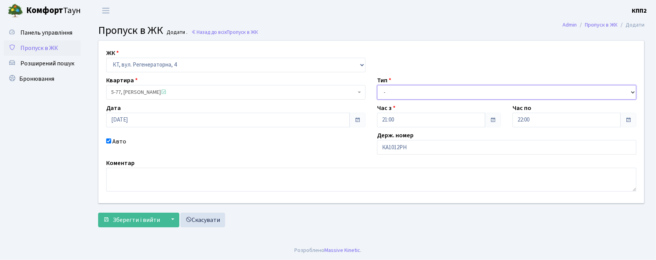
drag, startPoint x: 407, startPoint y: 96, endPoint x: 401, endPoint y: 99, distance: 7.1
click at [407, 96] on select "- Доставка Таксі Гості Сервіс" at bounding box center [506, 92] width 259 height 15
select select "3"
click at [377, 85] on select "- Доставка Таксі Гості Сервіс" at bounding box center [506, 92] width 259 height 15
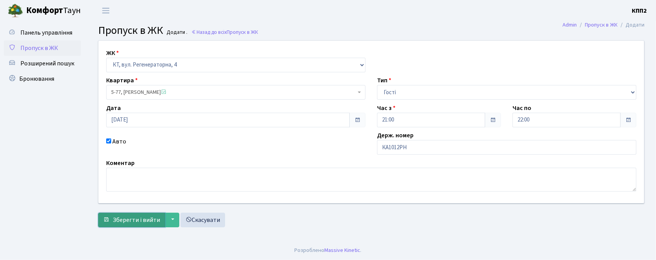
click at [108, 222] on span "submit" at bounding box center [106, 220] width 6 height 6
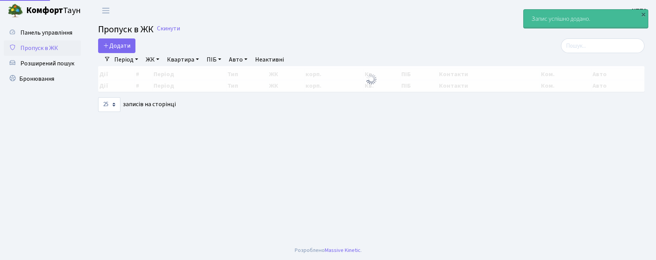
select select "25"
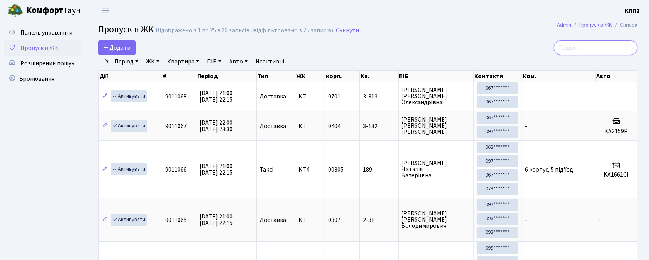
click at [608, 51] on input "search" at bounding box center [595, 47] width 84 height 15
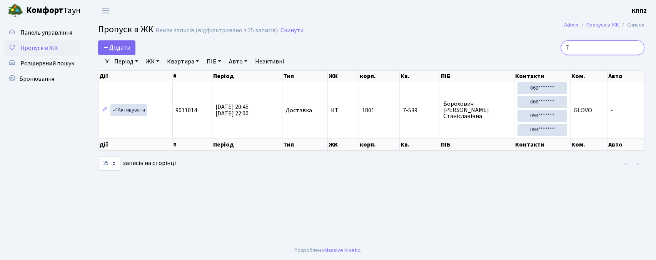
type input "7"
